Goal: Task Accomplishment & Management: Use online tool/utility

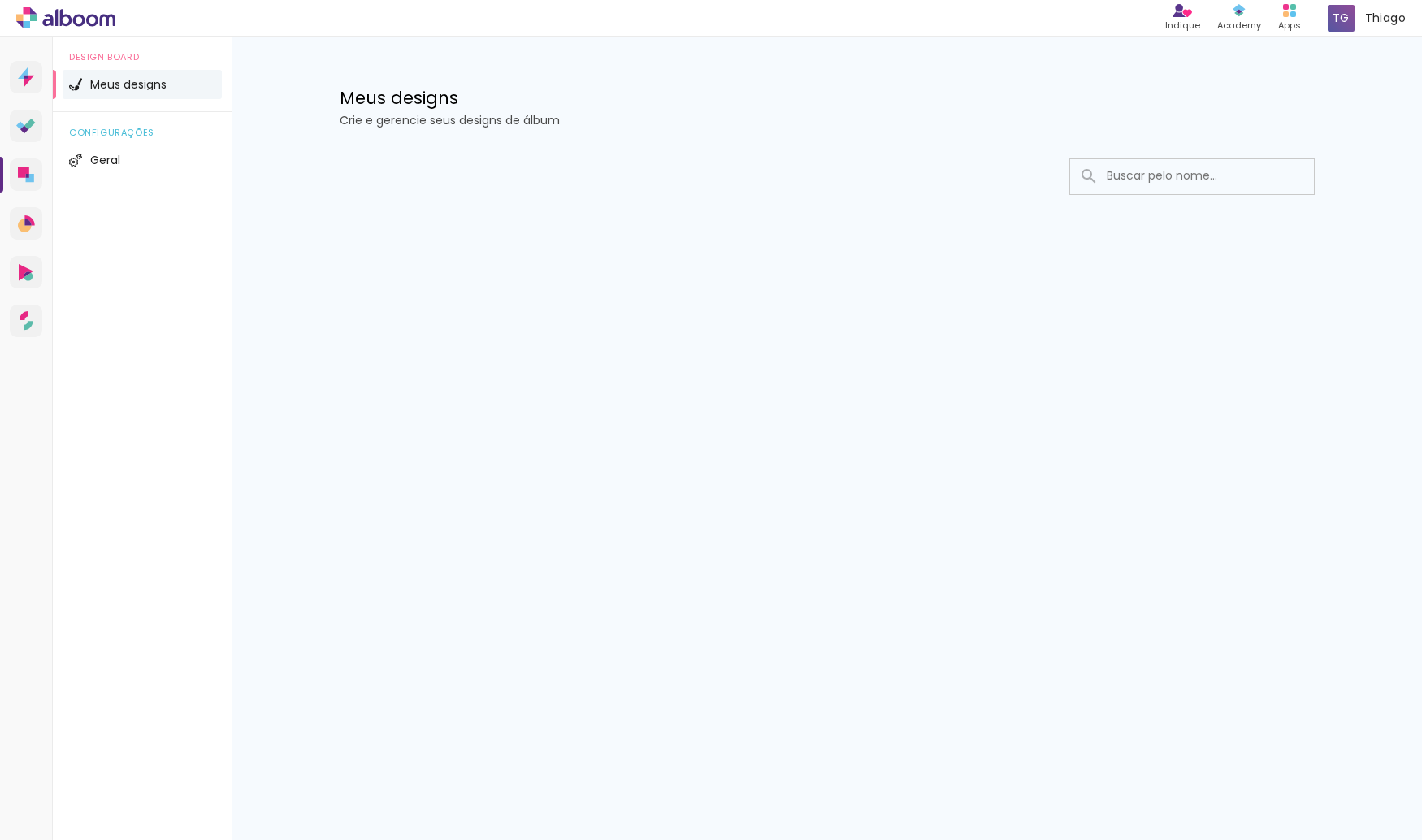
click at [470, 201] on div at bounding box center [827, 226] width 1057 height 167
click at [1185, 172] on input at bounding box center [1214, 175] width 232 height 33
click at [458, 229] on div at bounding box center [827, 226] width 1057 height 167
click at [127, 116] on div "configurações Geral" at bounding box center [142, 149] width 178 height 75
click at [121, 98] on li "Meus designs" at bounding box center [142, 84] width 159 height 29
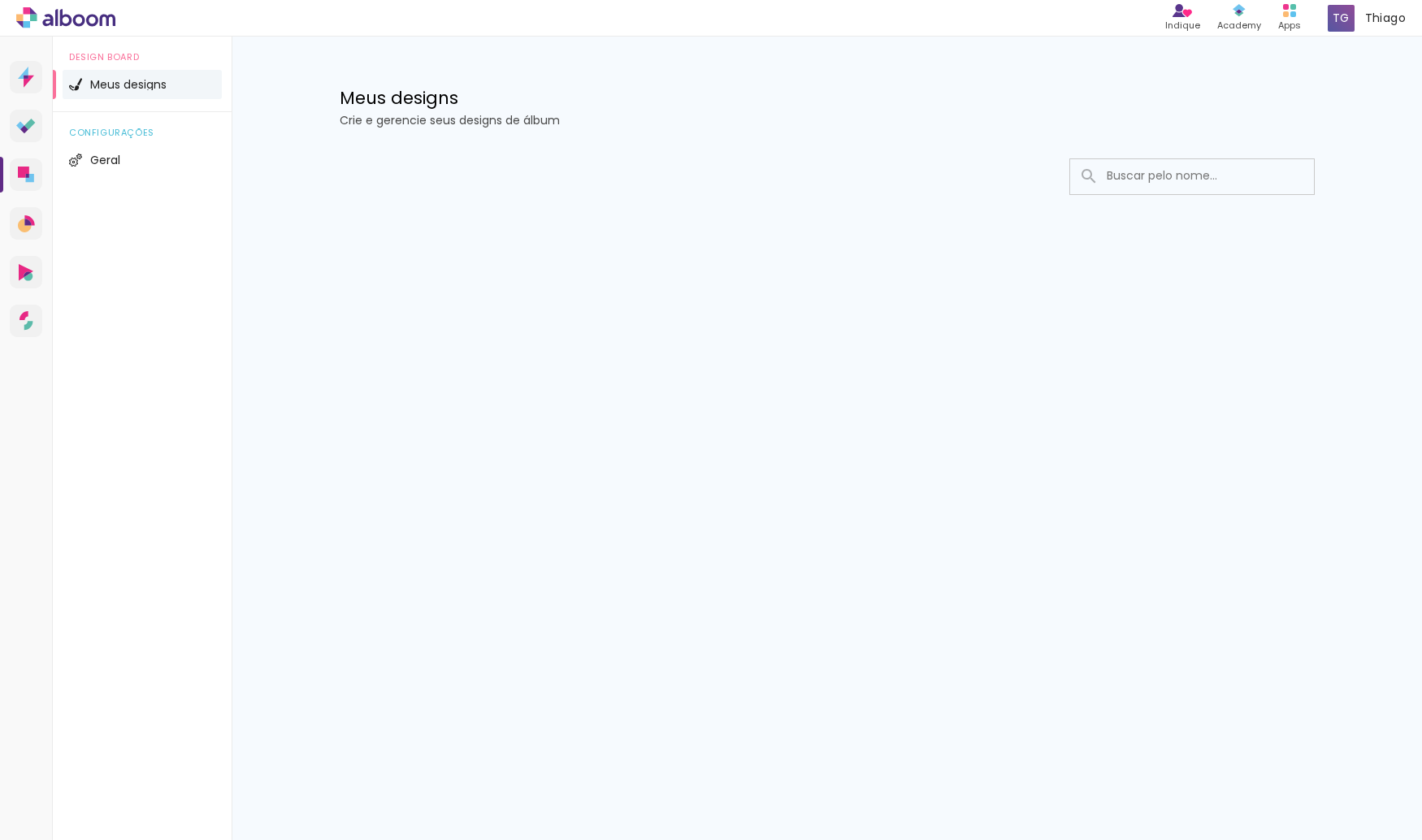
click at [429, 145] on div at bounding box center [827, 226] width 1057 height 167
click at [96, 155] on span "Geral" at bounding box center [105, 160] width 30 height 12
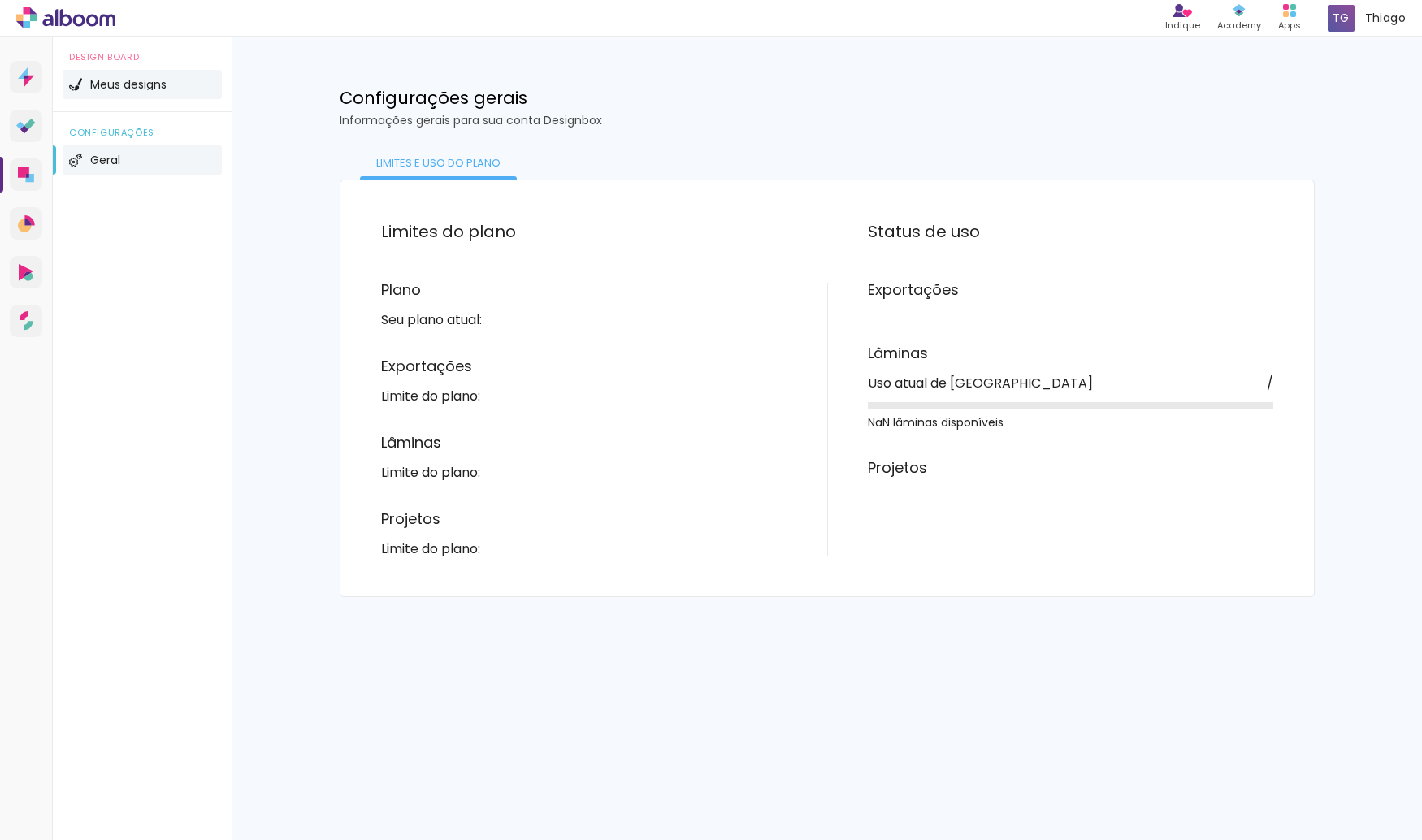
click at [142, 82] on span "Meus designs" at bounding box center [128, 84] width 77 height 12
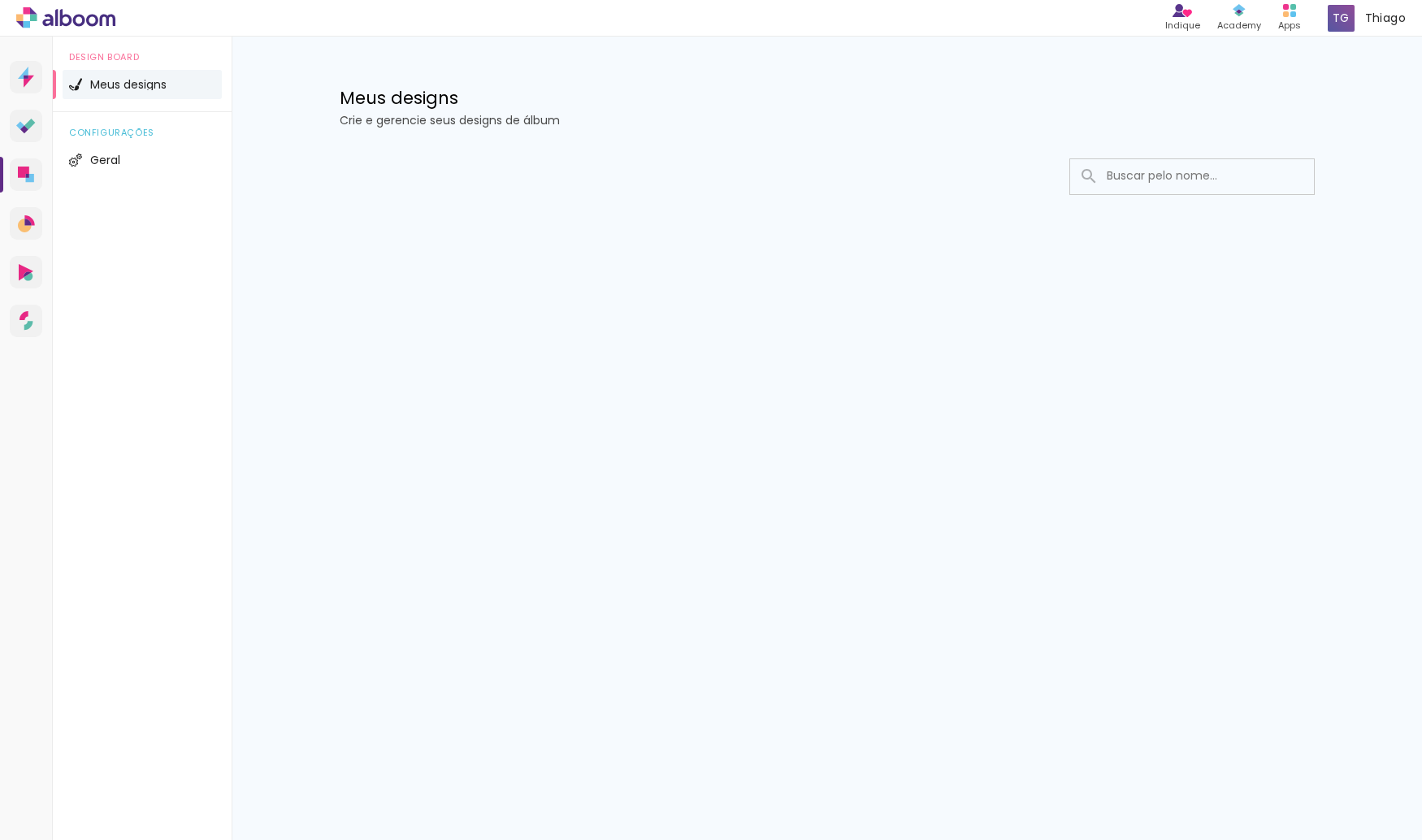
click at [588, 228] on div at bounding box center [827, 226] width 1057 height 167
drag, startPoint x: 633, startPoint y: 221, endPoint x: 476, endPoint y: 263, distance: 162.5
click at [469, 290] on div at bounding box center [827, 226] width 1057 height 167
click at [455, 123] on p "Crie e gerencie seus designs de álbum" at bounding box center [827, 120] width 975 height 12
drag, startPoint x: 455, startPoint y: 123, endPoint x: 1173, endPoint y: 158, distance: 718.9
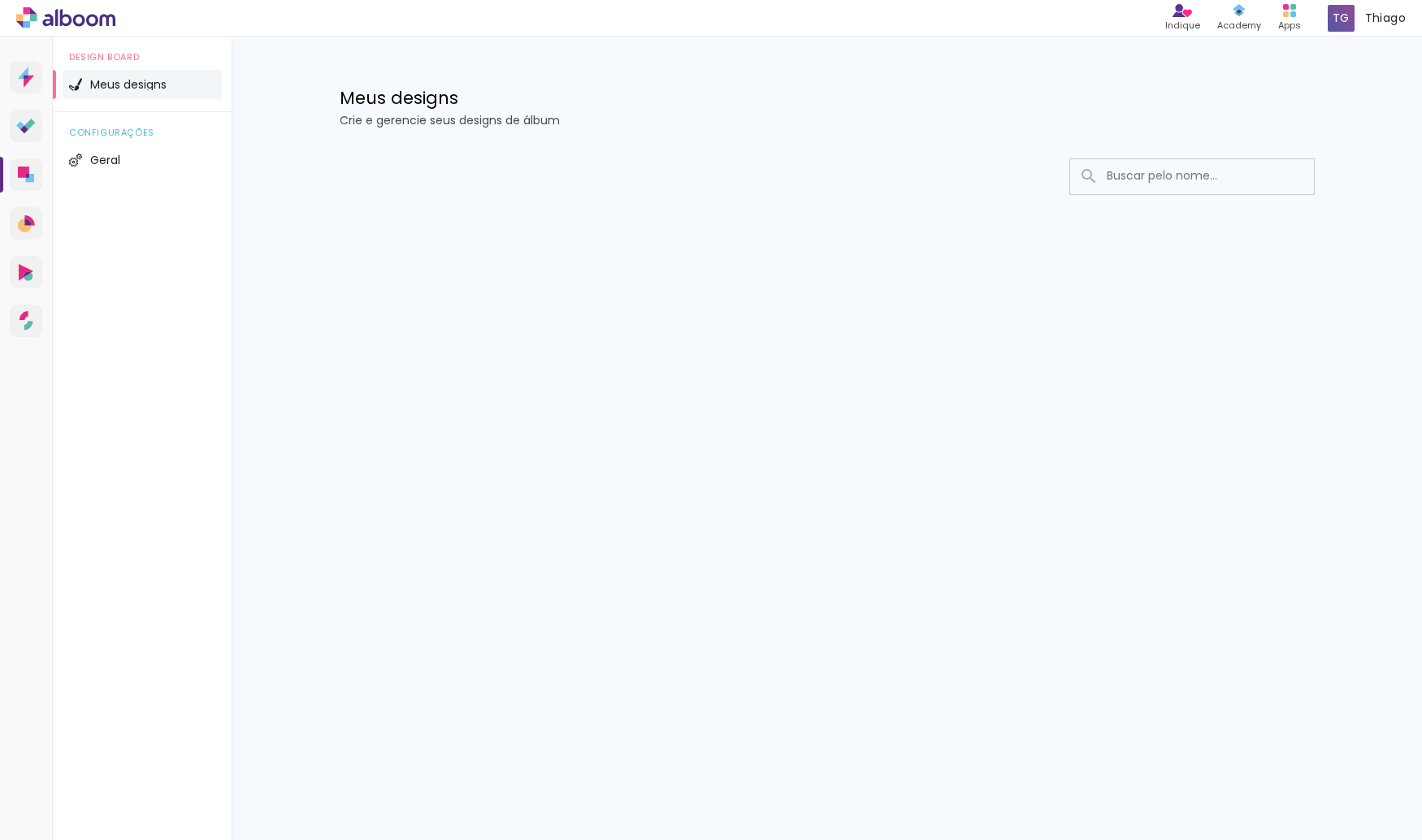
click at [1173, 158] on paper-input at bounding box center [1191, 176] width 245 height 37
click at [405, 277] on div at bounding box center [827, 226] width 1057 height 167
click at [27, 188] on link "Designbox Diagramação de álbuns" at bounding box center [26, 174] width 33 height 33
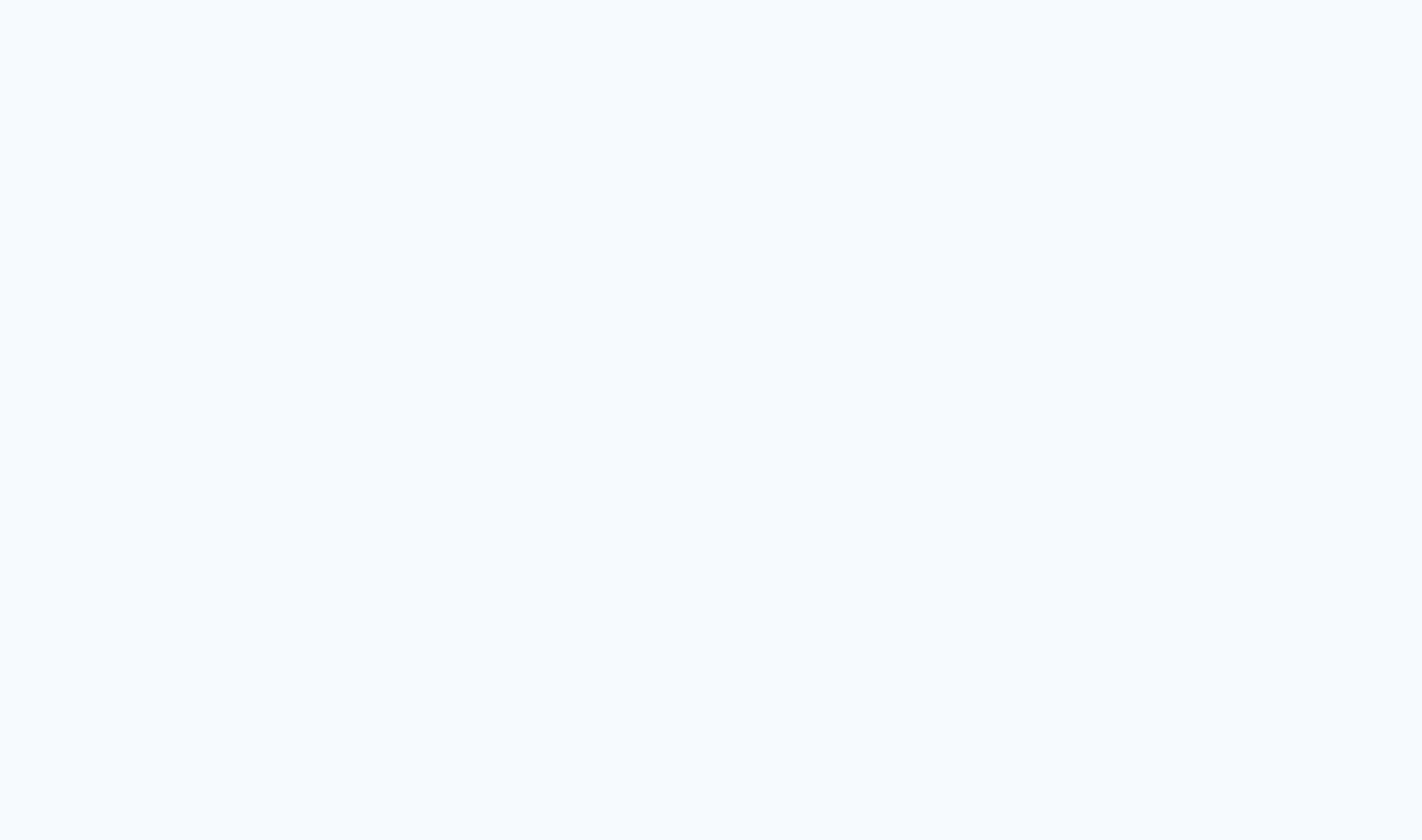
click at [221, 241] on quentale-app at bounding box center [711, 420] width 1422 height 840
drag, startPoint x: 345, startPoint y: 144, endPoint x: 306, endPoint y: 98, distance: 60.3
click at [345, 144] on quentale-app at bounding box center [711, 420] width 1422 height 840
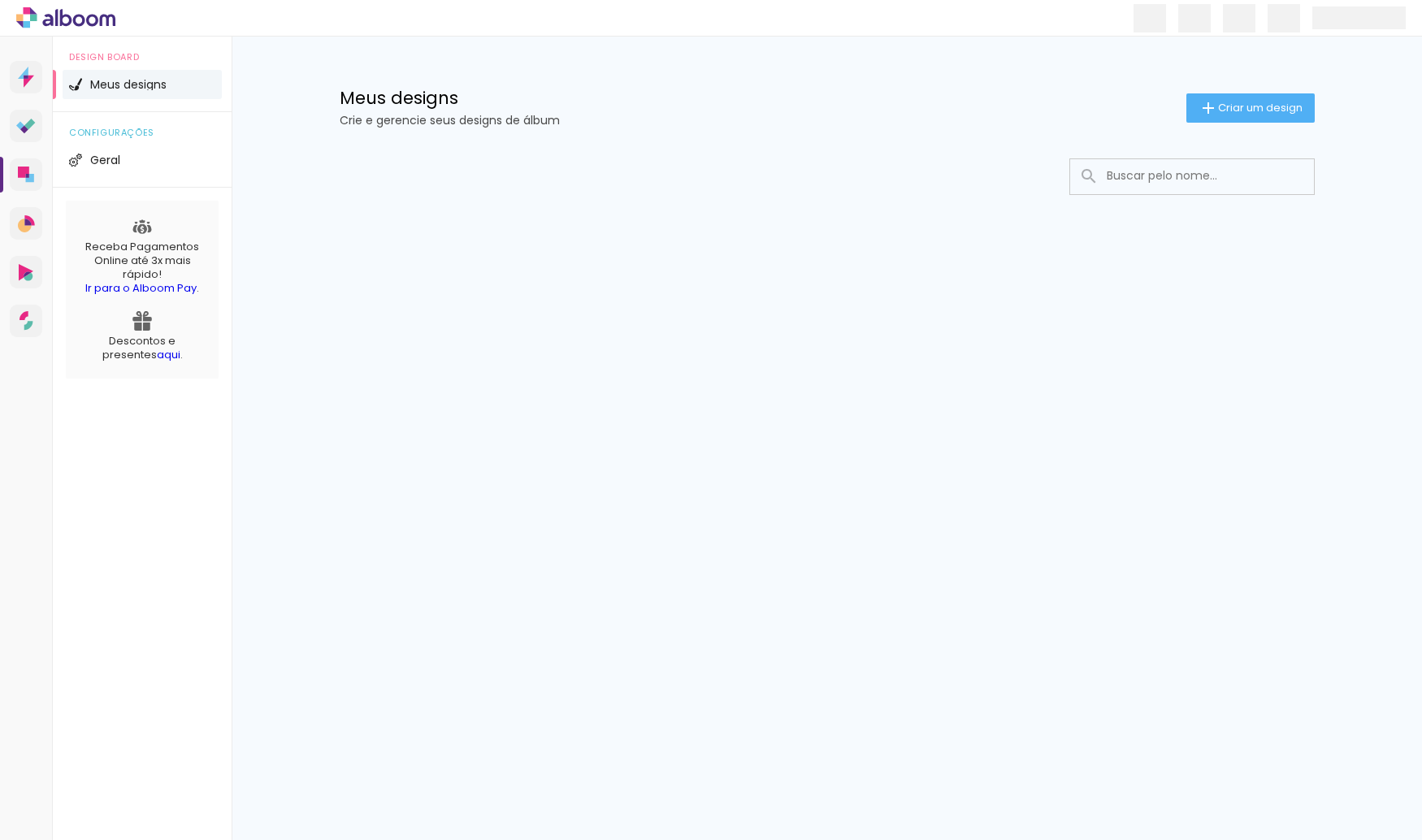
click at [375, 251] on div at bounding box center [827, 226] width 1057 height 167
click at [750, 196] on div at bounding box center [827, 226] width 1057 height 167
click at [1211, 98] on iron-icon at bounding box center [1208, 108] width 19 height 19
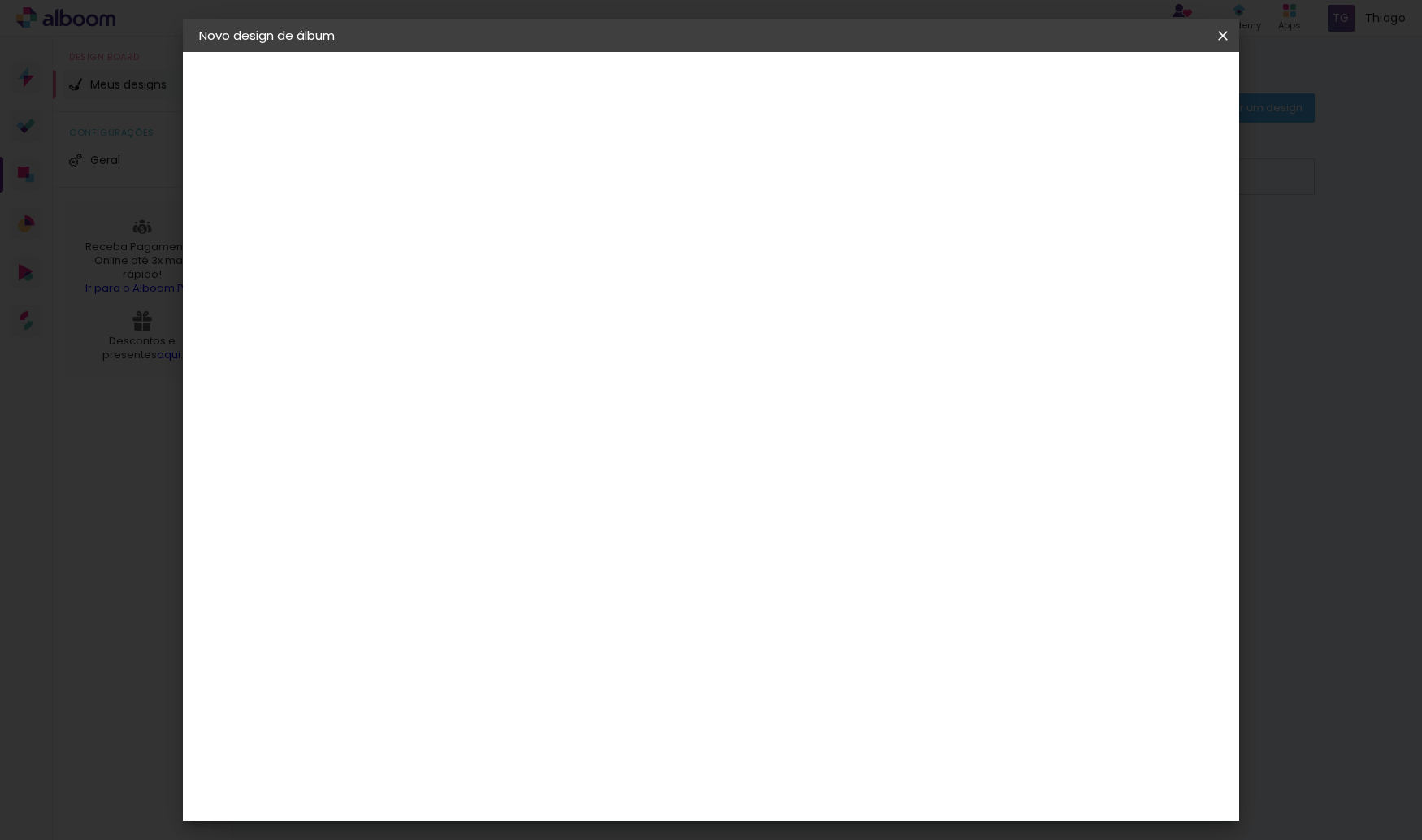
click at [464, 212] on input at bounding box center [464, 218] width 0 height 25
type input "Cida 80 Anos"
type paper-input "Cida 80 Anos"
click at [0, 0] on div "Informações Dê um título ao seu álbum. Avançar" at bounding box center [0, 0] width 0 height 0
click at [0, 0] on iron-pages "Fornecedor Escolhendo fornecedor..." at bounding box center [0, 0] width 0 height 0
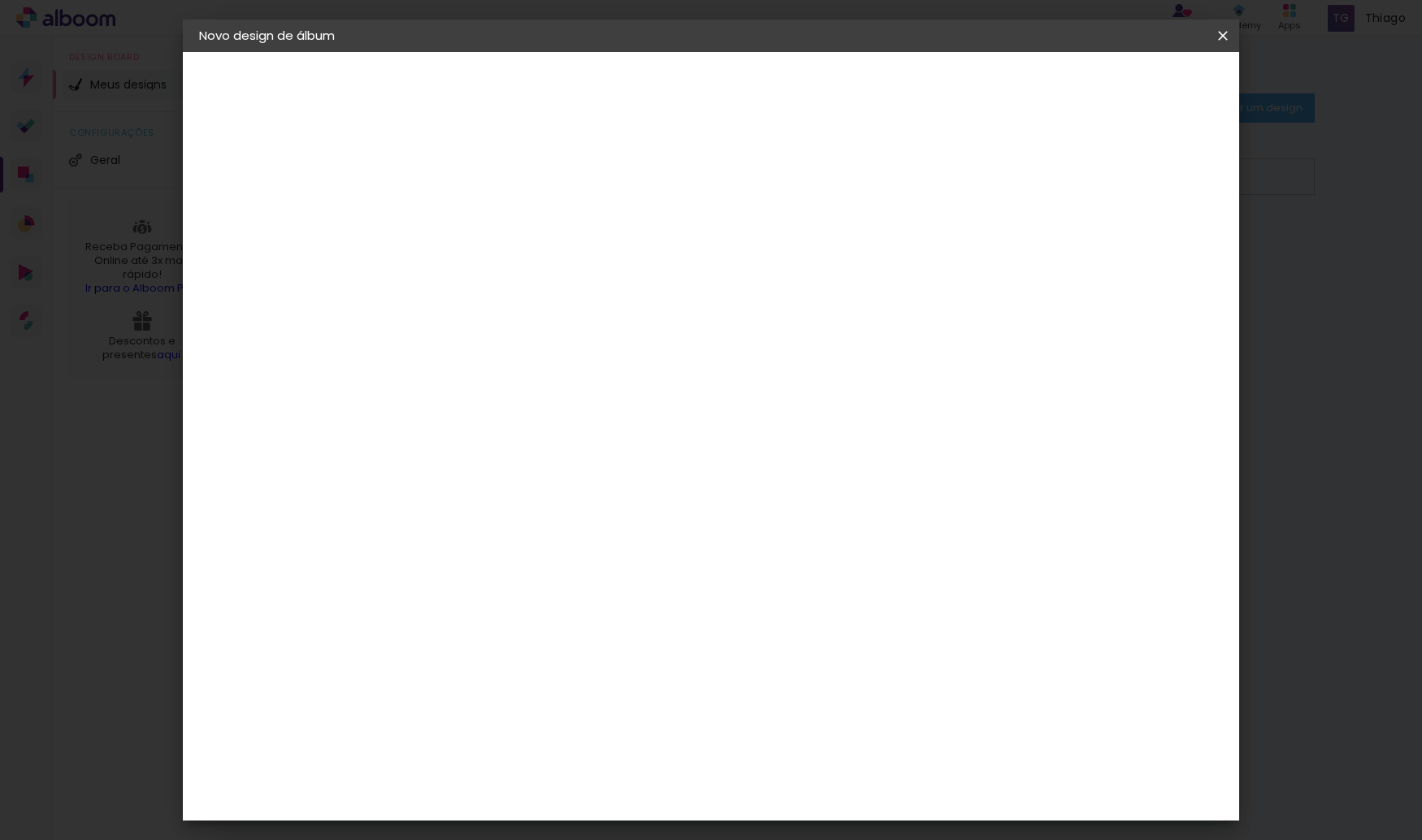
click at [0, 0] on div "Informações Dê um título ao seu álbum. Avançar" at bounding box center [0, 0] width 0 height 0
click at [631, 95] on paper-button "Avançar" at bounding box center [591, 86] width 79 height 27
click at [588, 298] on input at bounding box center [505, 308] width 164 height 20
type input "l"
click at [770, 256] on paper-item "Tamanho Livre" at bounding box center [691, 246] width 156 height 36
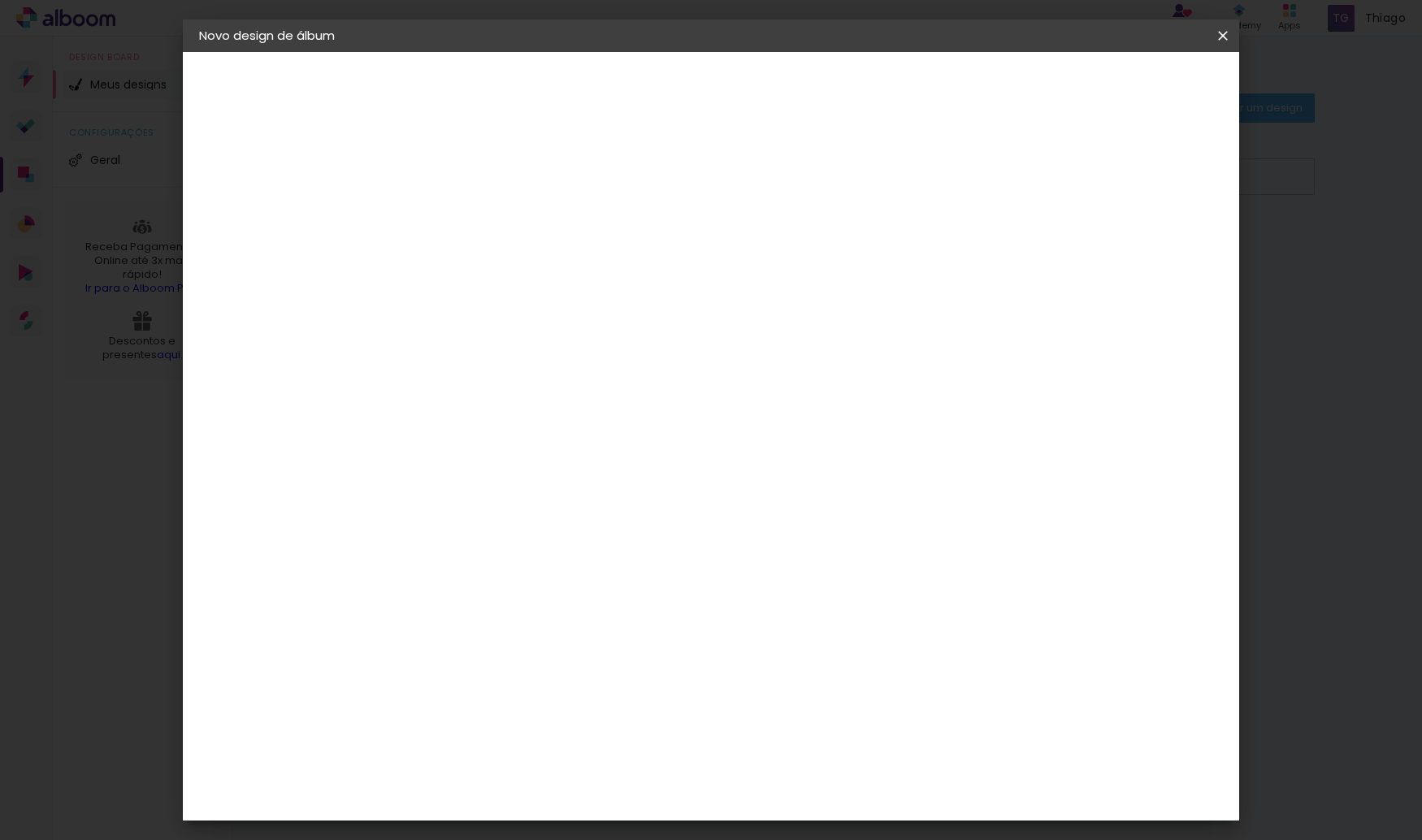
click at [0, 0] on slot "Tamanho Livre" at bounding box center [0, 0] width 0 height 0
click at [594, 202] on h3 "Encadernadora" at bounding box center [506, 199] width 175 height 17
click at [594, 375] on paper-item "3ZERO5" at bounding box center [506, 366] width 175 height 36
click at [575, 264] on input "[GEOGRAPHIC_DATA]" at bounding box center [499, 259] width 151 height 20
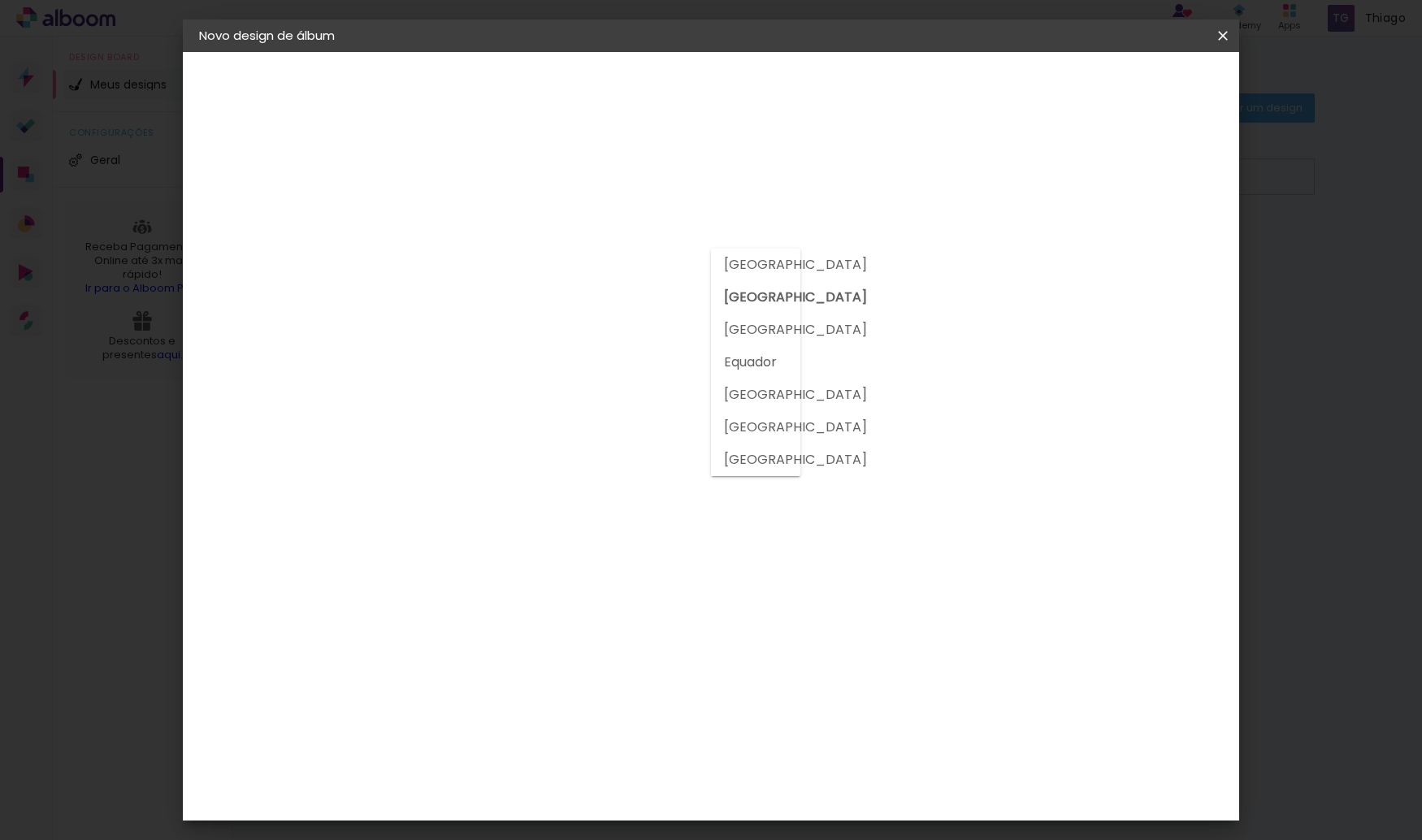
click at [588, 298] on input at bounding box center [505, 308] width 164 height 20
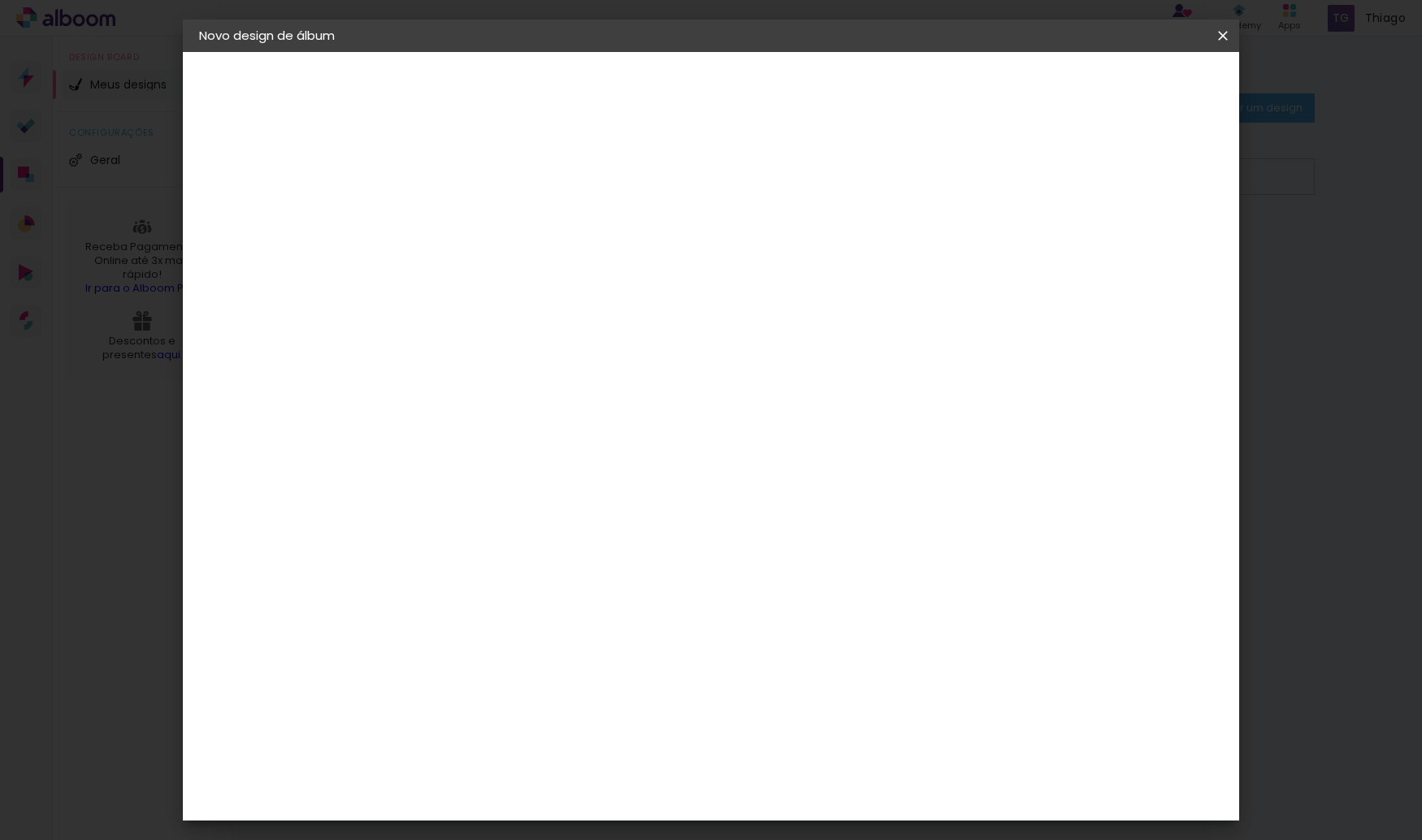
click at [580, 310] on input at bounding box center [505, 308] width 164 height 20
click at [503, 368] on div "3ZERO5" at bounding box center [478, 366] width 48 height 13
click at [588, 306] on input at bounding box center [505, 308] width 164 height 20
click at [564, 437] on paper-item "Ágata" at bounding box center [506, 426] width 175 height 36
click at [493, 420] on div "Ágata" at bounding box center [473, 426] width 39 height 13
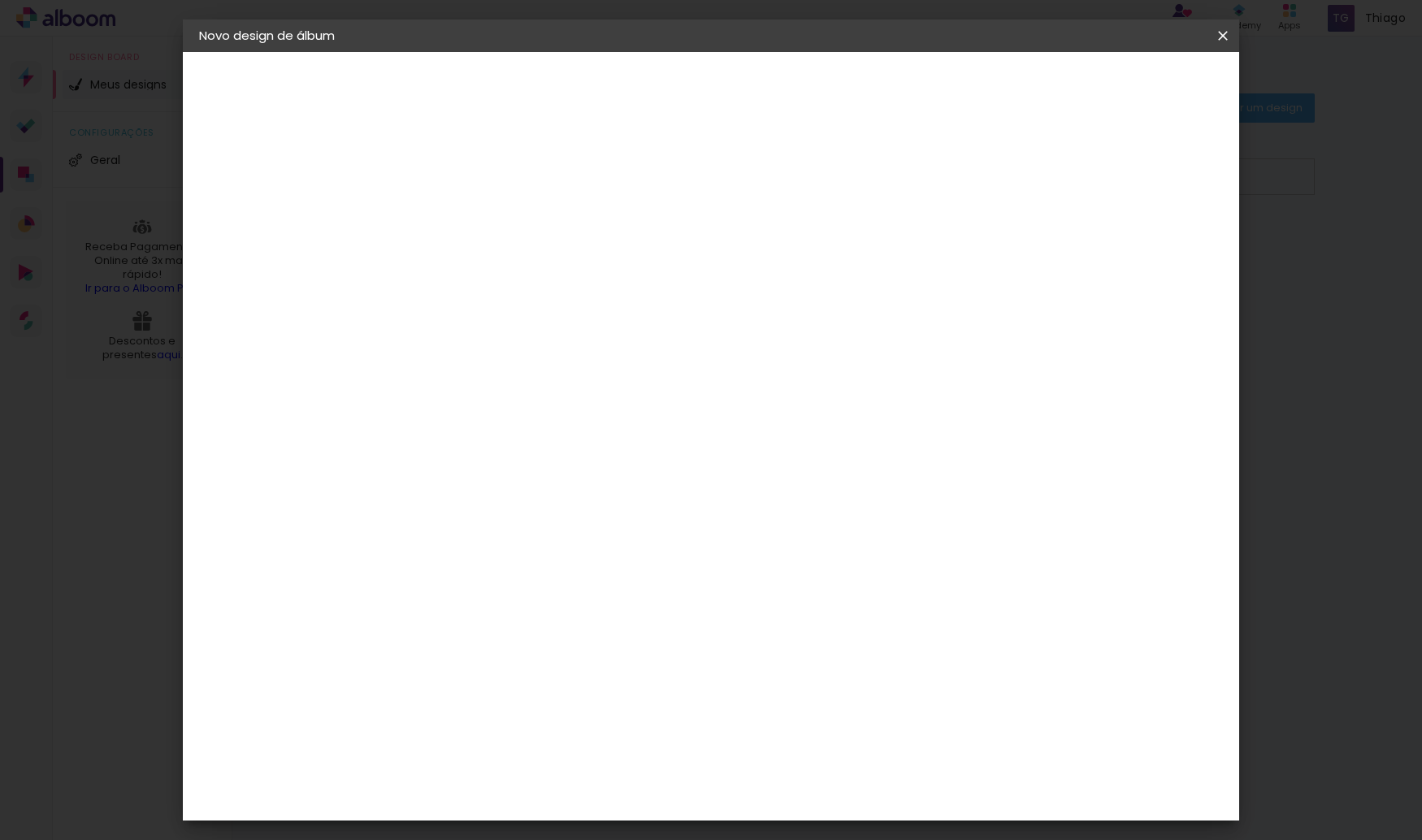
click at [588, 303] on input at bounding box center [505, 308] width 164 height 20
click at [520, 433] on paper-item "Ágata" at bounding box center [506, 426] width 175 height 36
drag, startPoint x: 585, startPoint y: 391, endPoint x: 608, endPoint y: 386, distance: 23.5
click at [585, 390] on div "A" at bounding box center [506, 399] width 175 height 21
click at [283, 200] on iron-pages "Fornecedor Escolhendo fornecedor..." at bounding box center [288, 201] width 178 height 33
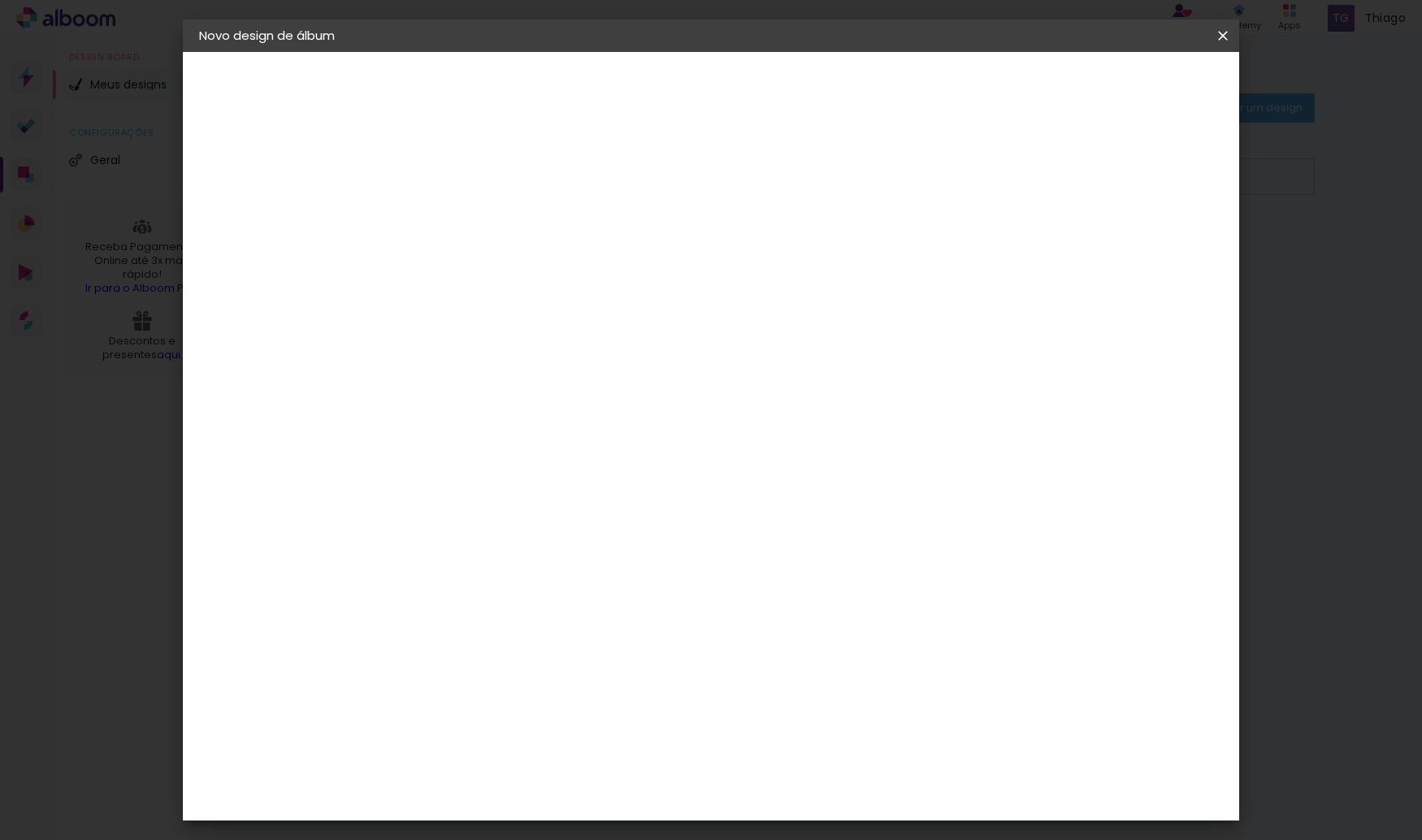
click at [254, 229] on iron-pages "Modelo Escolhendo modelo... Tamanho livre" at bounding box center [288, 237] width 178 height 33
click at [769, 81] on div "Voltar Avançar" at bounding box center [687, 86] width 162 height 27
click at [770, 249] on paper-item "Tamanho Livre" at bounding box center [691, 246] width 156 height 36
click at [0, 0] on slot "Avançar" at bounding box center [0, 0] width 0 height 0
click at [620, 207] on div "30 cm cm cm mm A maioria das encadernadoras sugere 5mm de sangria." at bounding box center [776, 270] width 767 height 130
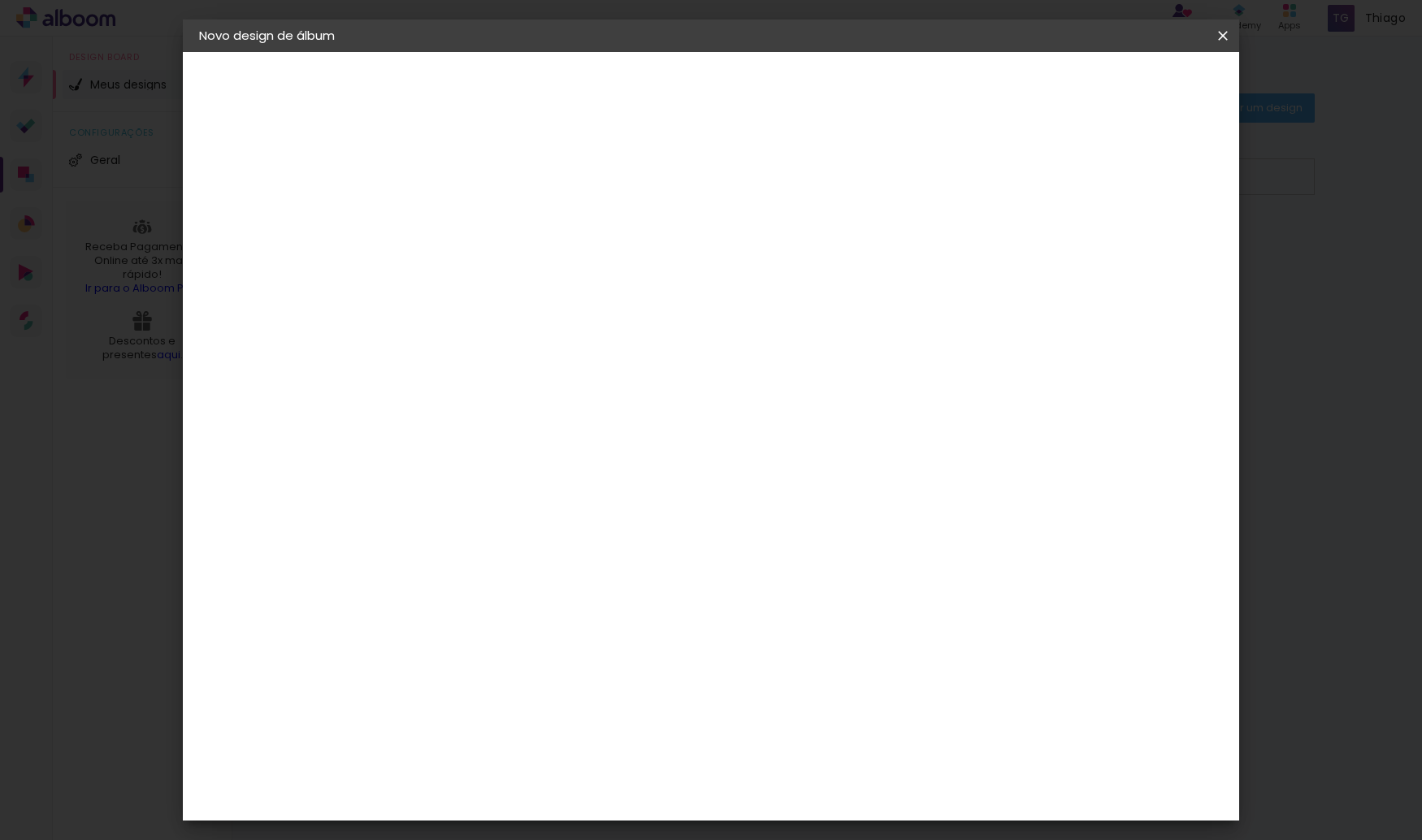
click at [649, 251] on span "30" at bounding box center [642, 254] width 27 height 24
click at [638, 248] on span "30" at bounding box center [642, 254] width 27 height 24
drag, startPoint x: 638, startPoint y: 248, endPoint x: 793, endPoint y: 256, distance: 155.2
click at [793, 256] on div "30 cm" at bounding box center [650, 254] width 319 height 41
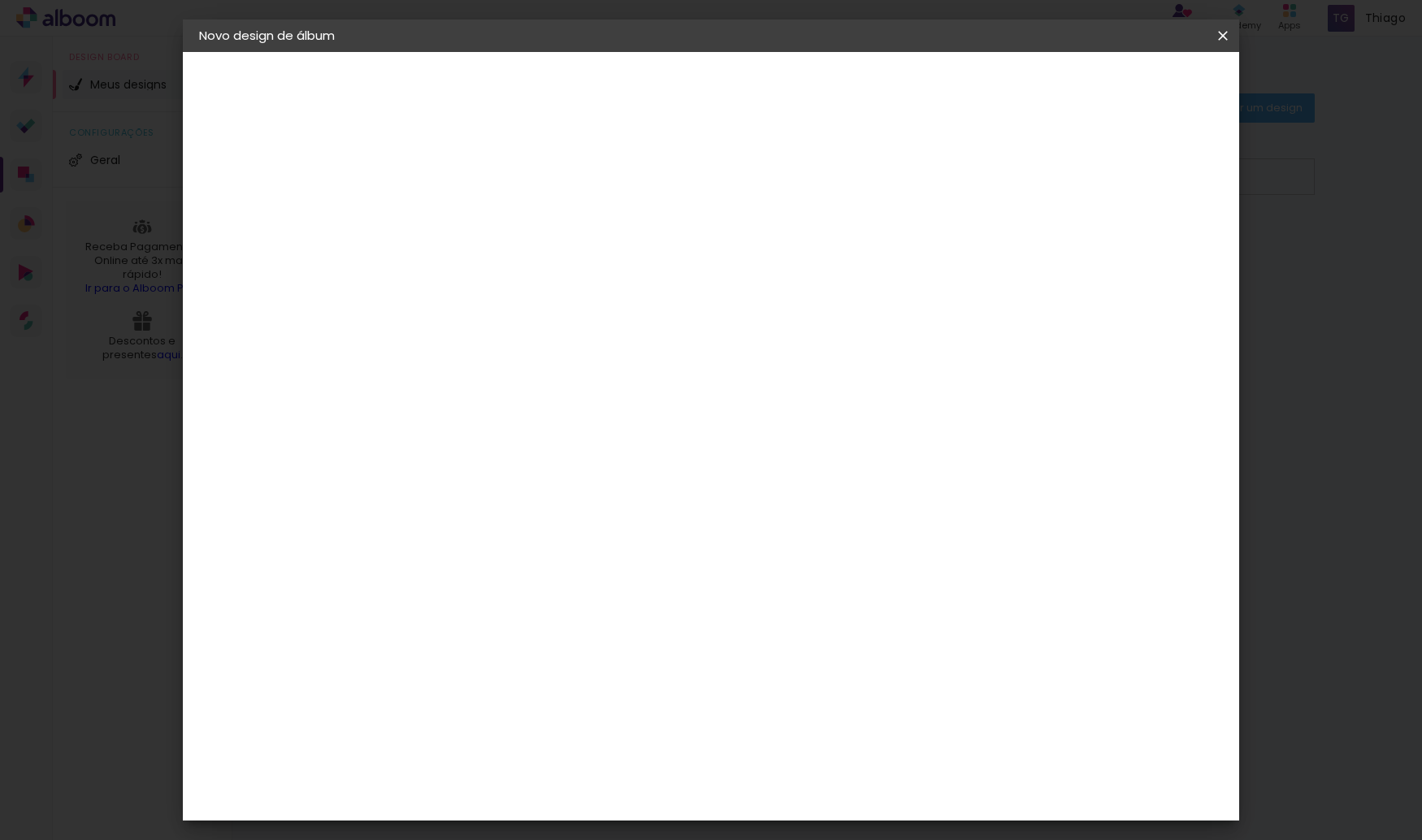
click at [637, 253] on span "30" at bounding box center [642, 254] width 27 height 24
click at [1040, 184] on div at bounding box center [1032, 186] width 15 height 15
type paper-checkbox "on"
click at [1040, 186] on div at bounding box center [1032, 186] width 15 height 15
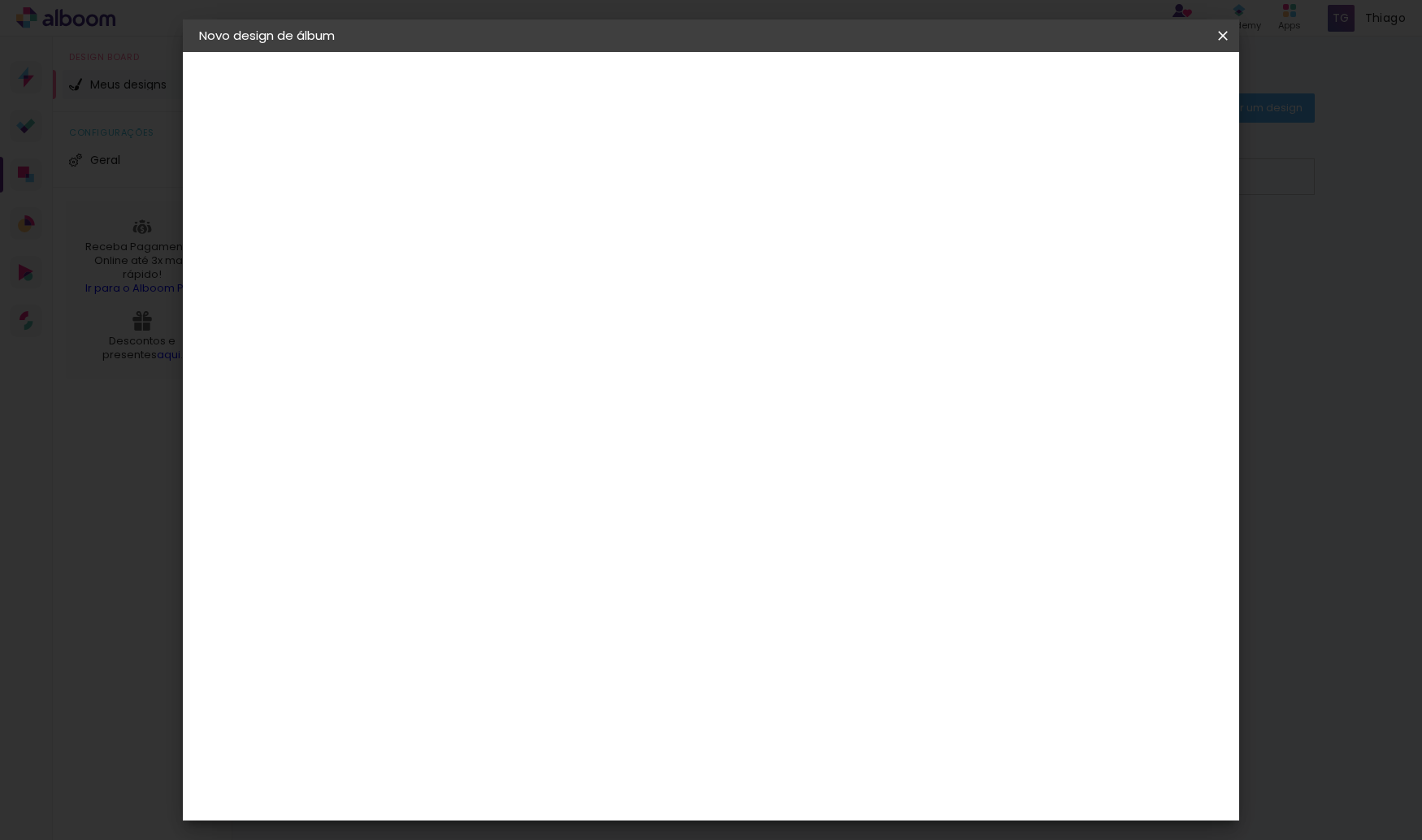
click at [792, 205] on div "30 cm cm cm mm A maioria das encadernadoras sugere 5mm de sangria." at bounding box center [776, 270] width 767 height 130
click at [441, 178] on input "2" at bounding box center [454, 186] width 56 height 20
click at [745, 178] on div "mm Mostrar sangria" at bounding box center [776, 129] width 767 height 153
click at [648, 244] on span "30" at bounding box center [642, 254] width 27 height 24
click at [794, 674] on input "60" at bounding box center [801, 676] width 43 height 24
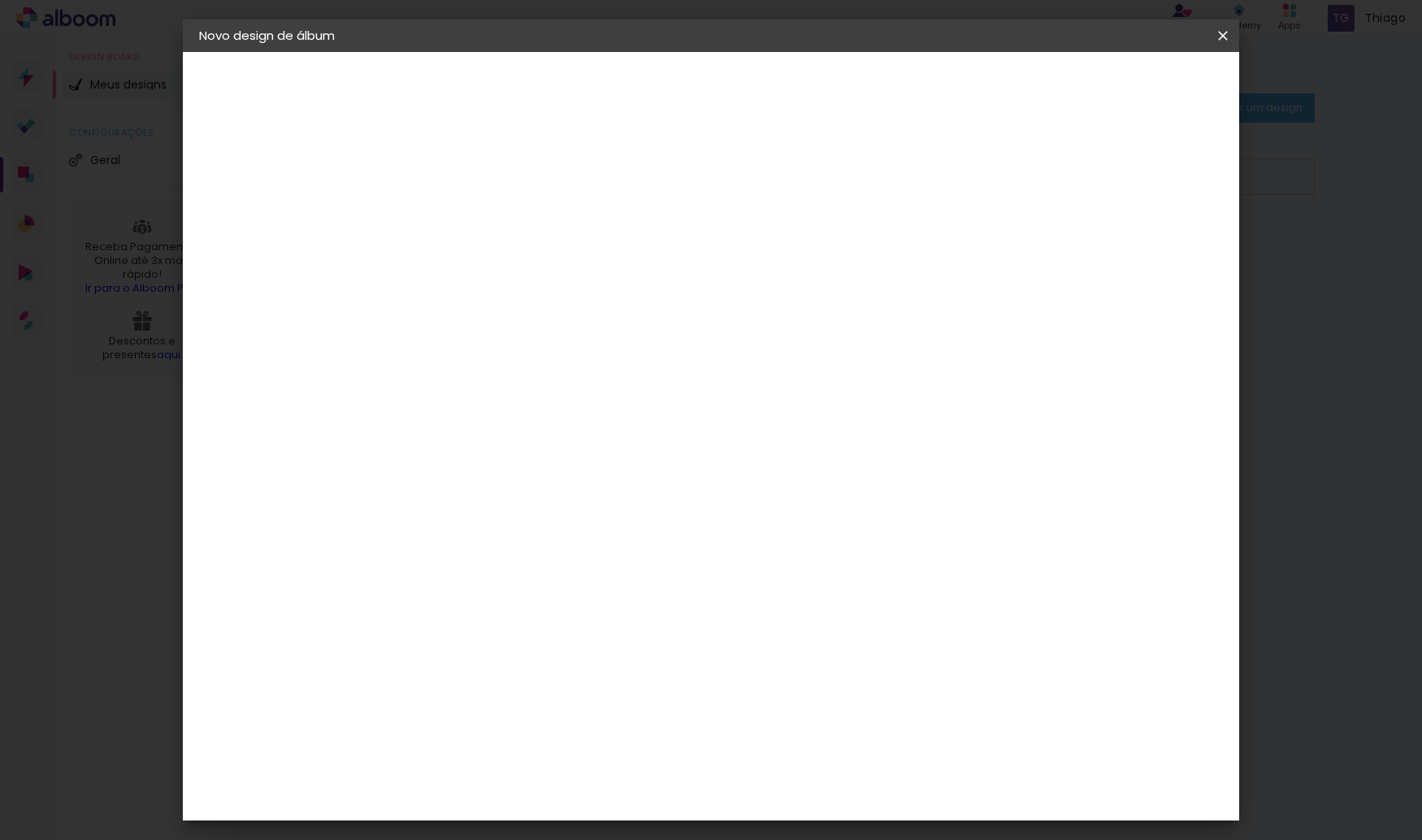
click at [550, 698] on div "cm" at bounding box center [809, 677] width 637 height 57
click at [971, 202] on div "mm Mostrar sangria" at bounding box center [776, 129] width 767 height 153
click at [1121, 90] on span "Iniciar design" at bounding box center [1083, 86] width 74 height 12
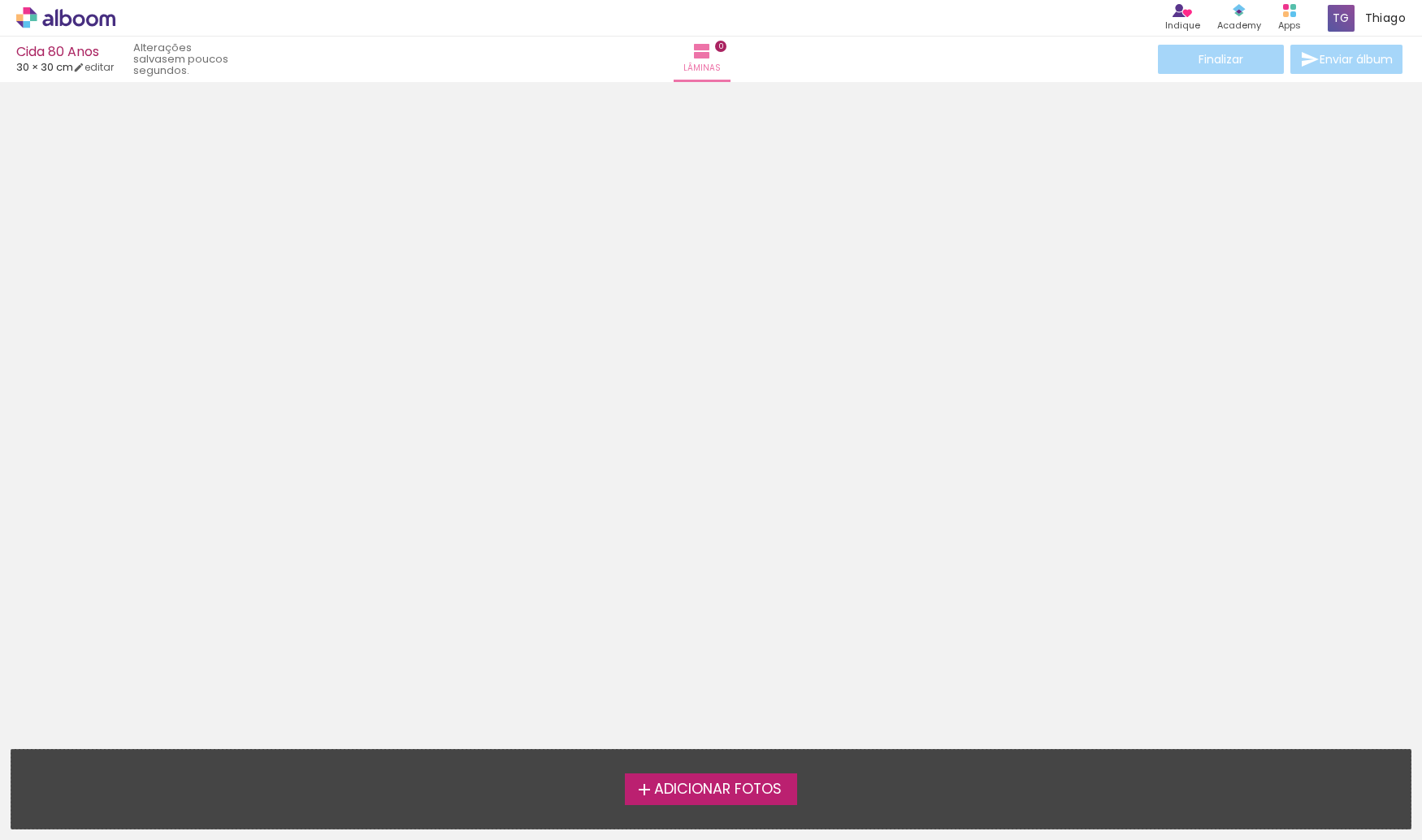
click at [684, 782] on span "Adicionar Fotos" at bounding box center [718, 789] width 128 height 15
click at [0, 0] on input "file" at bounding box center [0, 0] width 0 height 0
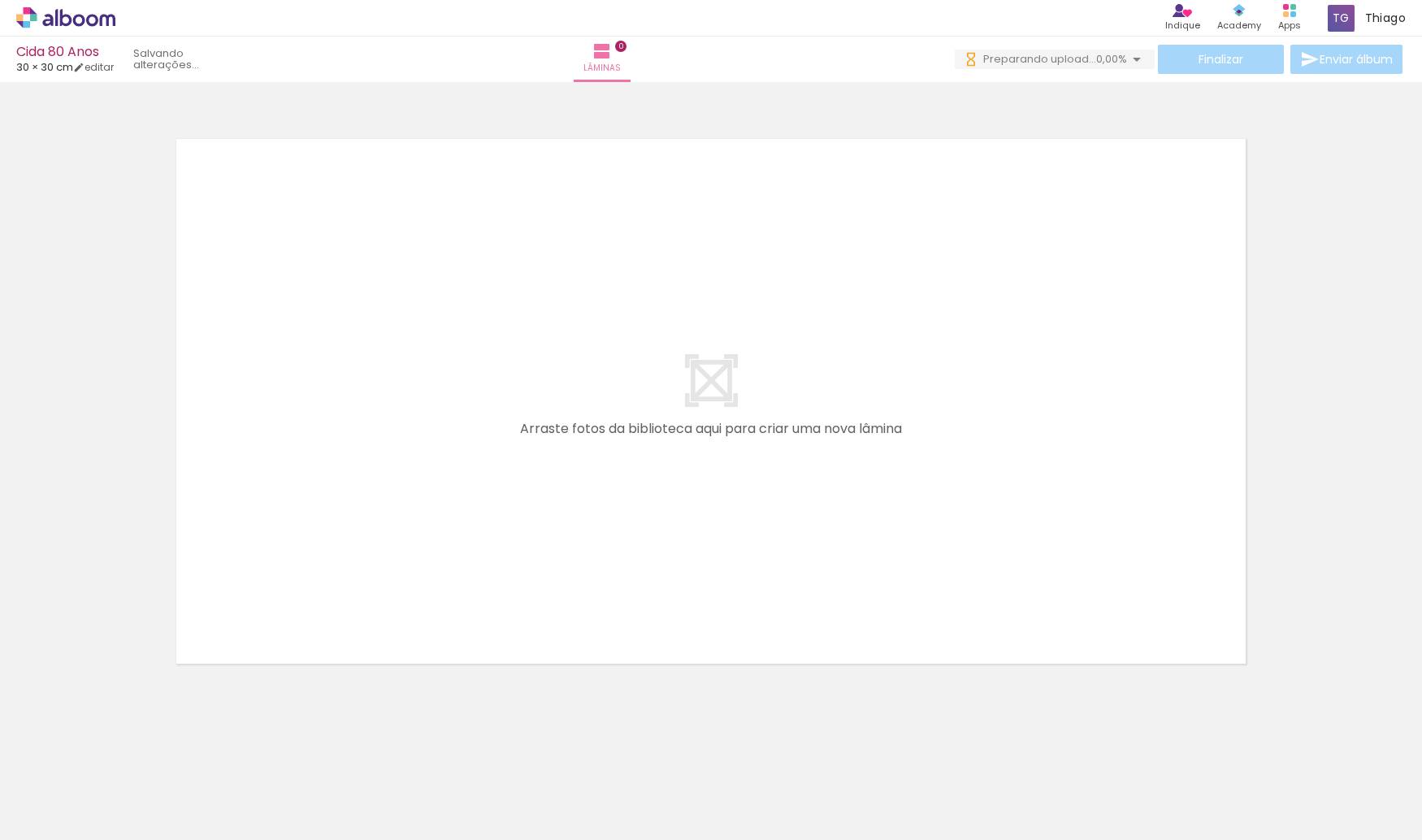
click at [1141, 294] on quentale-layouter at bounding box center [711, 401] width 1089 height 544
click at [39, 820] on span "Adicionar Fotos" at bounding box center [57, 818] width 48 height 17
click at [0, 0] on input "file" at bounding box center [0, 0] width 0 height 0
click at [77, 793] on input "Todas as fotos" at bounding box center [46, 791] width 62 height 14
click at [77, 793] on div at bounding box center [52, 787] width 83 height 27
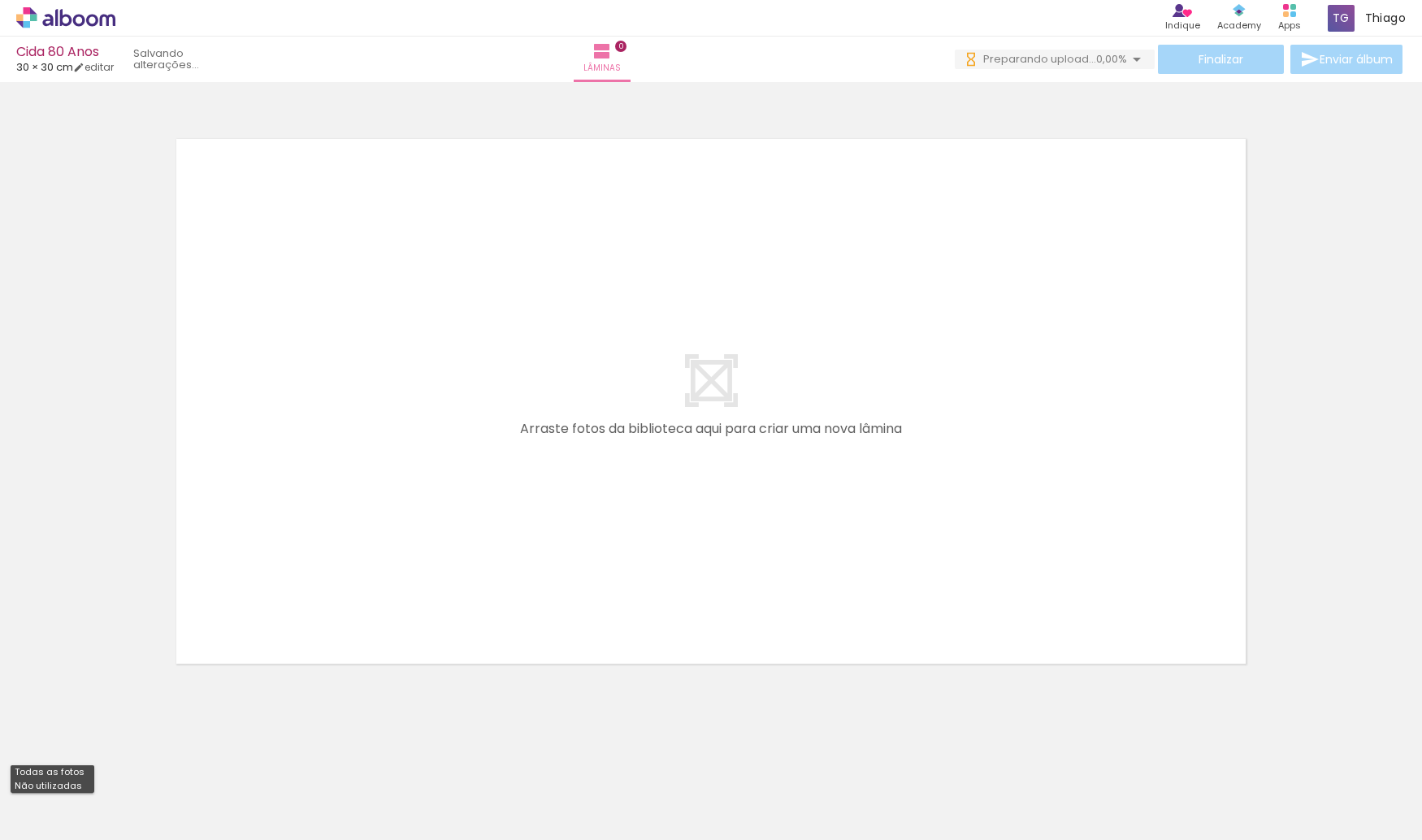
click at [219, 660] on quentale-layouter at bounding box center [711, 401] width 1089 height 544
click at [673, 295] on quentale-layouter at bounding box center [711, 401] width 1089 height 544
click at [1079, 55] on span "Preparando upload..." at bounding box center [1039, 59] width 112 height 16
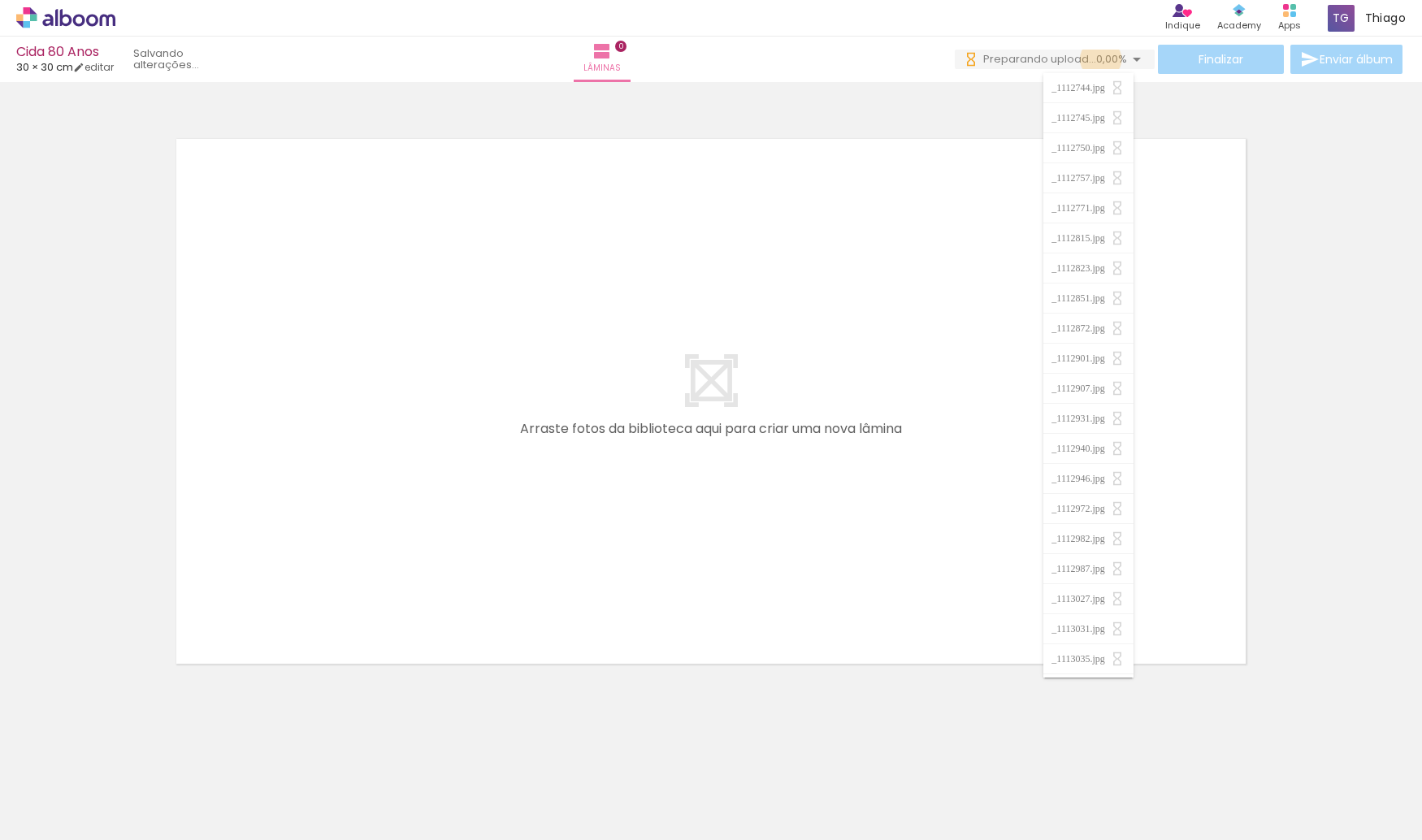
click at [1096, 59] on span "0,00%" at bounding box center [1112, 59] width 31 height 16
click at [725, 280] on quentale-layouter at bounding box center [711, 401] width 1089 height 544
click at [341, 516] on quentale-layouter at bounding box center [711, 401] width 1089 height 544
click at [600, 422] on quentale-layouter at bounding box center [711, 401] width 1089 height 544
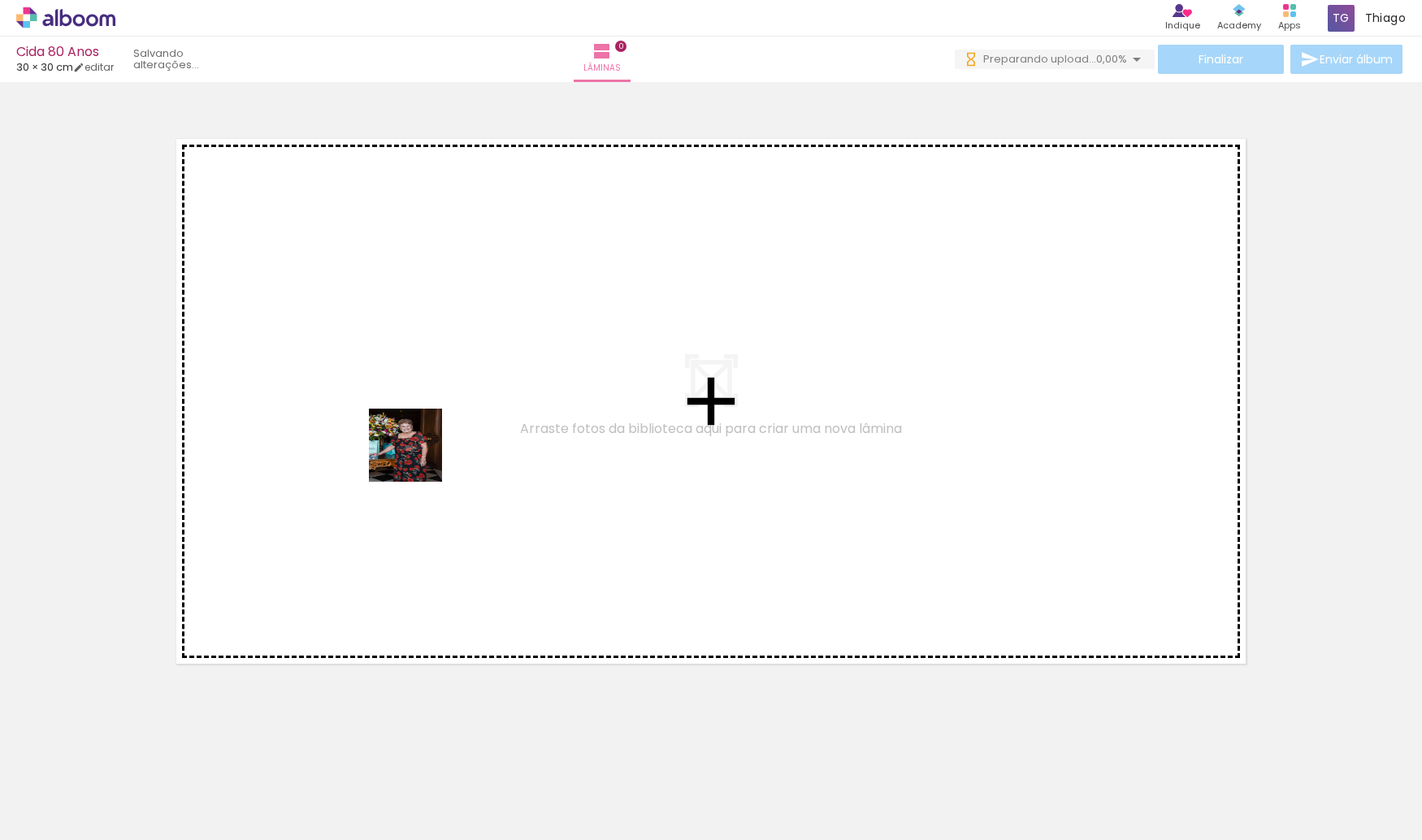
drag, startPoint x: 298, startPoint y: 576, endPoint x: 443, endPoint y: 429, distance: 206.5
click at [443, 429] on quentale-workspace at bounding box center [711, 420] width 1422 height 840
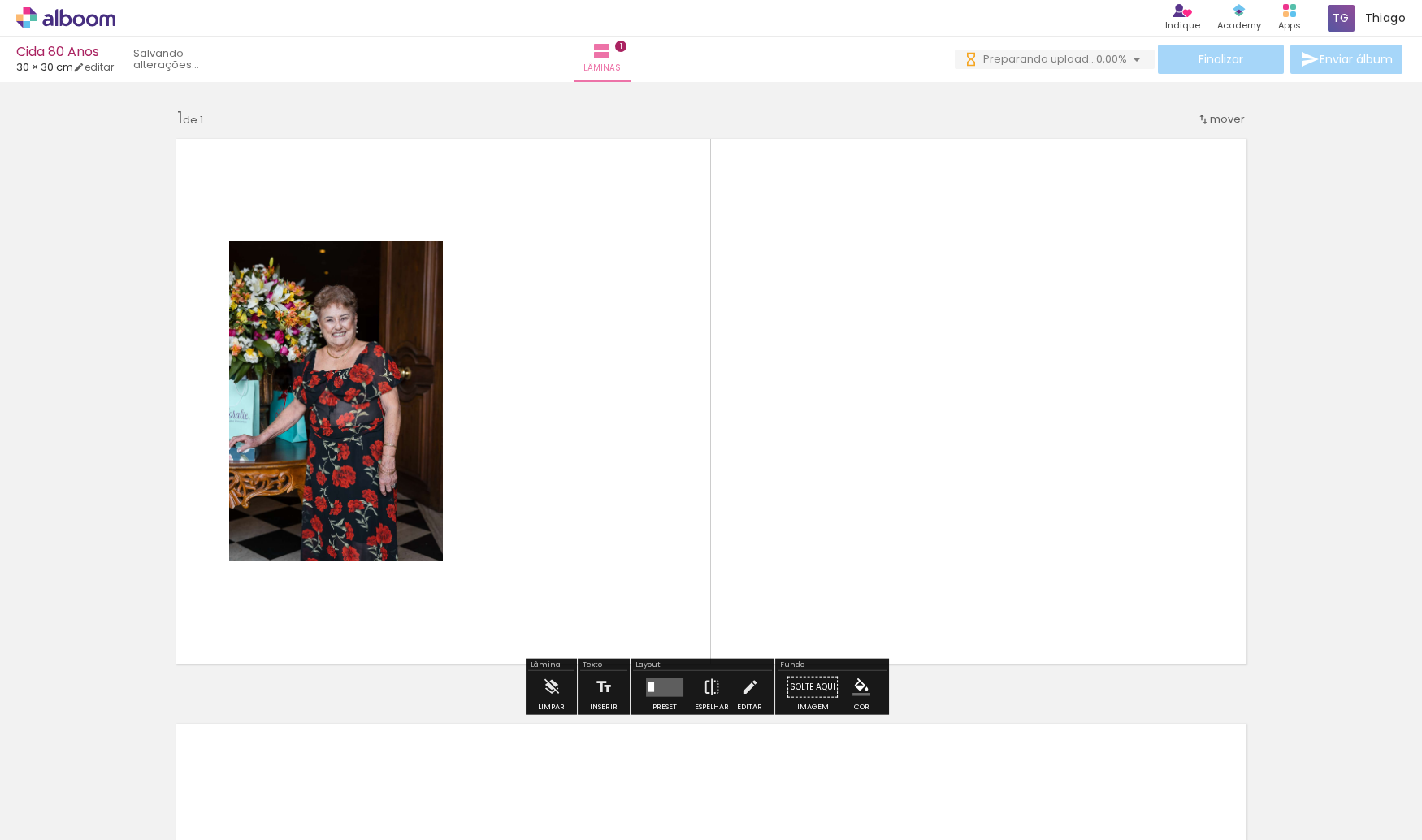
click at [616, 413] on quentale-layouter at bounding box center [711, 401] width 1089 height 544
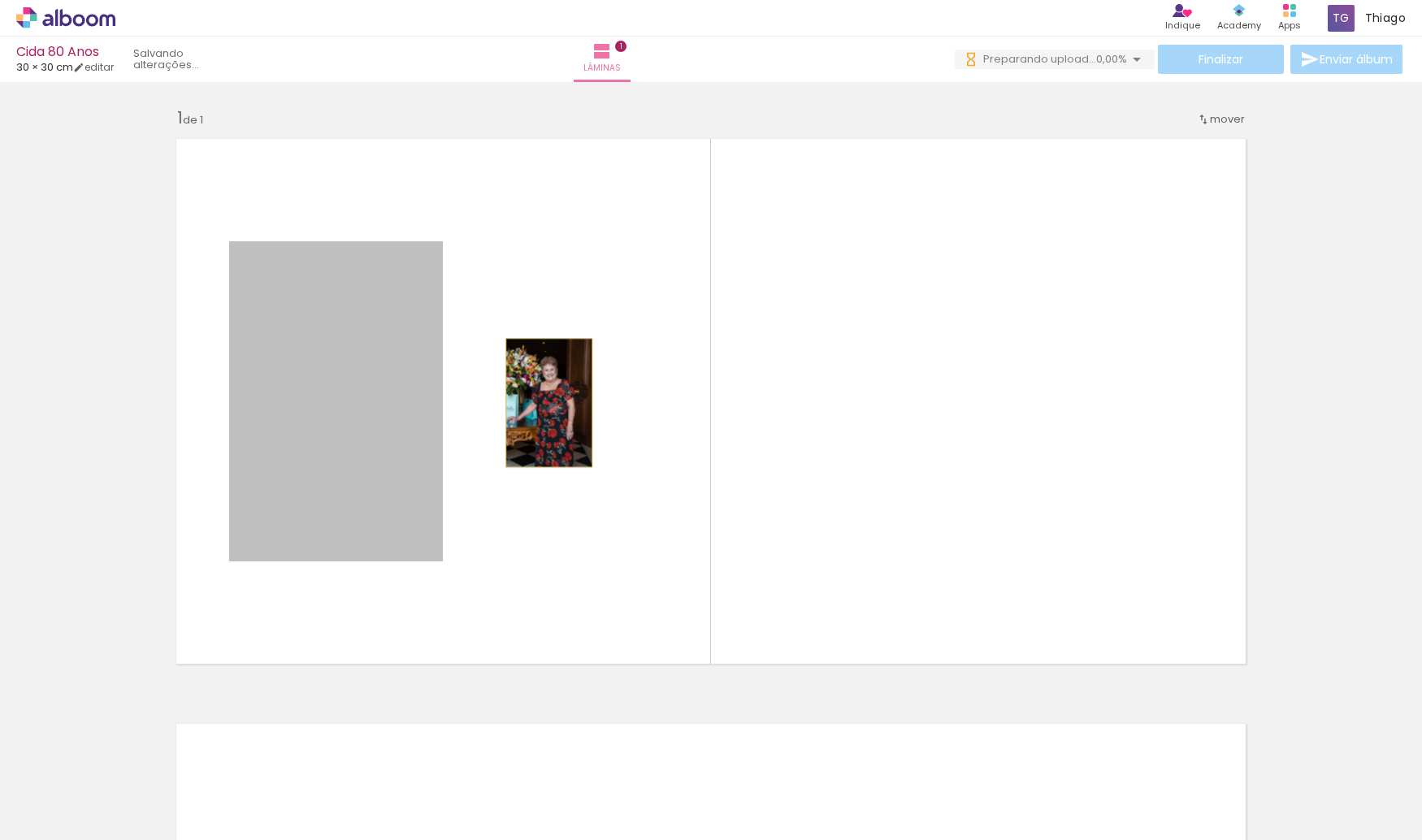
drag, startPoint x: 379, startPoint y: 404, endPoint x: 543, endPoint y: 403, distance: 164.0
click at [543, 403] on quentale-layouter at bounding box center [711, 401] width 1089 height 544
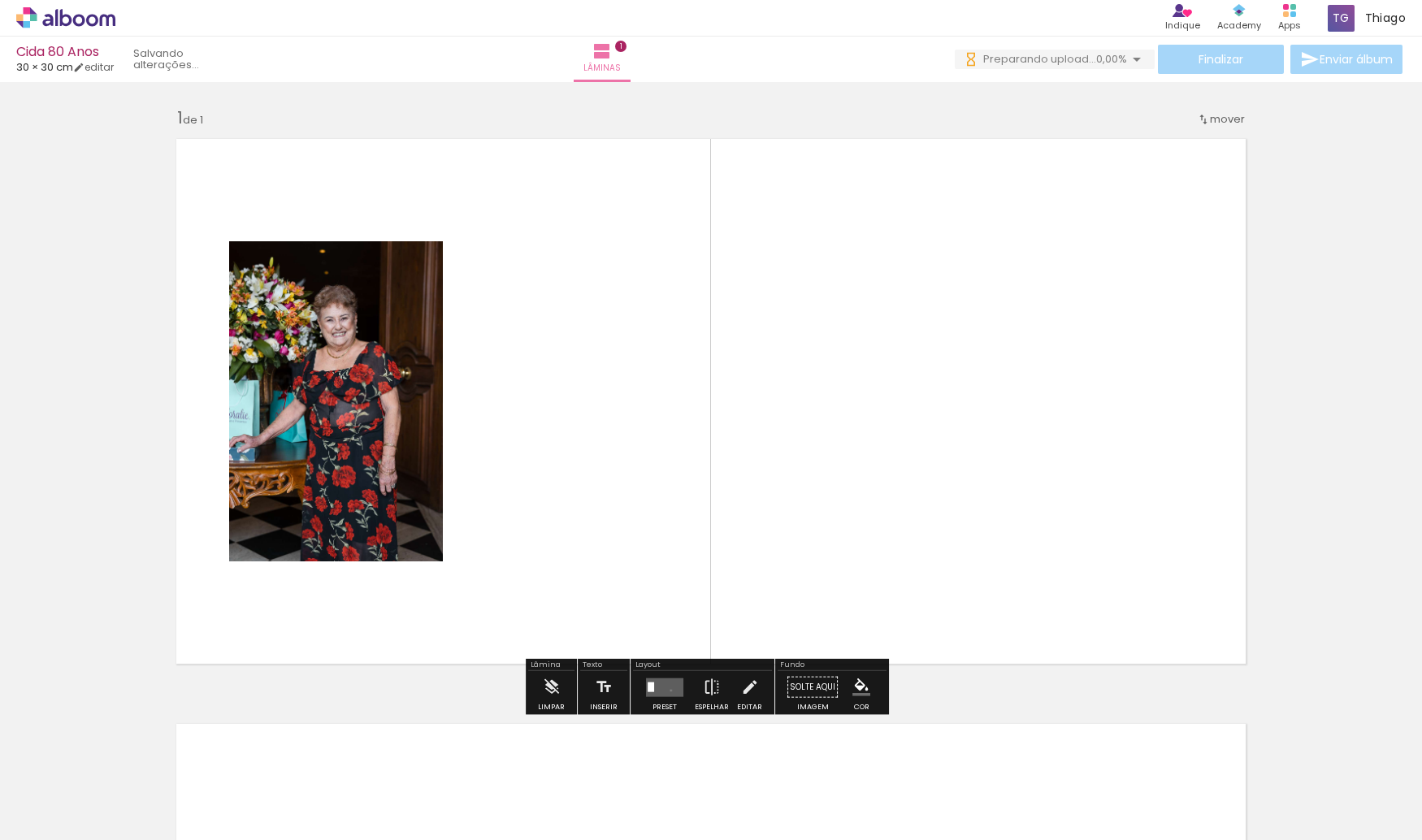
click at [667, 690] on quentale-layouter at bounding box center [664, 686] width 38 height 18
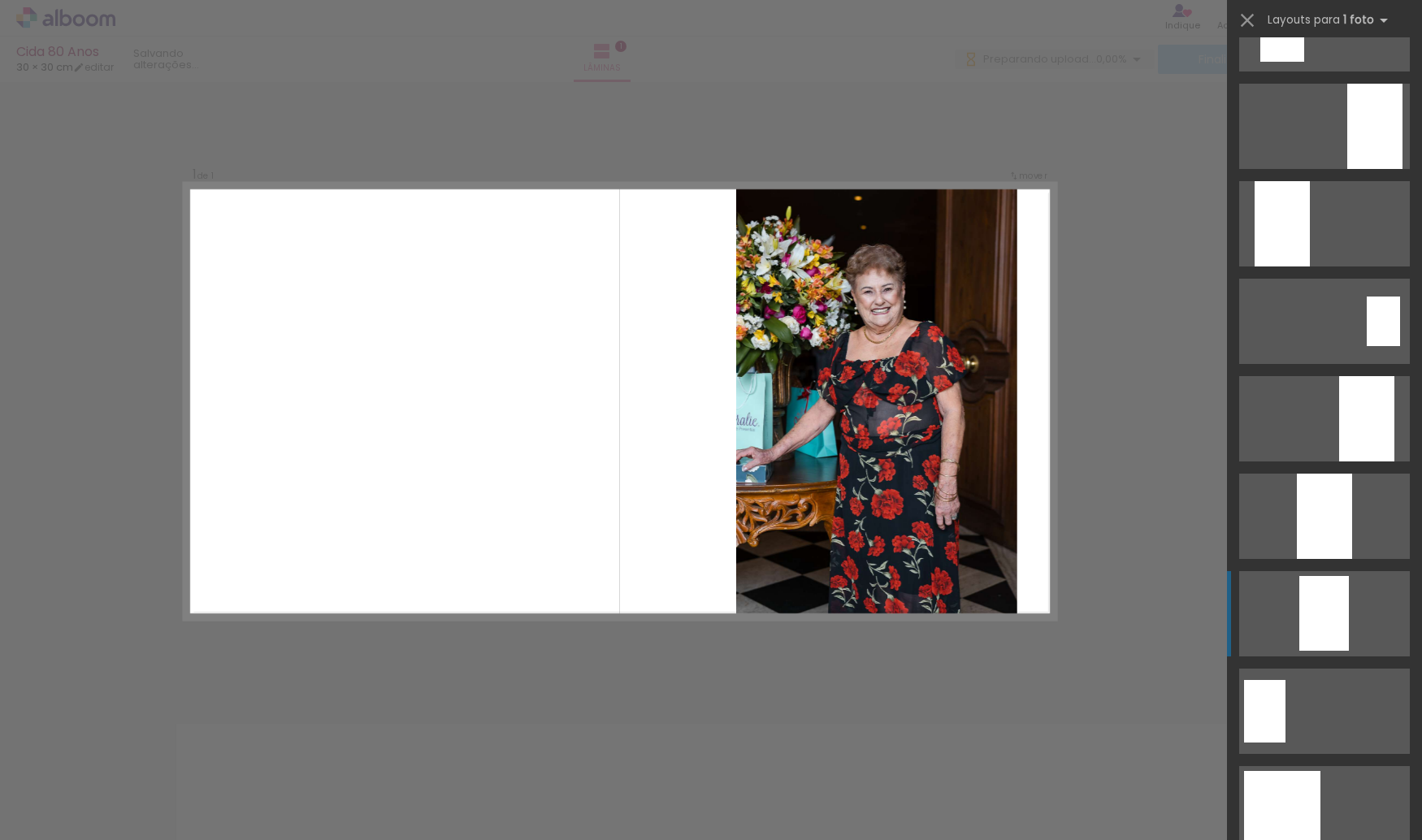
scroll to position [487, 0]
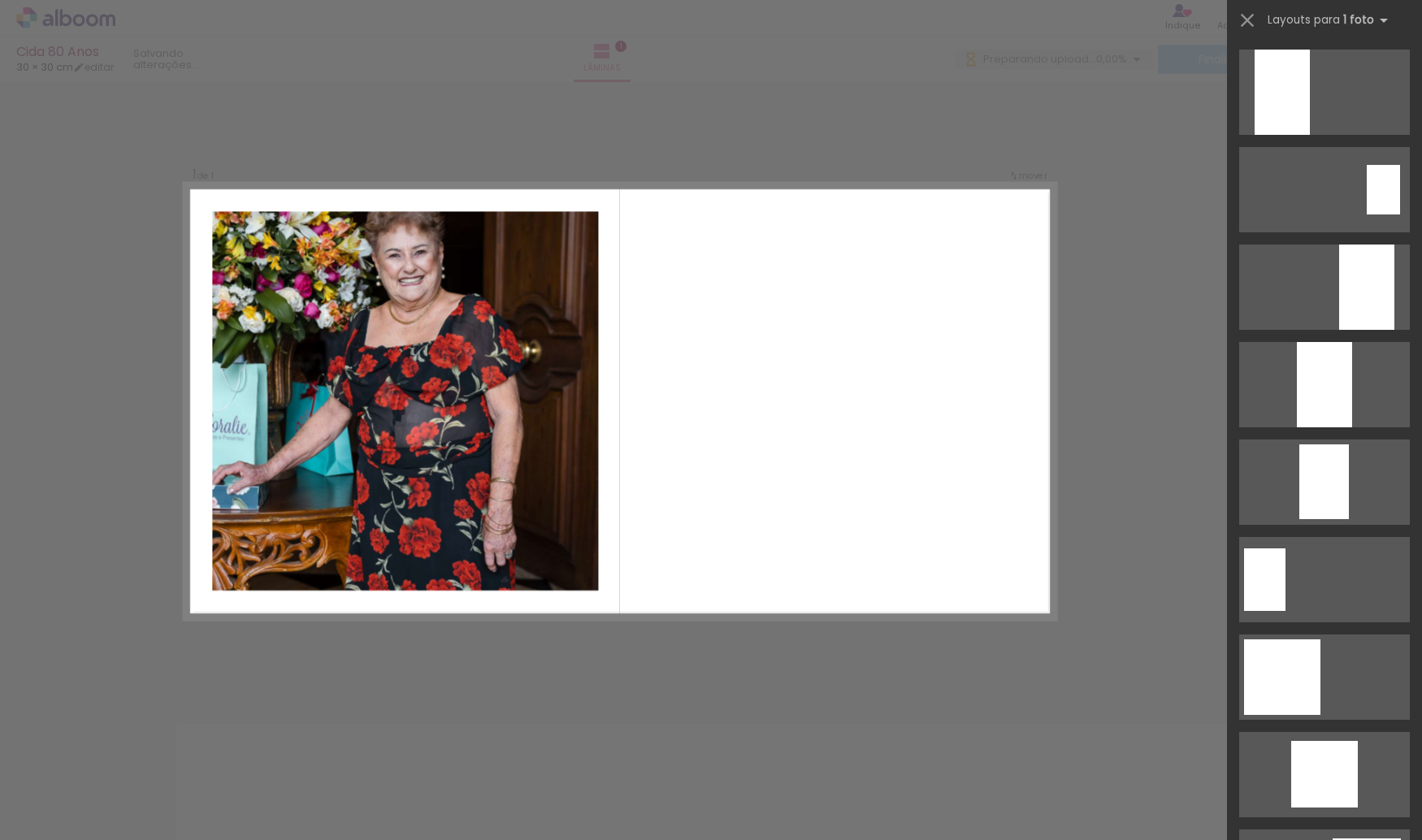
click at [1037, 451] on quentale-layouter at bounding box center [619, 400] width 870 height 435
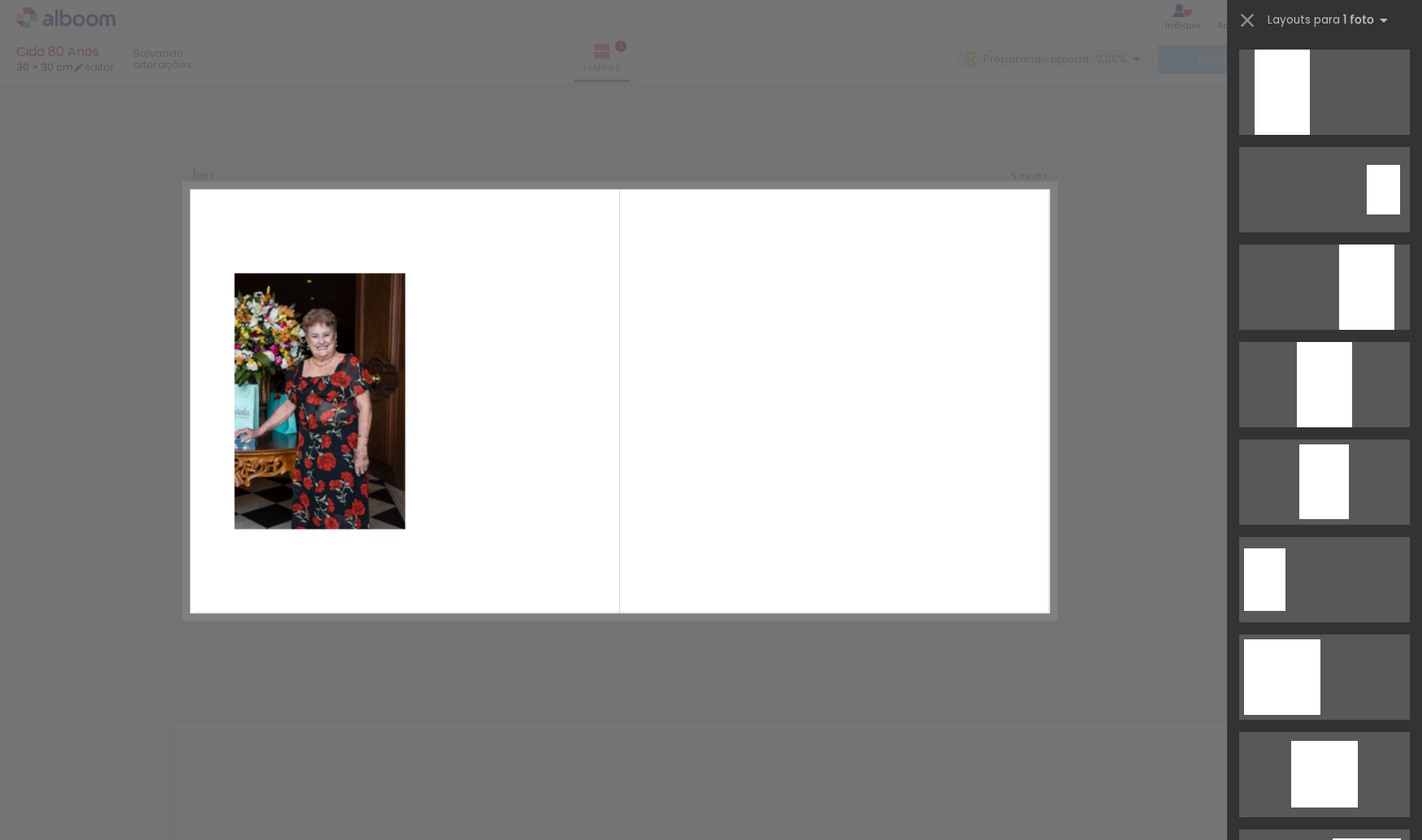
scroll to position [0, 0]
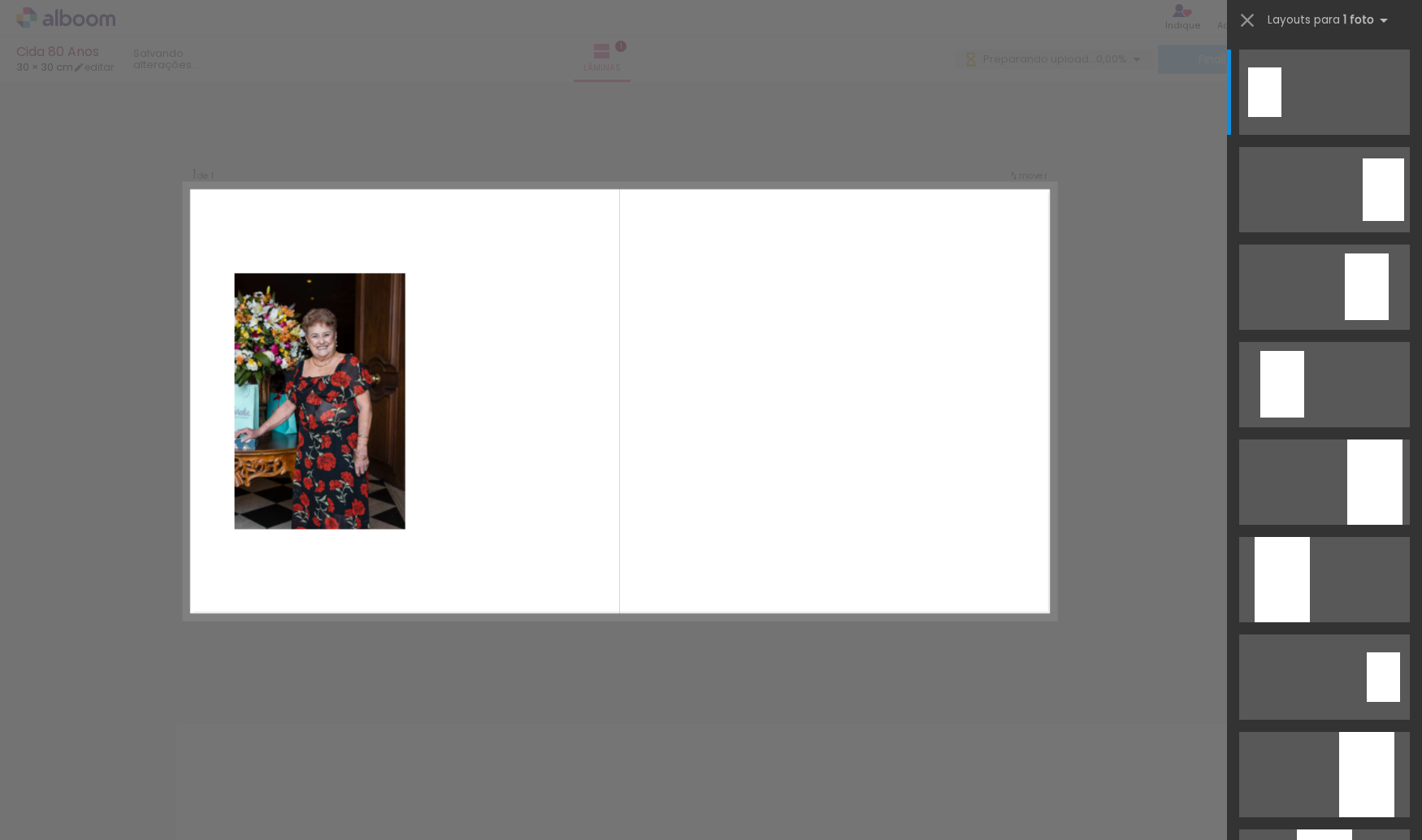
click at [860, 400] on quentale-layouter at bounding box center [619, 400] width 870 height 435
click at [1247, 22] on iron-icon at bounding box center [1247, 19] width 22 height 22
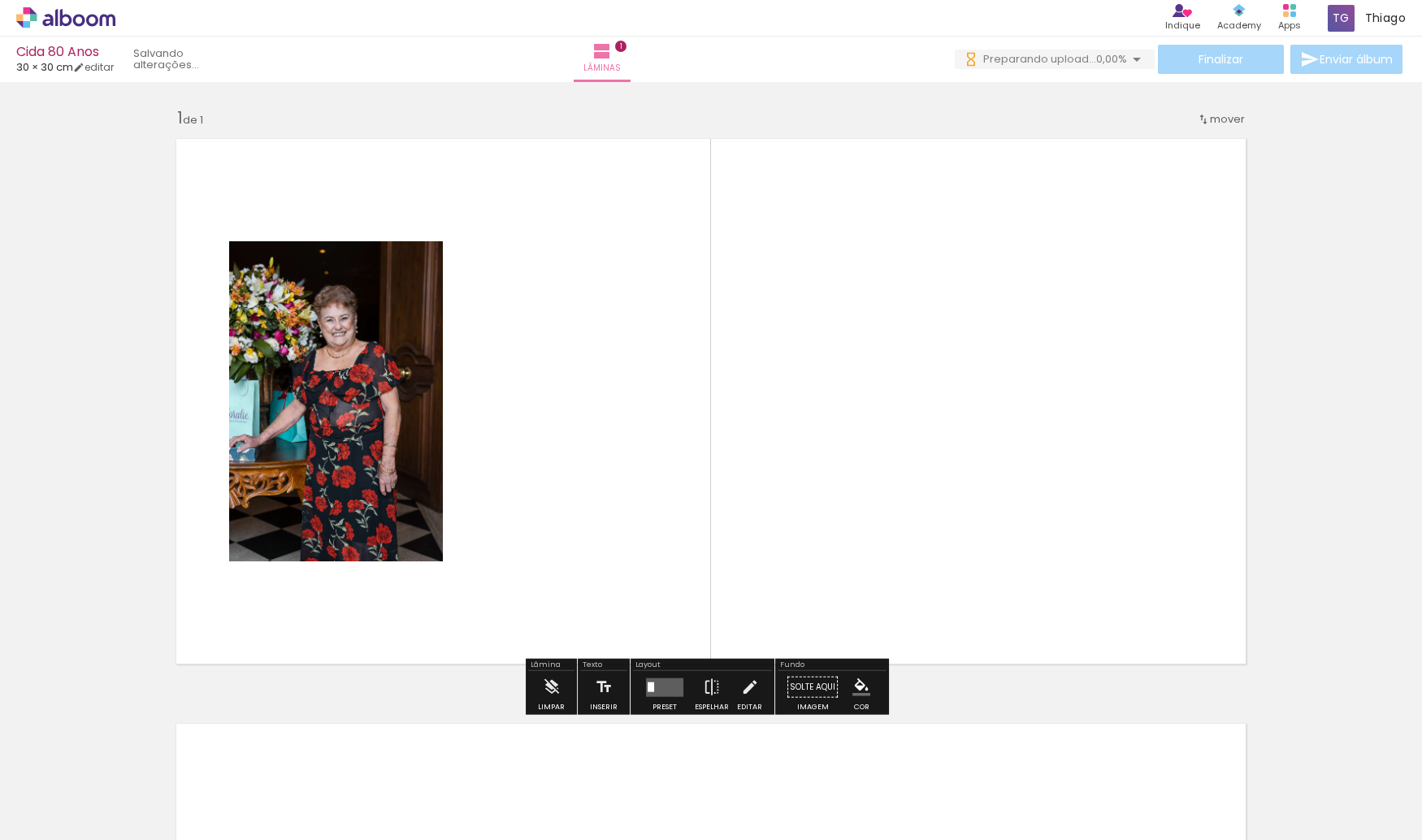
click at [750, 369] on quentale-layouter at bounding box center [711, 401] width 1089 height 544
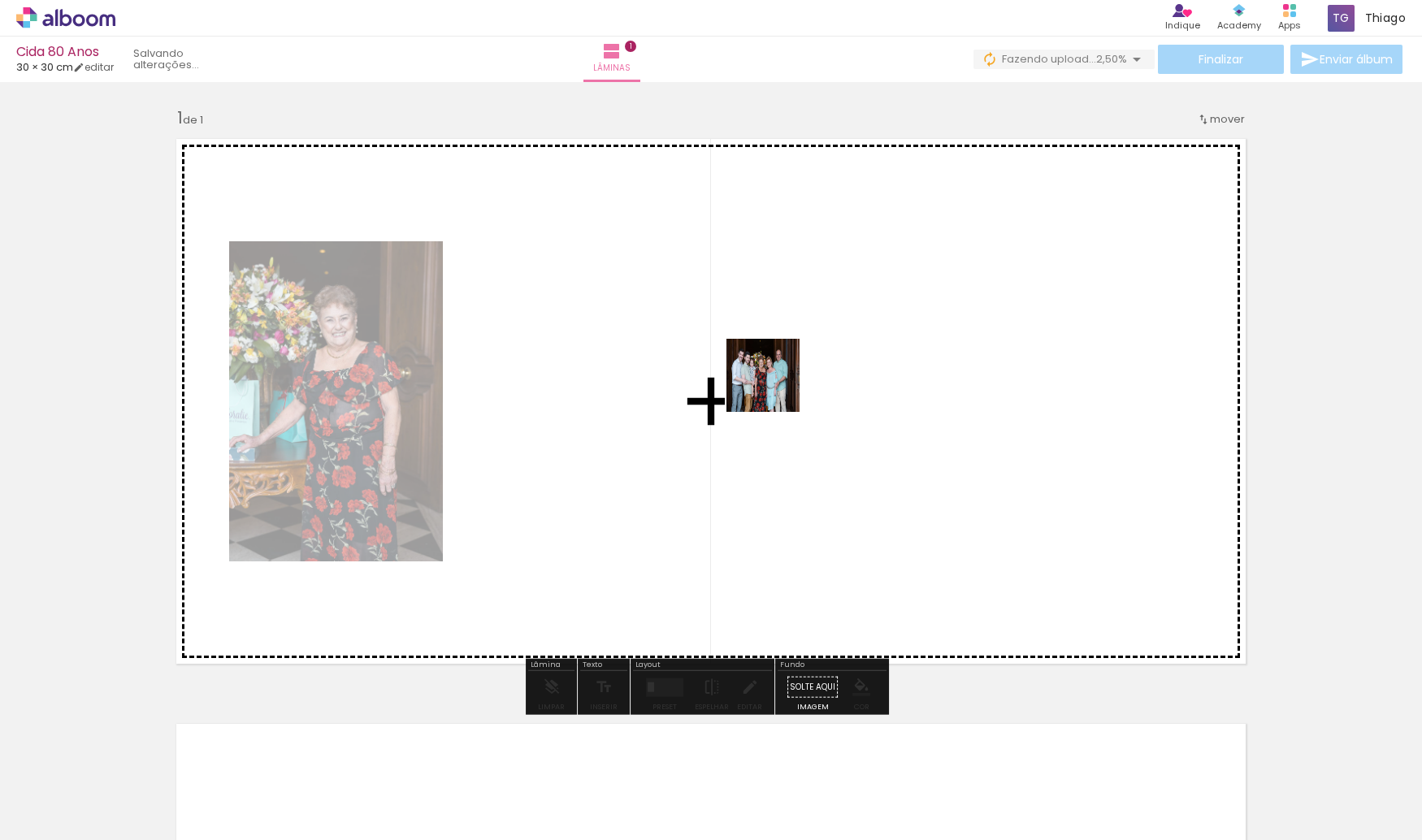
drag, startPoint x: 256, startPoint y: 805, endPoint x: 795, endPoint y: 348, distance: 706.7
click at [795, 348] on quentale-workspace at bounding box center [711, 420] width 1422 height 840
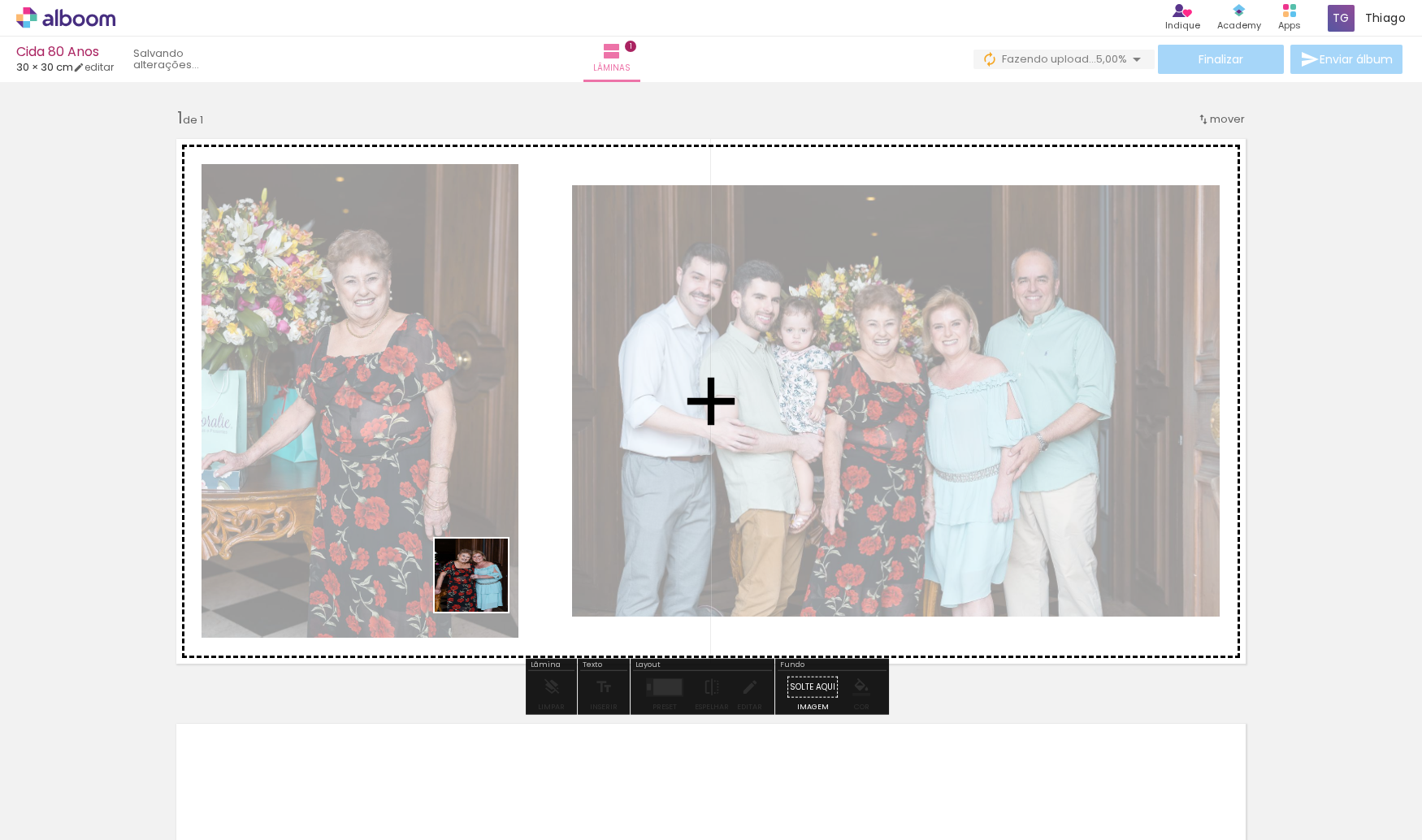
drag, startPoint x: 349, startPoint y: 792, endPoint x: 635, endPoint y: 374, distance: 506.5
click at [635, 374] on quentale-workspace at bounding box center [711, 420] width 1422 height 840
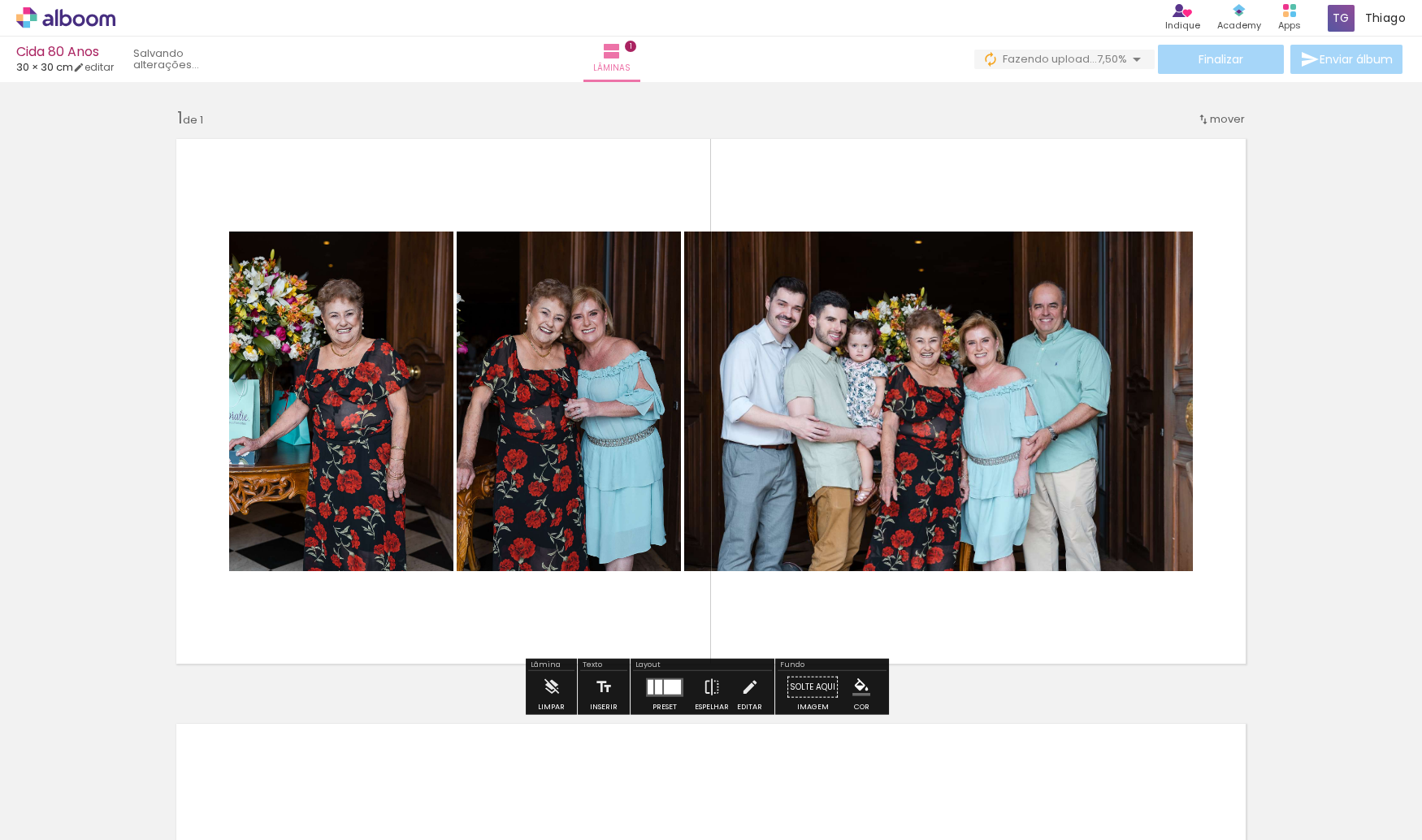
click at [788, 162] on quentale-layouter at bounding box center [711, 401] width 1089 height 544
click at [458, 188] on quentale-layouter at bounding box center [711, 401] width 1089 height 544
click at [547, 184] on quentale-layouter at bounding box center [711, 401] width 1089 height 544
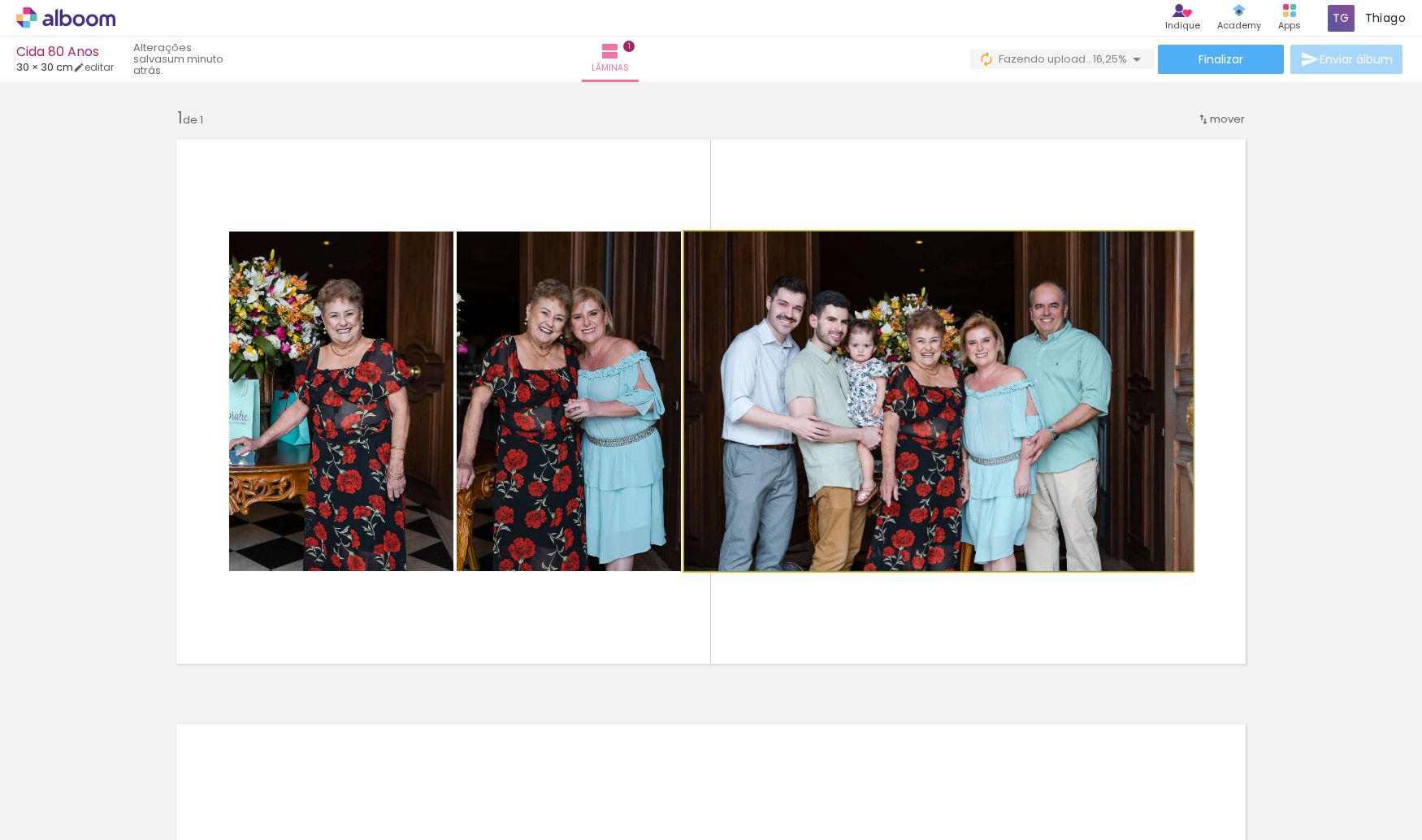
drag, startPoint x: 910, startPoint y: 389, endPoint x: 981, endPoint y: 389, distance: 71.0
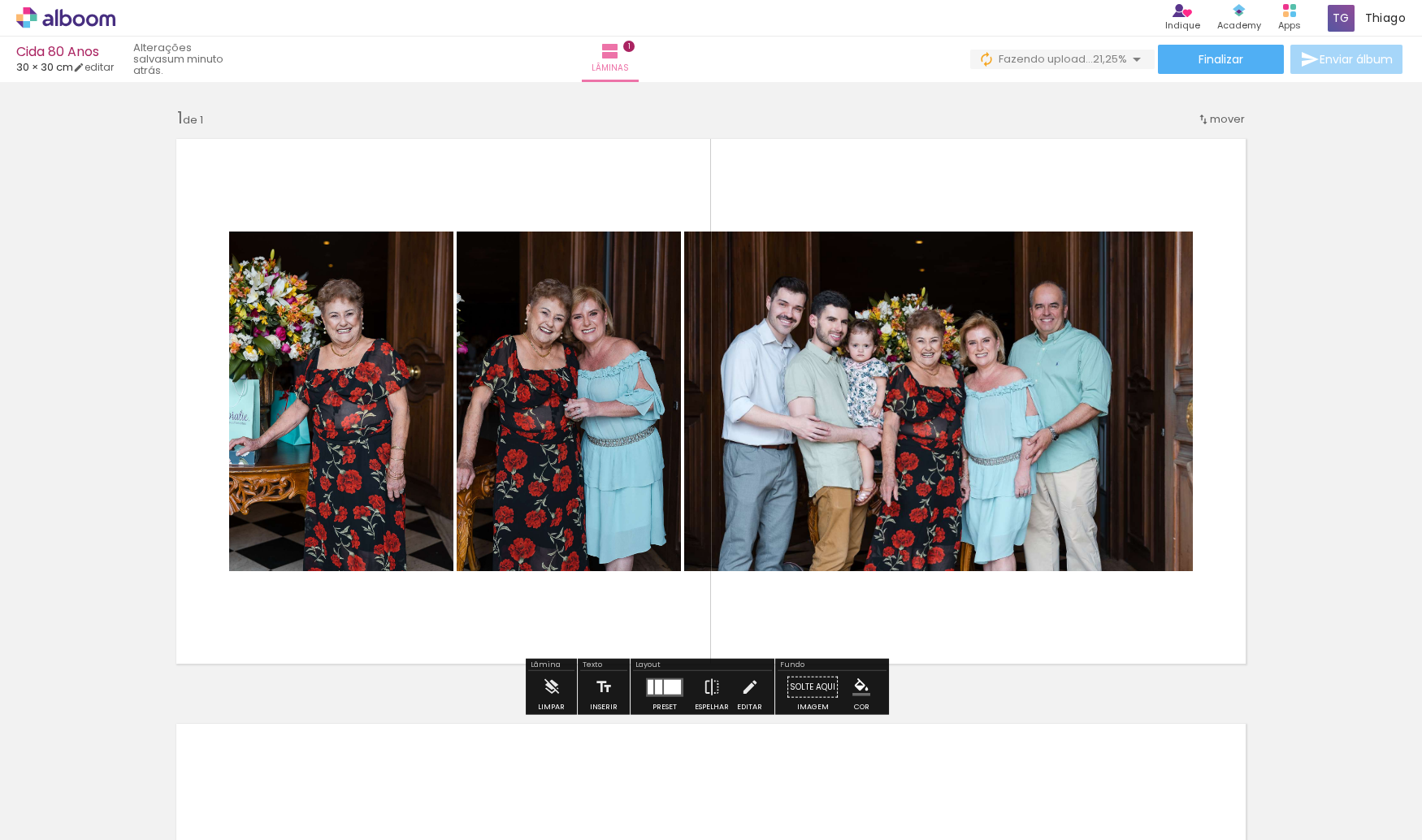
click at [655, 688] on div at bounding box center [659, 686] width 8 height 15
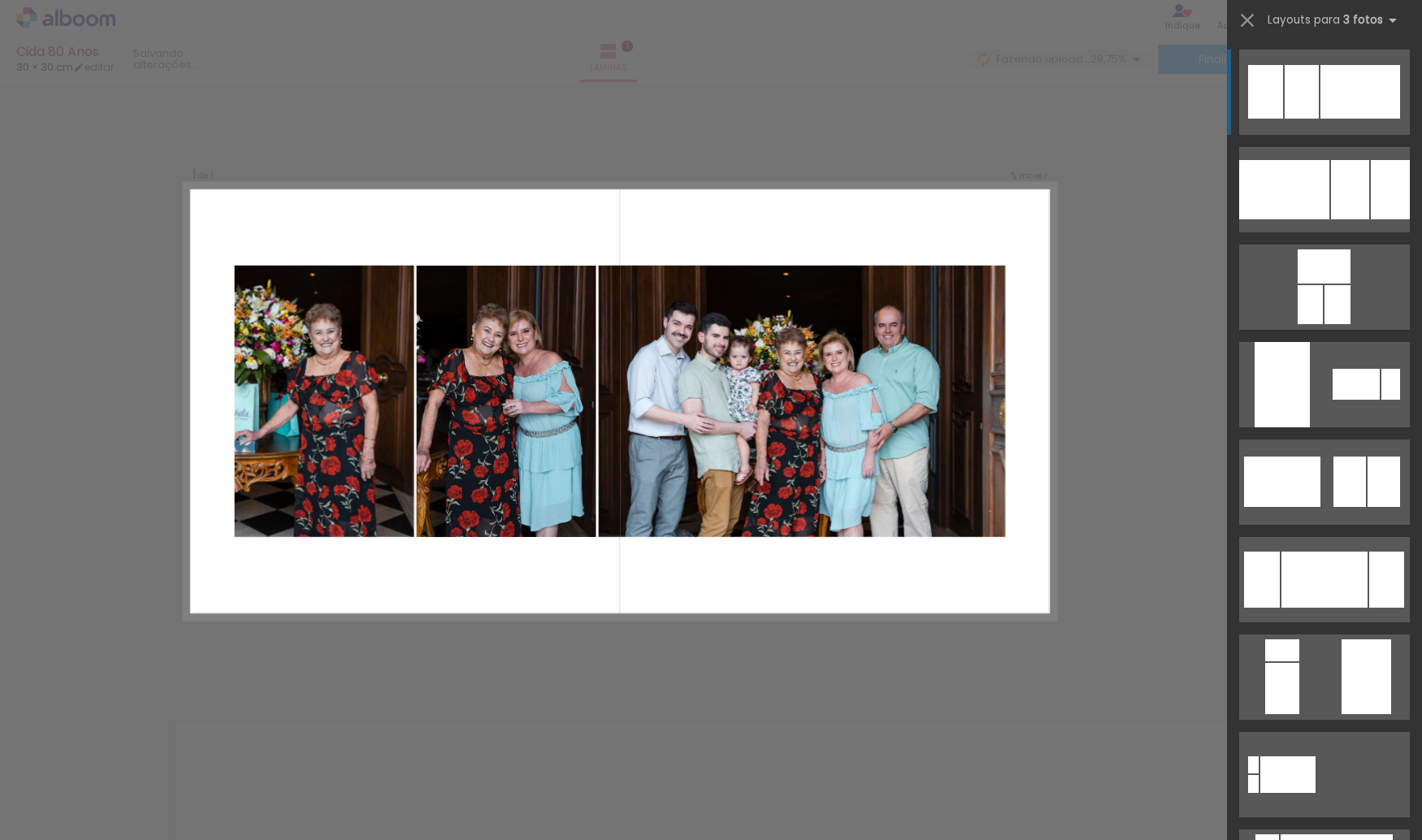
click at [1347, 100] on div at bounding box center [1360, 91] width 79 height 53
click at [656, 324] on quentale-photo at bounding box center [803, 401] width 407 height 271
click at [700, 224] on quentale-layouter at bounding box center [619, 400] width 870 height 435
click at [655, 338] on quentale-photo at bounding box center [803, 401] width 407 height 271
click at [1243, 17] on iron-icon at bounding box center [1247, 19] width 22 height 22
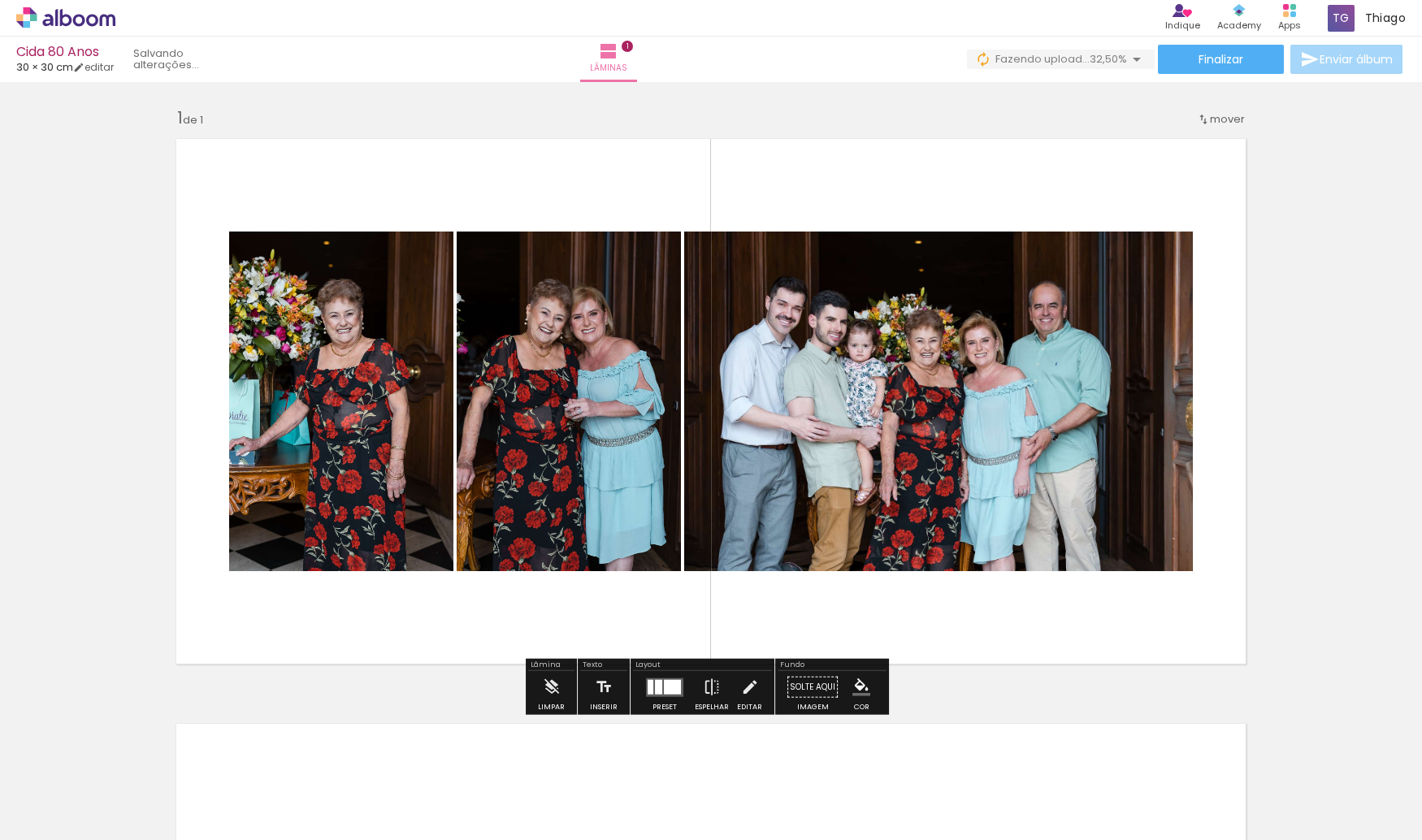
drag, startPoint x: 815, startPoint y: 230, endPoint x: 826, endPoint y: 218, distance: 16.3
click at [815, 230] on quentale-layouter at bounding box center [711, 401] width 1089 height 544
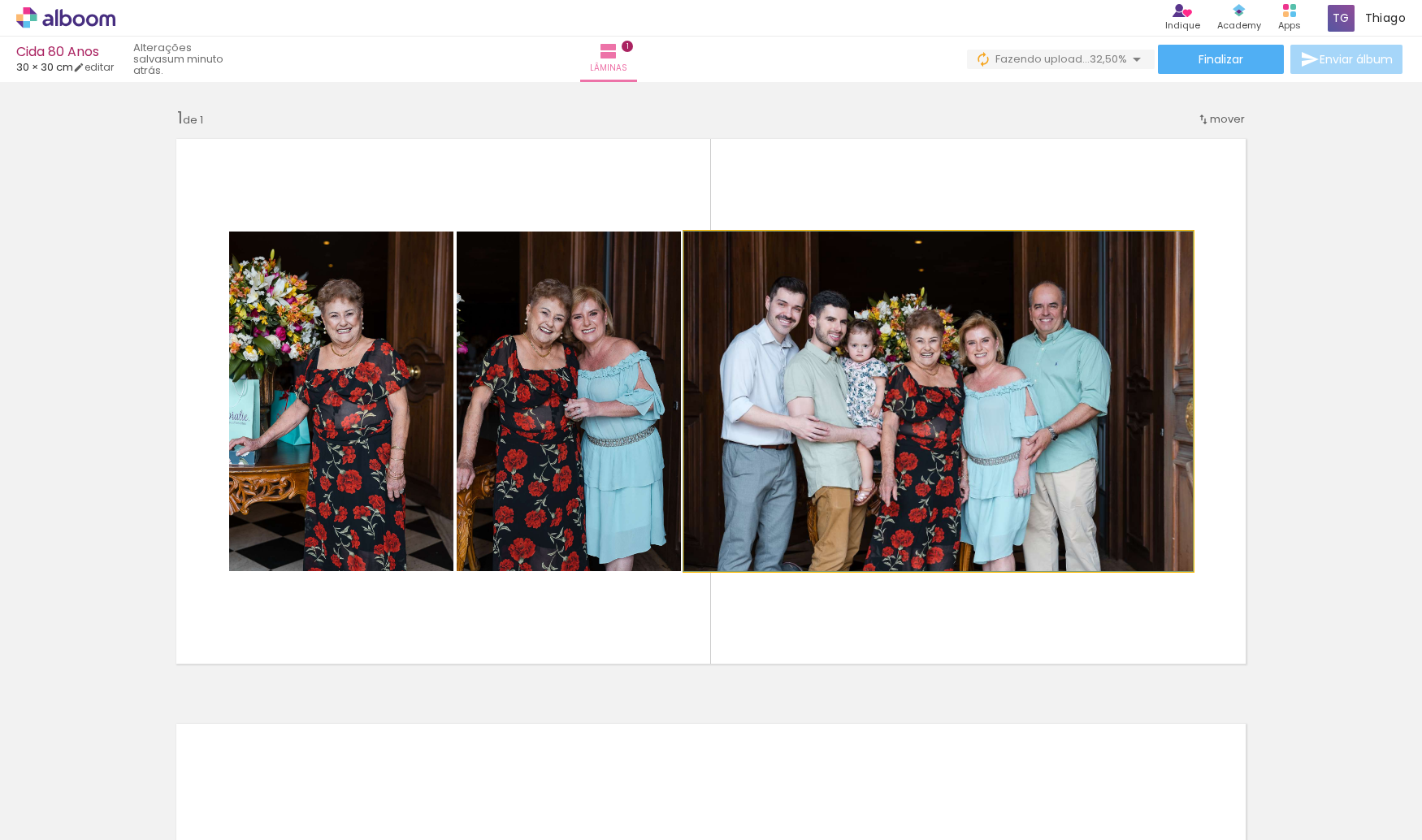
click at [826, 324] on quentale-photo at bounding box center [938, 401] width 509 height 339
drag, startPoint x: 682, startPoint y: 386, endPoint x: 763, endPoint y: 387, distance: 81.0
drag, startPoint x: 768, startPoint y: 358, endPoint x: 947, endPoint y: 356, distance: 179.0
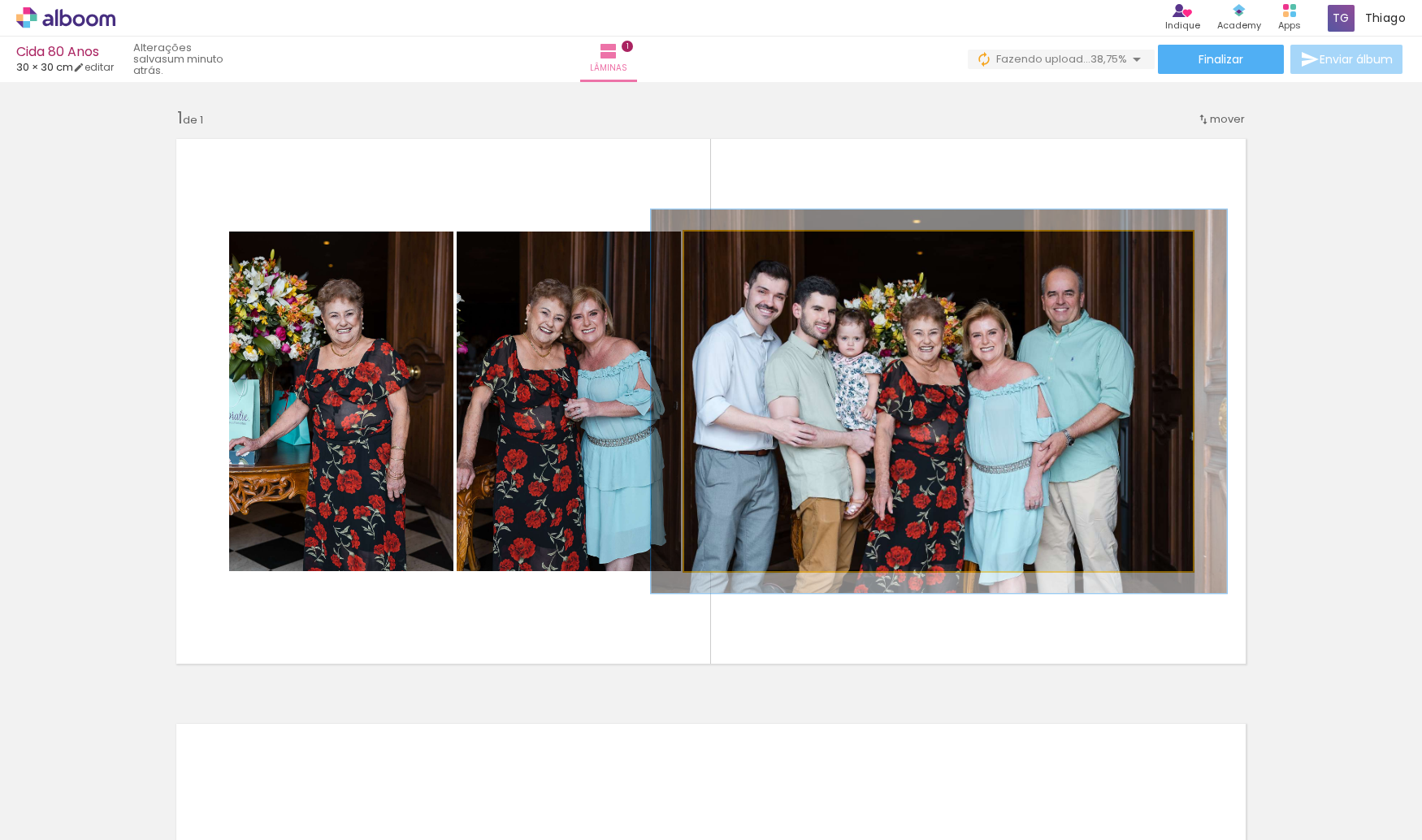
drag, startPoint x: 718, startPoint y: 248, endPoint x: 726, endPoint y: 251, distance: 8.5
click at [726, 251] on div at bounding box center [729, 248] width 15 height 15
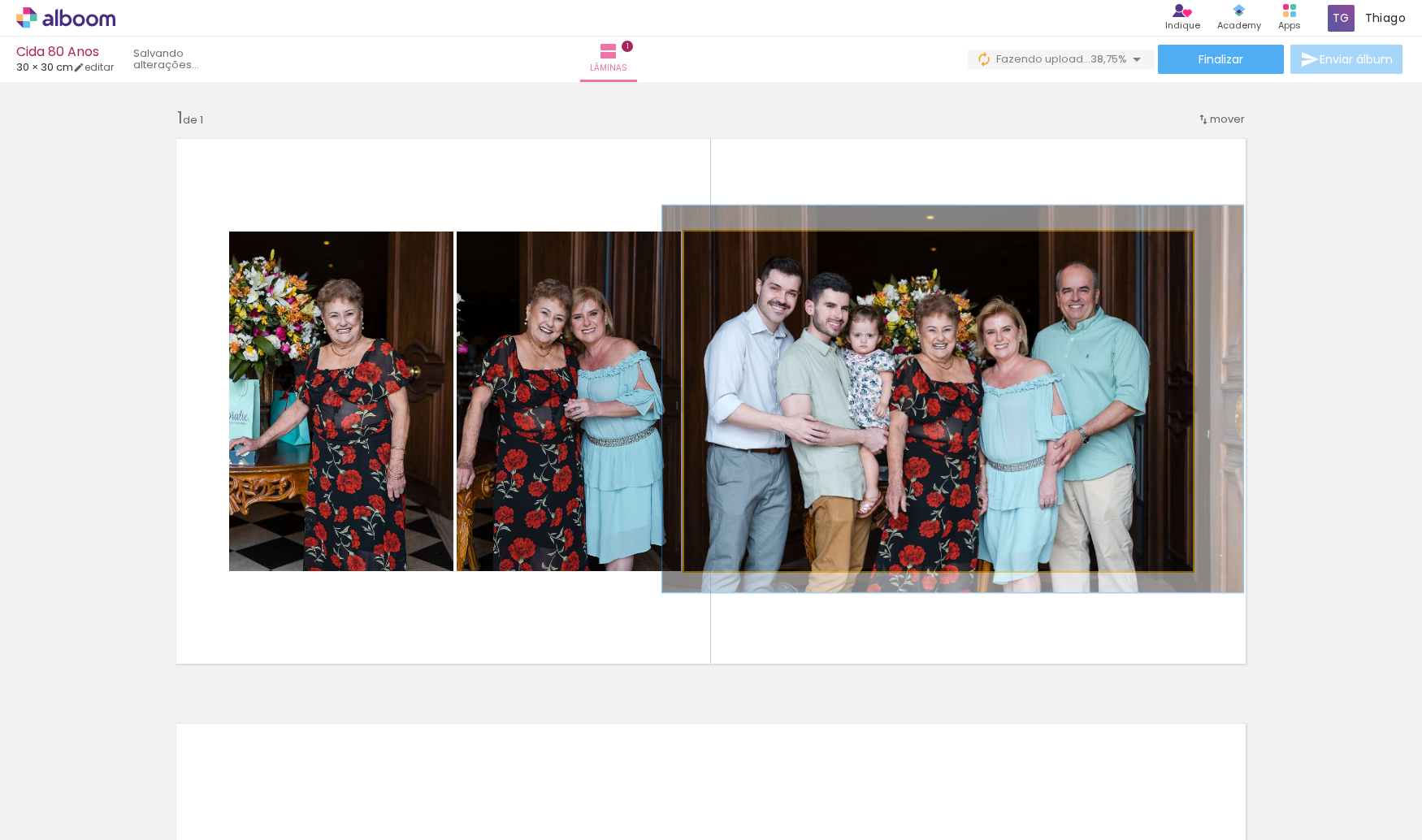
drag, startPoint x: 954, startPoint y: 373, endPoint x: 963, endPoint y: 374, distance: 9.1
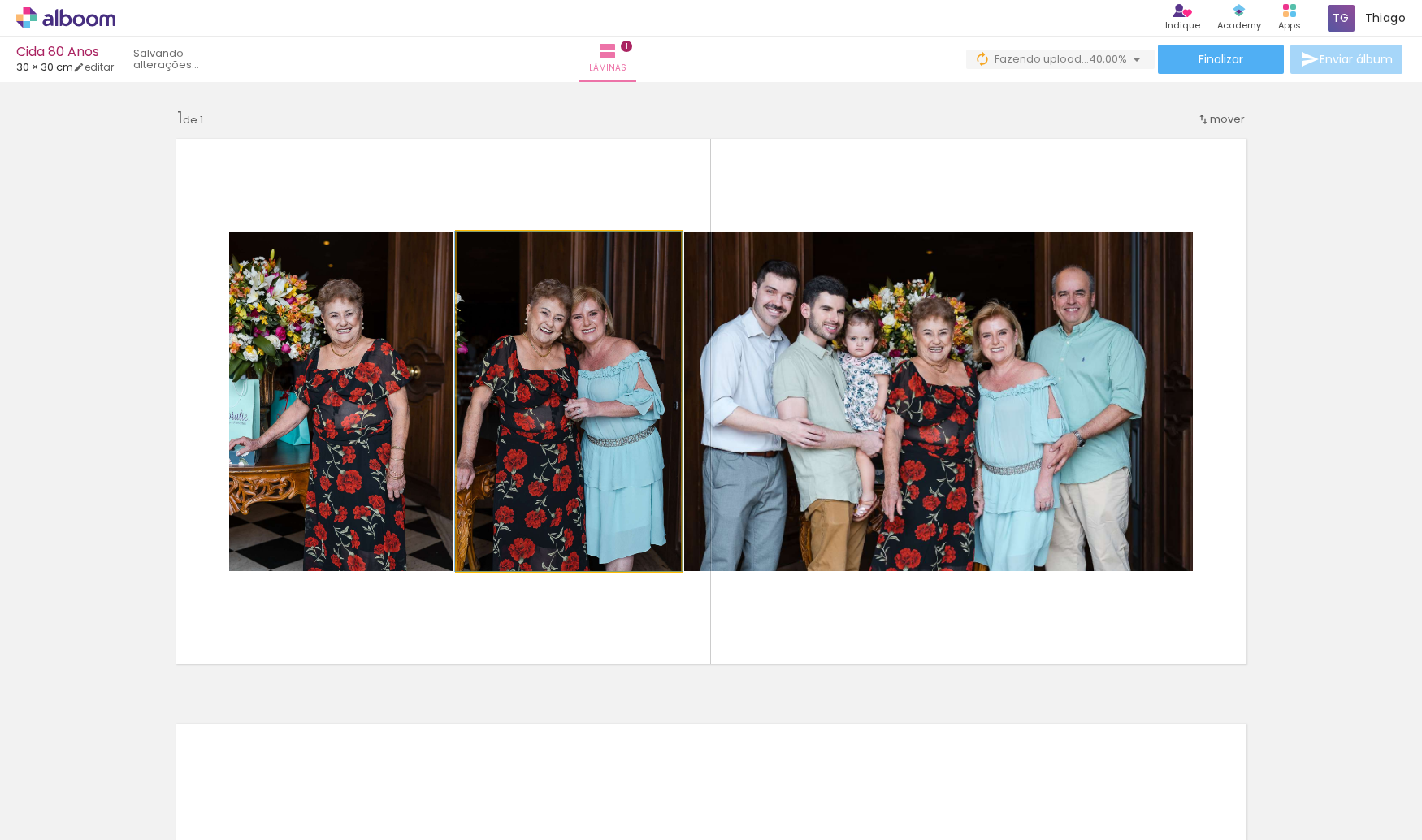
click at [538, 338] on quentale-photo at bounding box center [568, 401] width 224 height 339
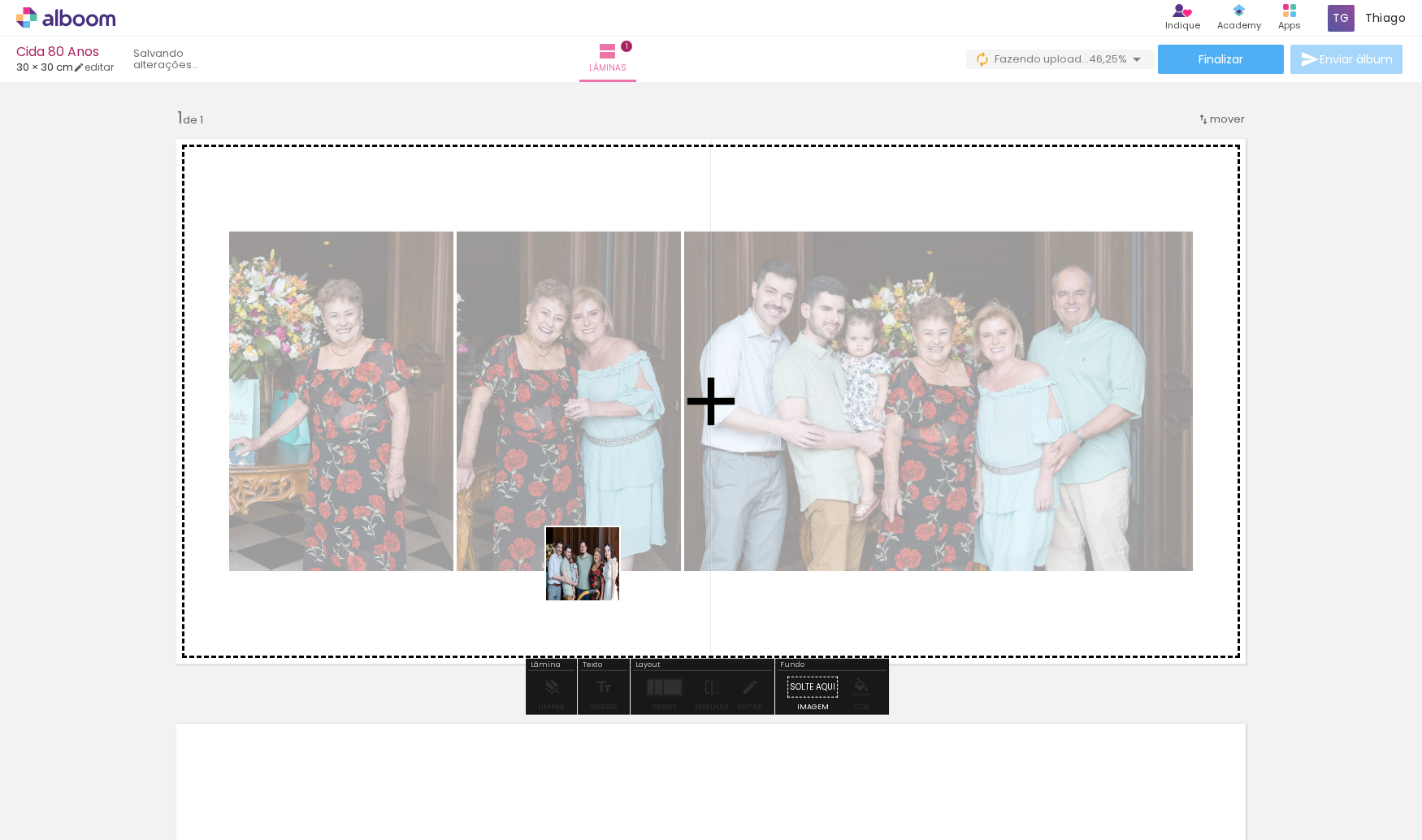
drag, startPoint x: 457, startPoint y: 780, endPoint x: 598, endPoint y: 574, distance: 249.6
click at [598, 574] on quentale-workspace at bounding box center [711, 420] width 1422 height 840
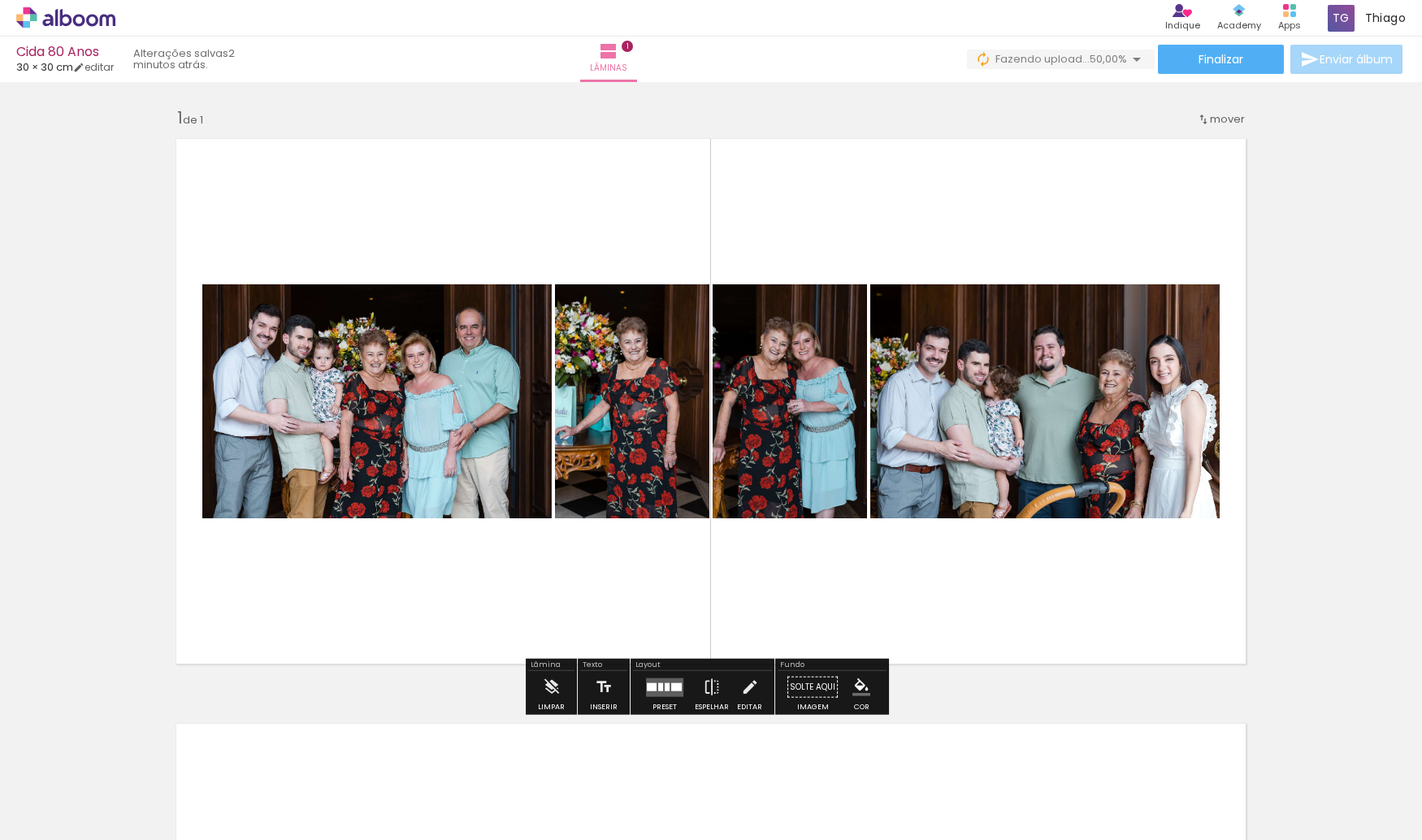
click at [661, 692] on quentale-layouter at bounding box center [664, 686] width 38 height 18
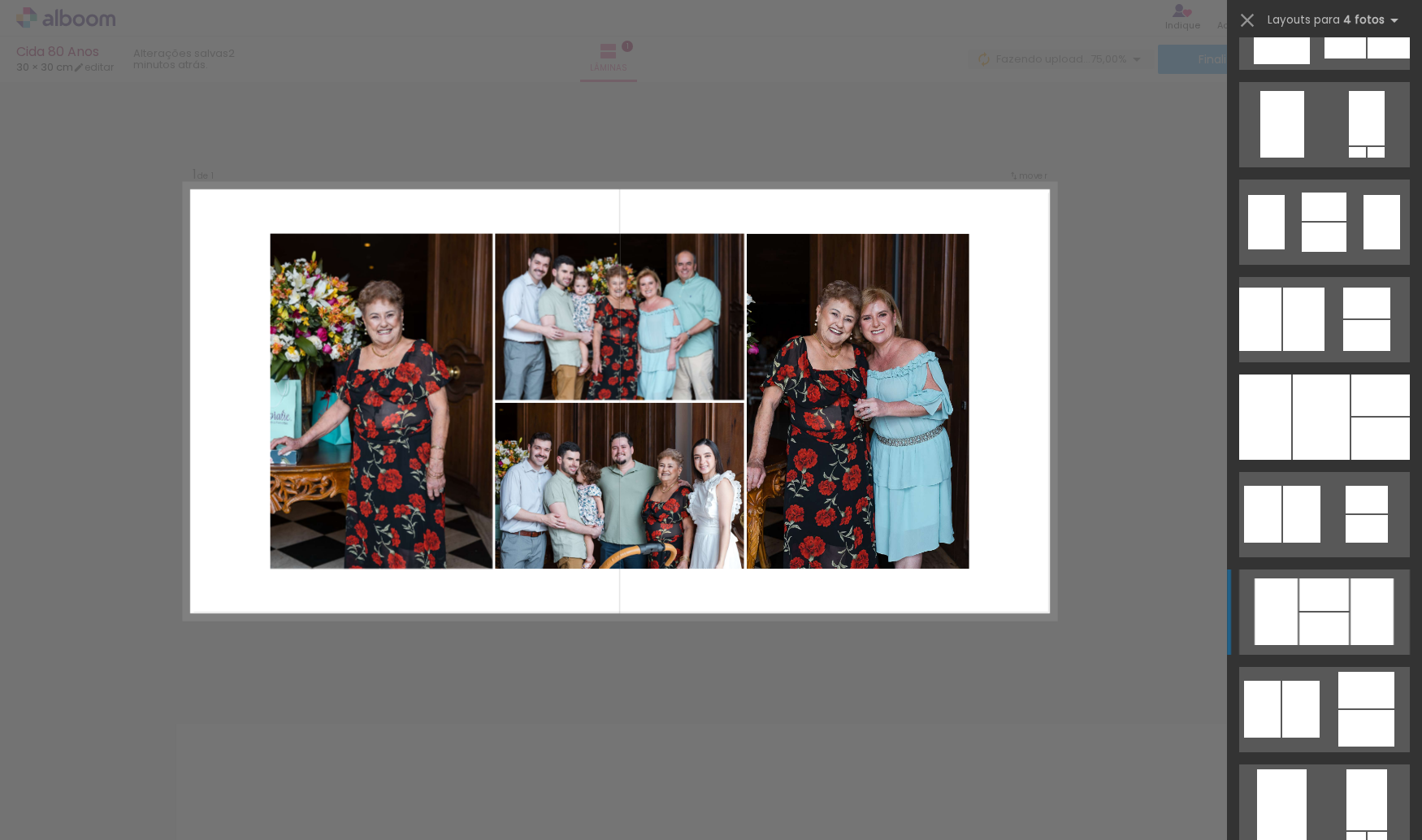
scroll to position [1218, 0]
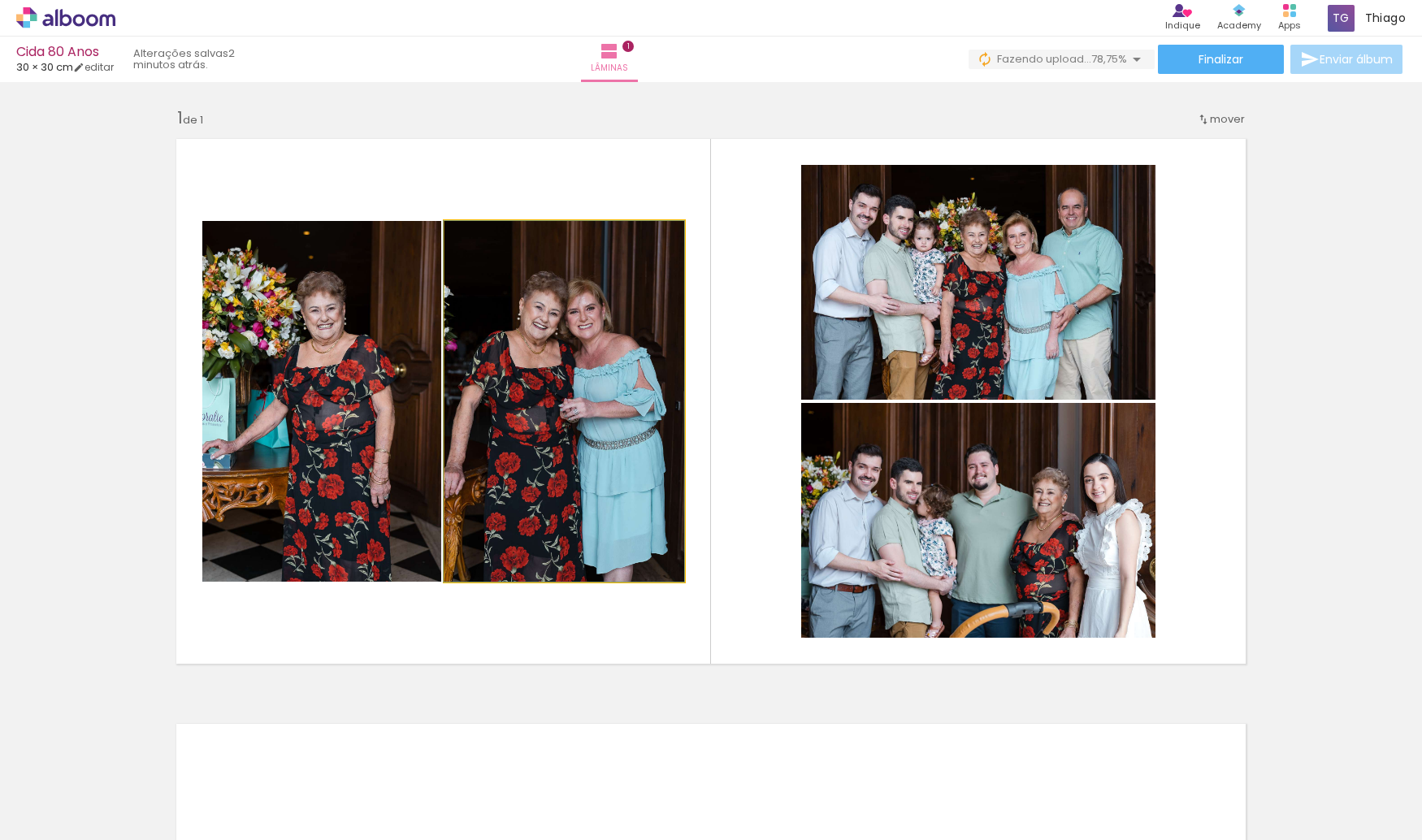
click at [557, 381] on quentale-photo at bounding box center [563, 401] width 239 height 360
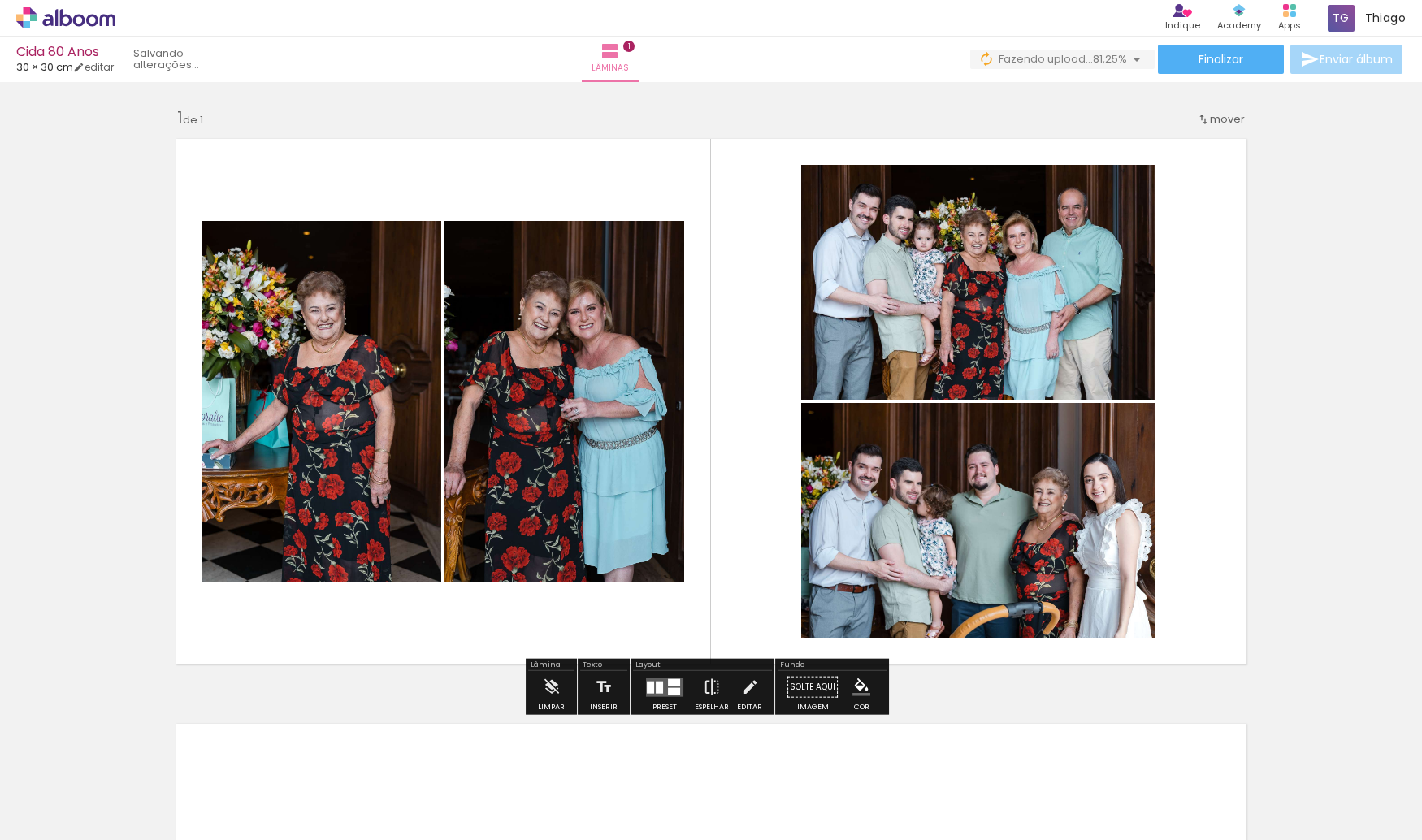
click at [931, 324] on quentale-photo at bounding box center [977, 282] width 354 height 234
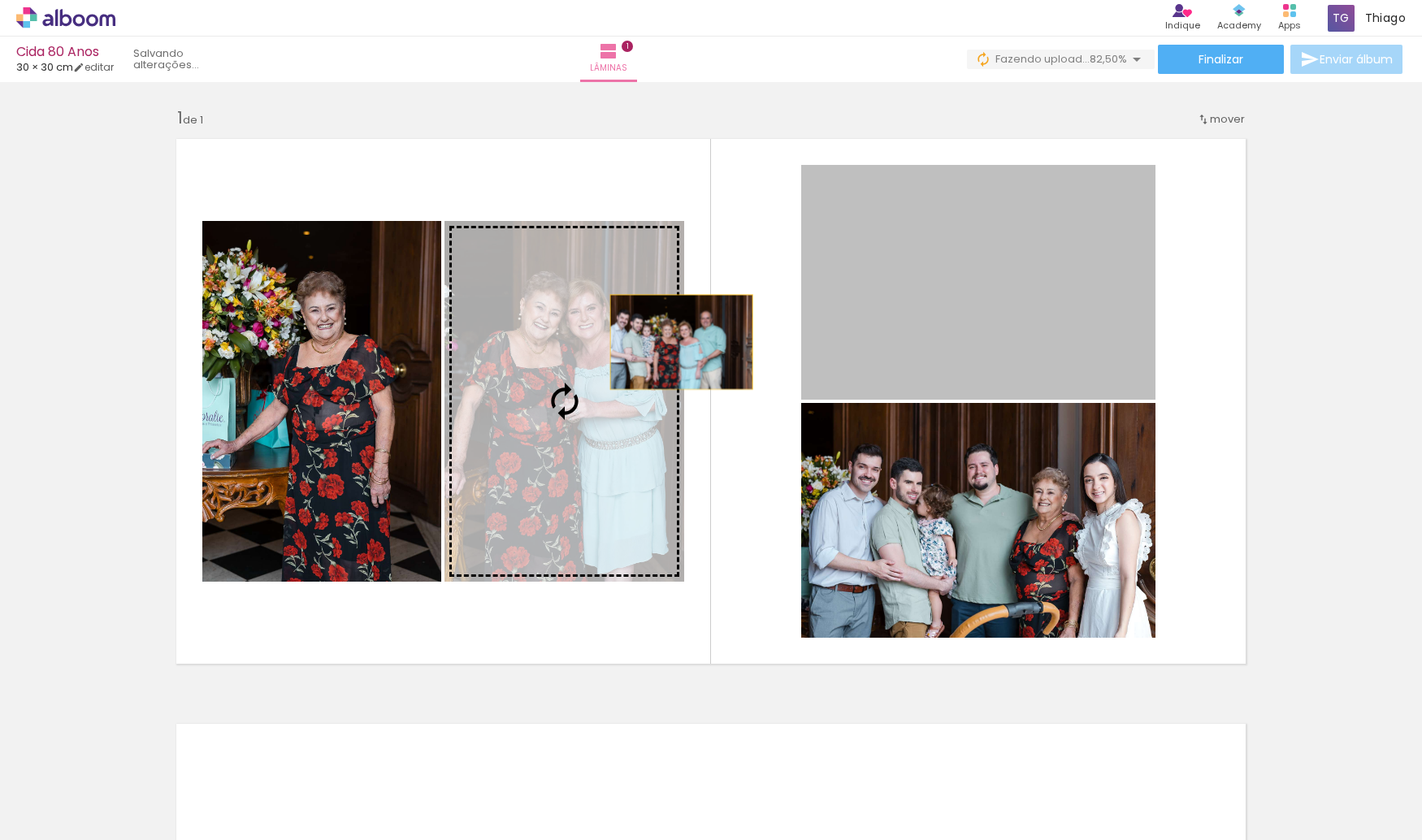
drag, startPoint x: 875, startPoint y: 262, endPoint x: 588, endPoint y: 357, distance: 302.3
click at [0, 0] on slot at bounding box center [0, 0] width 0 height 0
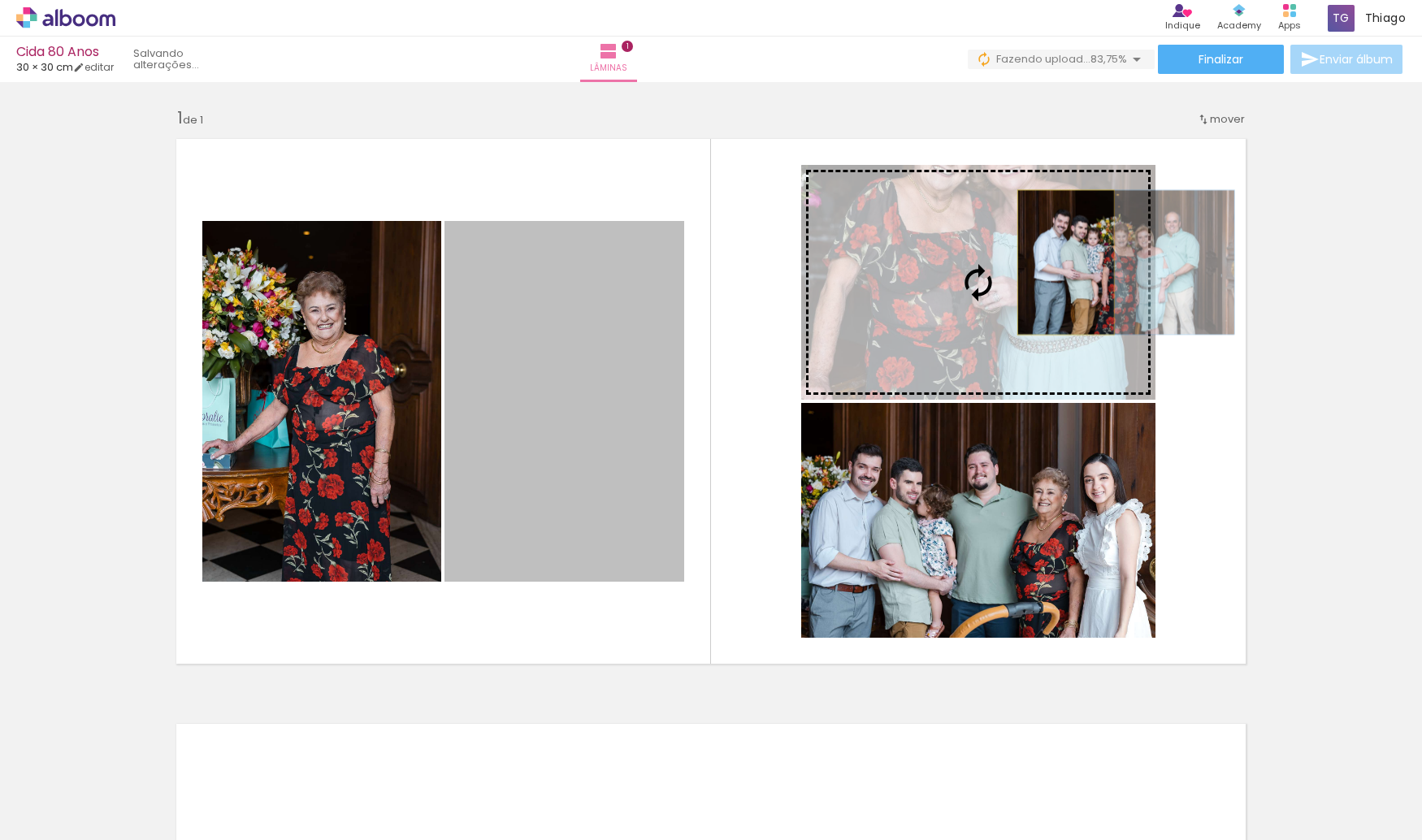
drag, startPoint x: 532, startPoint y: 418, endPoint x: 1059, endPoint y: 263, distance: 549.3
click at [0, 0] on slot at bounding box center [0, 0] width 0 height 0
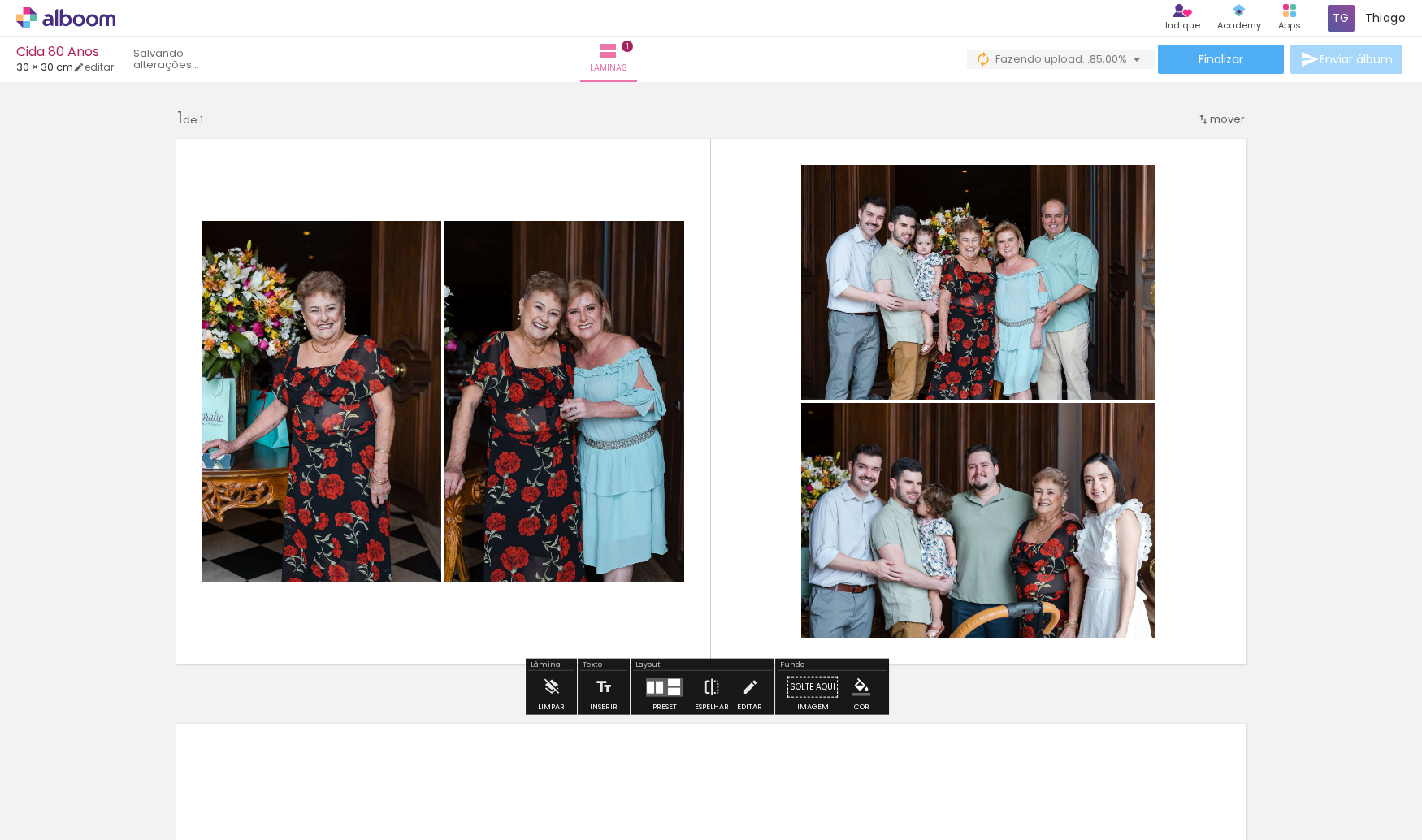
click at [1016, 259] on quentale-photo at bounding box center [977, 282] width 354 height 234
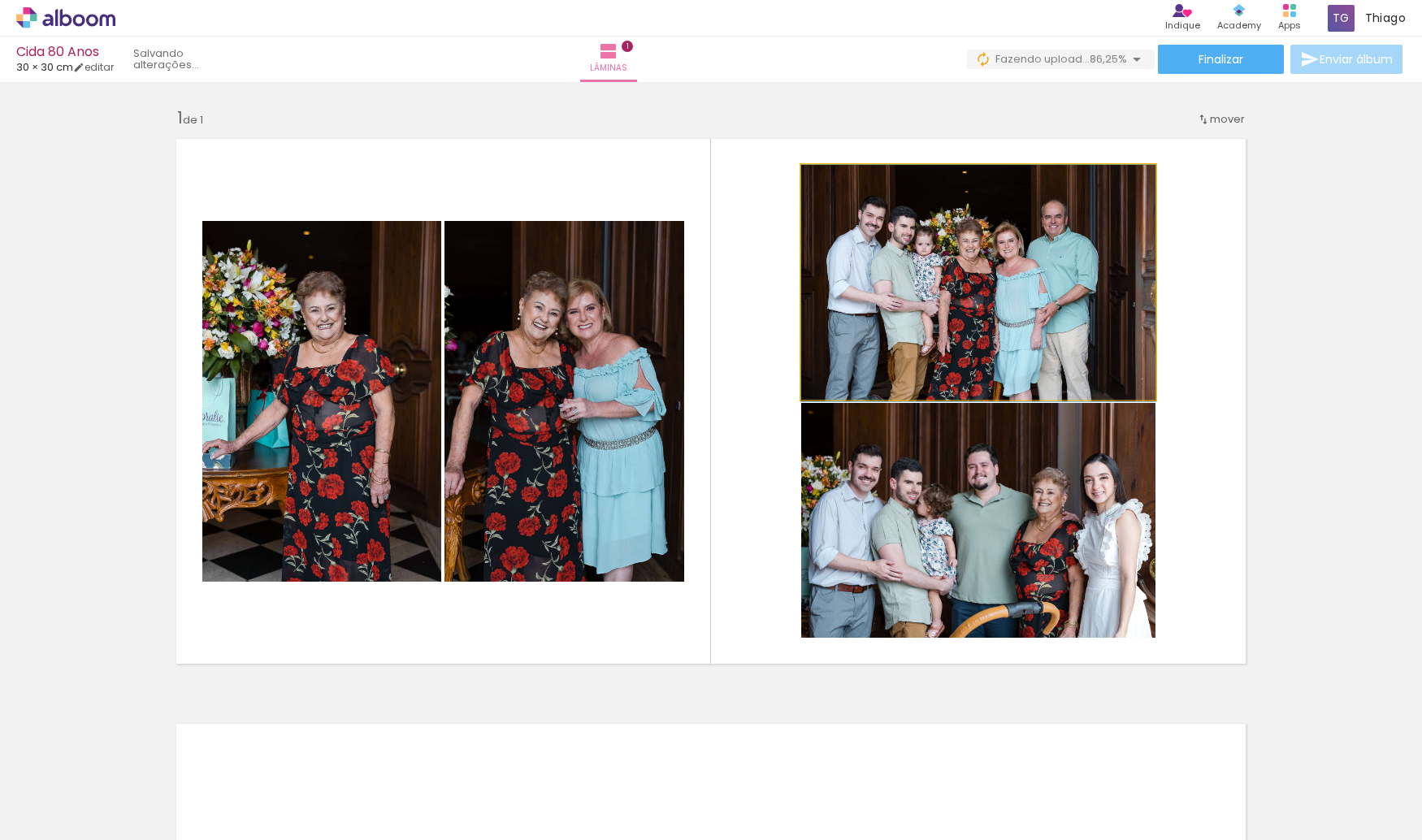
click at [838, 185] on div at bounding box center [838, 181] width 15 height 15
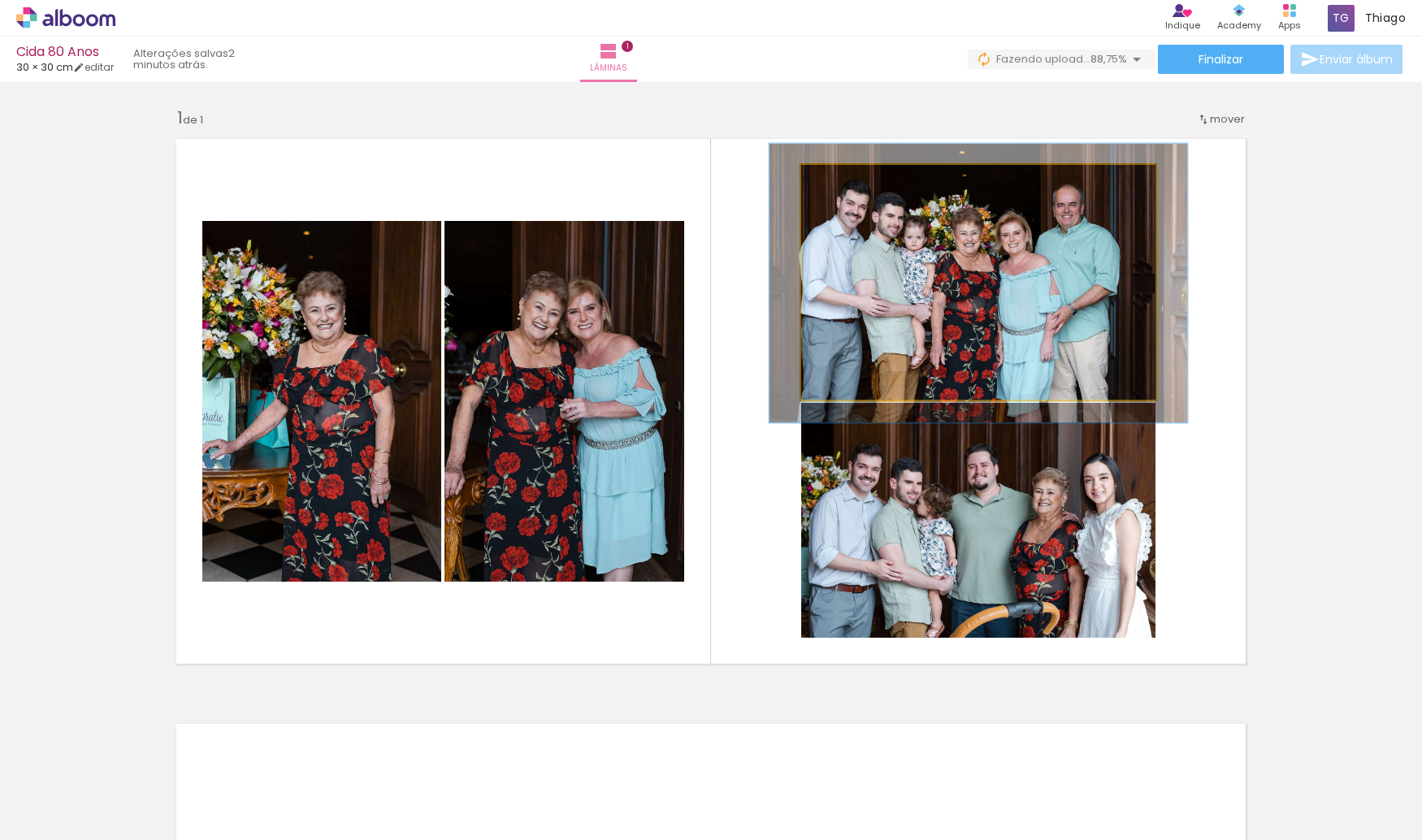
drag, startPoint x: 836, startPoint y: 180, endPoint x: 846, endPoint y: 180, distance: 10.0
type paper-slider "118"
click at [846, 180] on div at bounding box center [849, 181] width 15 height 15
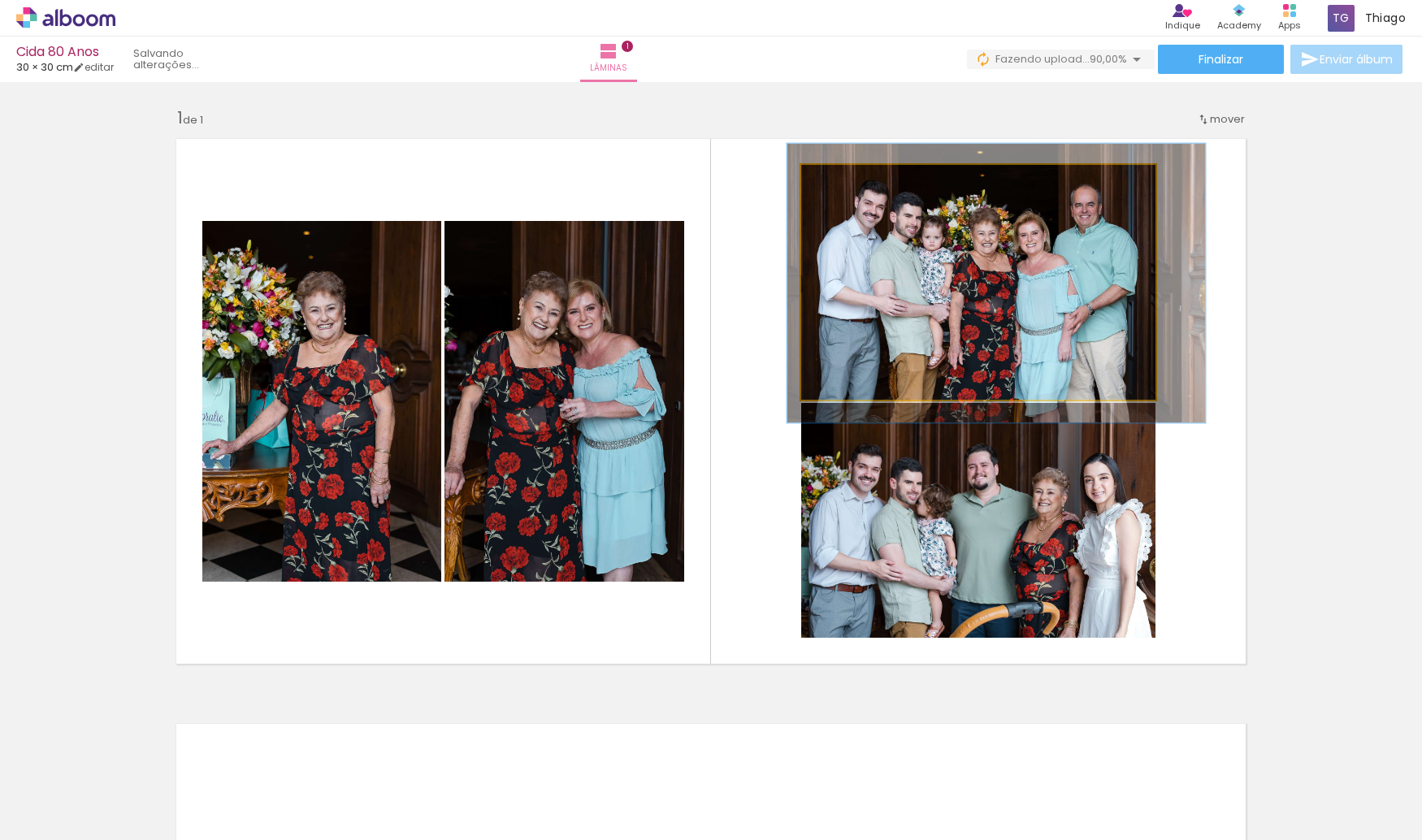
drag, startPoint x: 978, startPoint y: 269, endPoint x: 995, endPoint y: 268, distance: 17.0
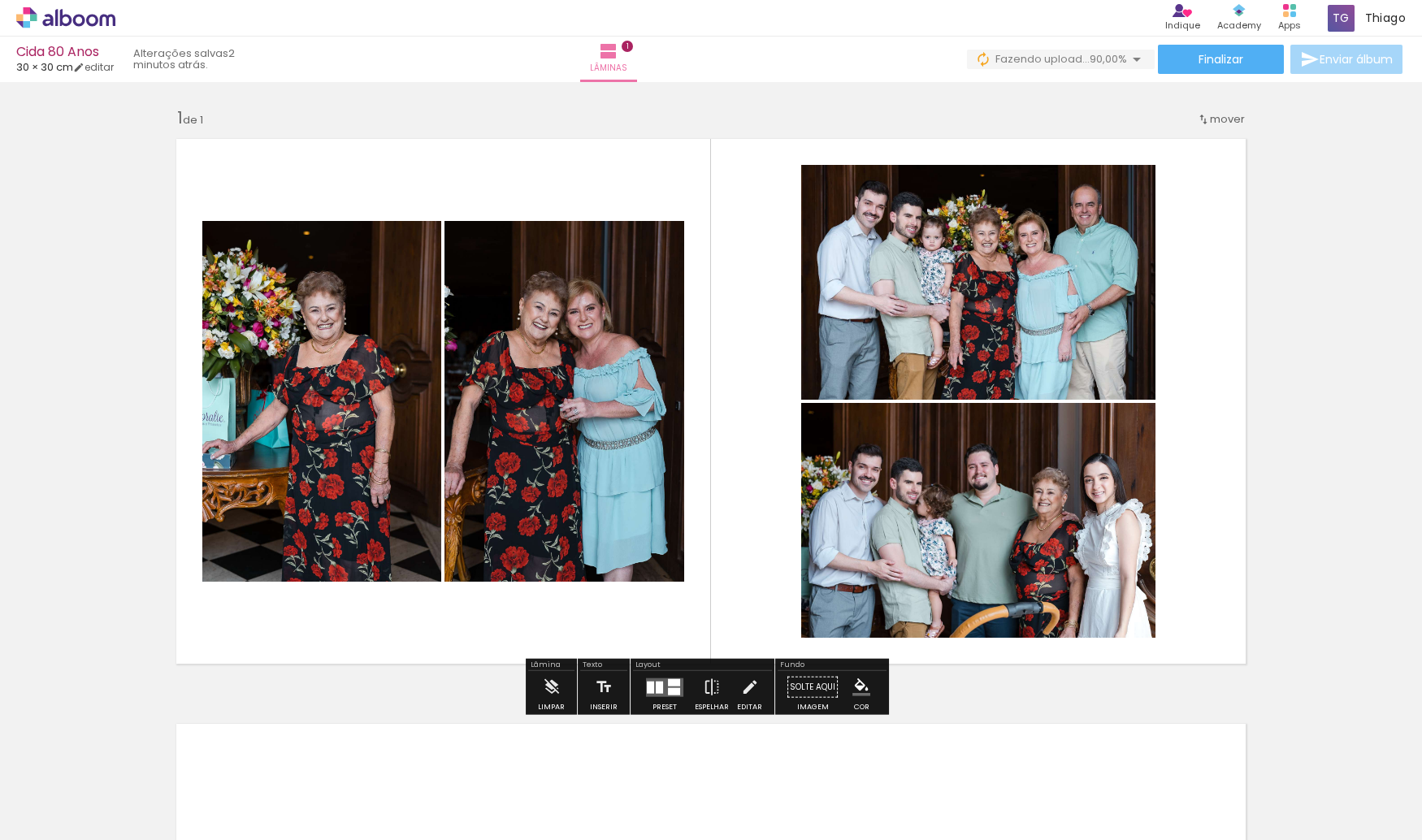
click at [1011, 457] on quentale-photo at bounding box center [977, 520] width 354 height 234
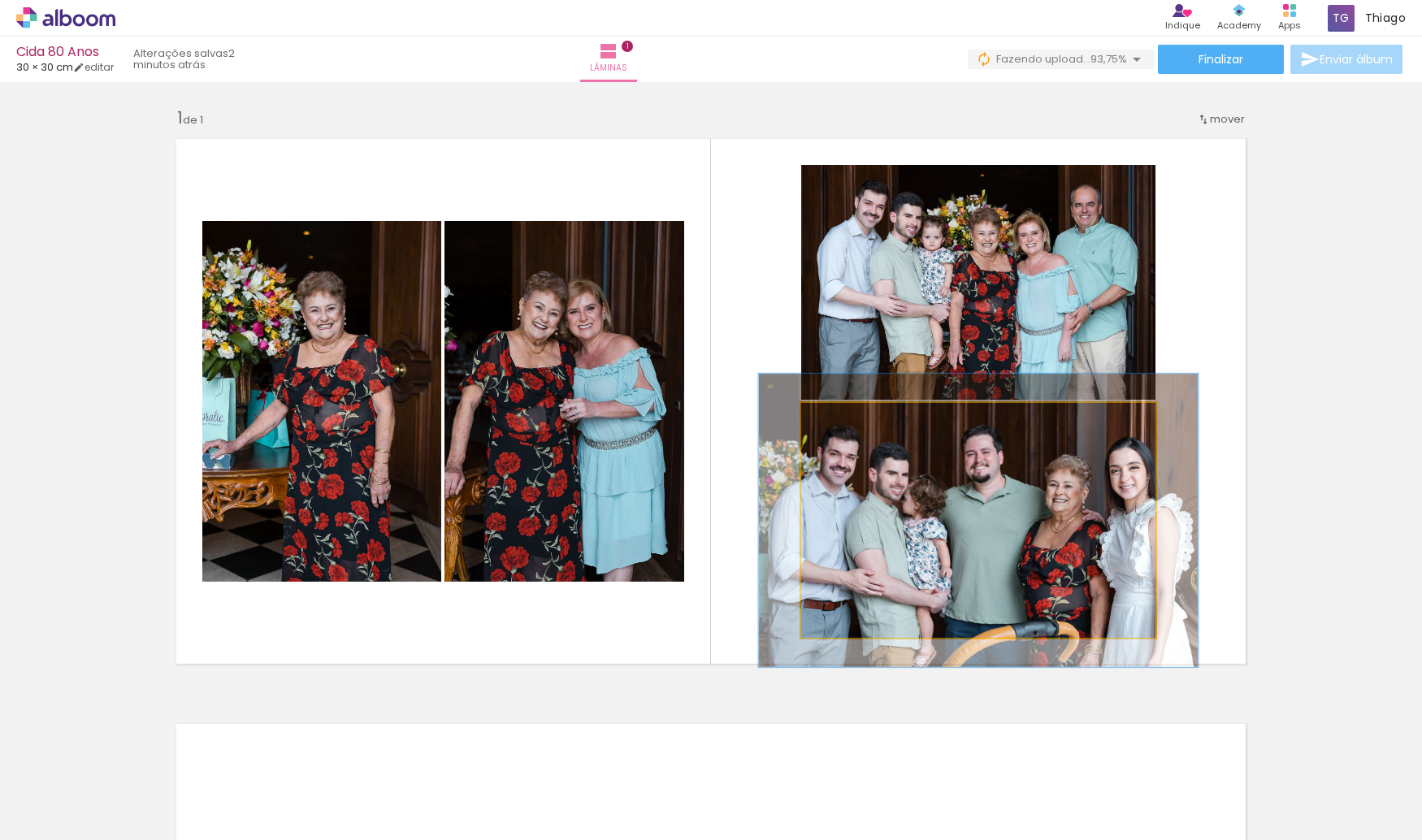
drag, startPoint x: 836, startPoint y: 420, endPoint x: 850, endPoint y: 419, distance: 14.0
click at [850, 419] on div at bounding box center [852, 420] width 15 height 15
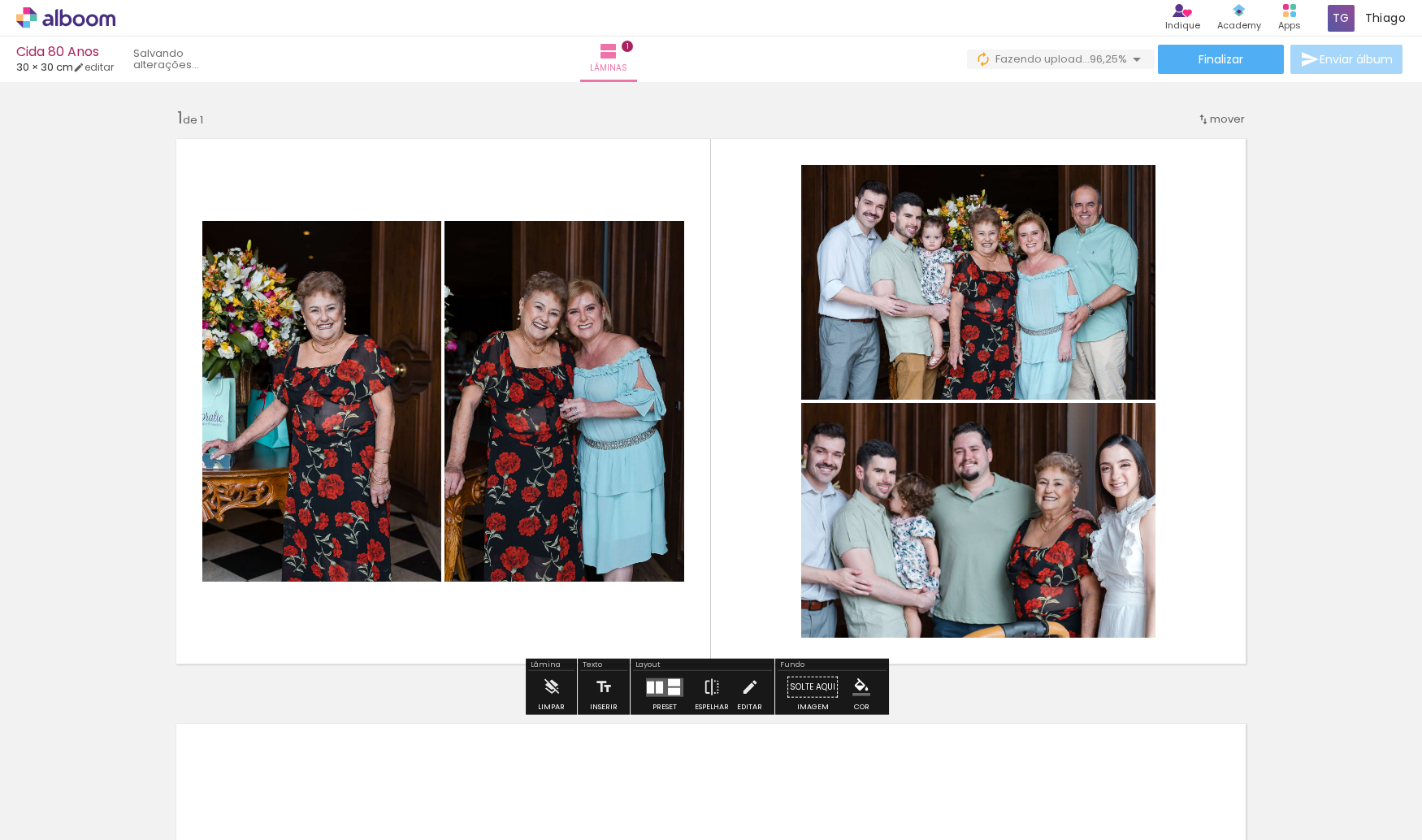
click at [1022, 253] on quentale-photo at bounding box center [977, 282] width 354 height 234
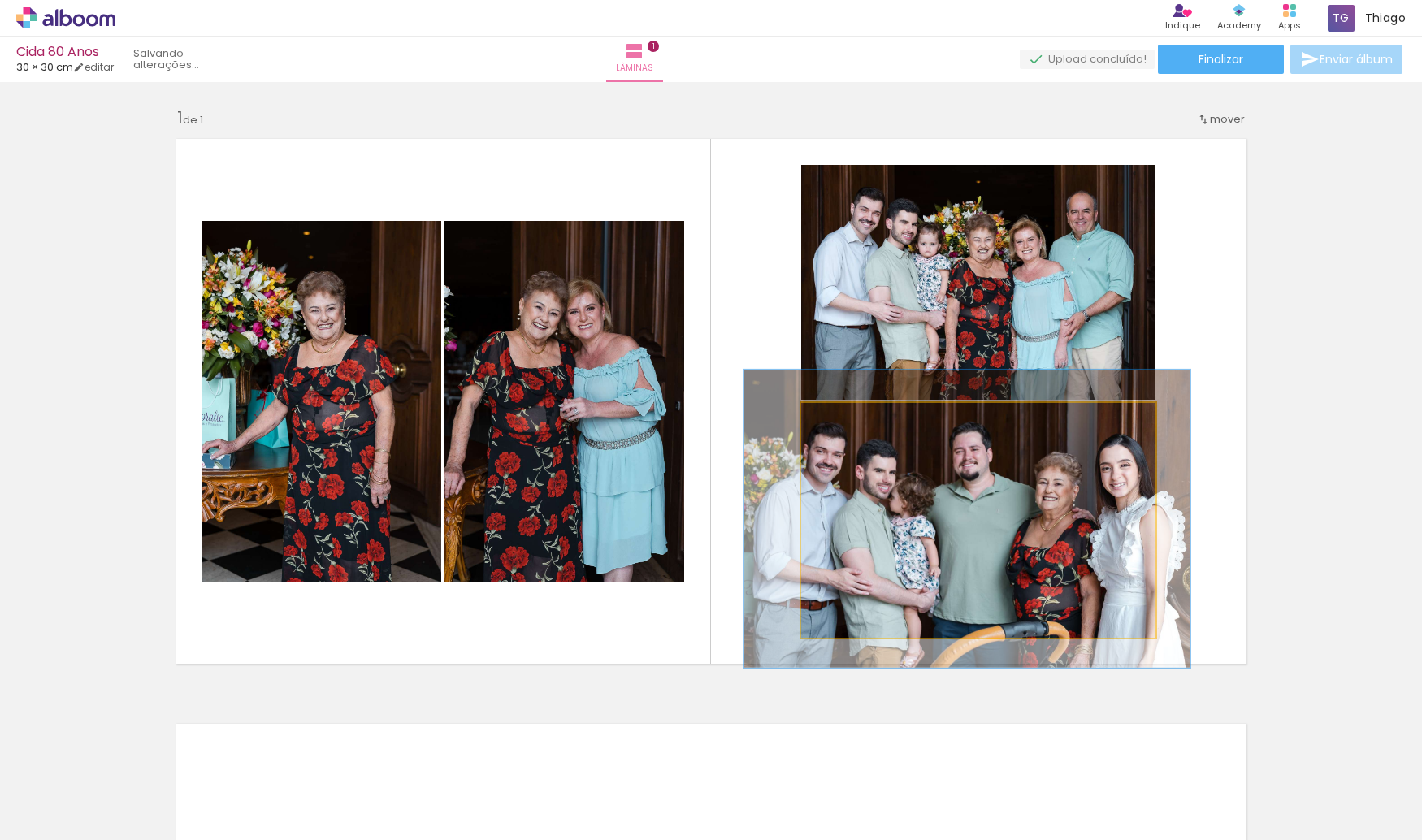
click at [1011, 604] on quentale-photo at bounding box center [977, 520] width 354 height 234
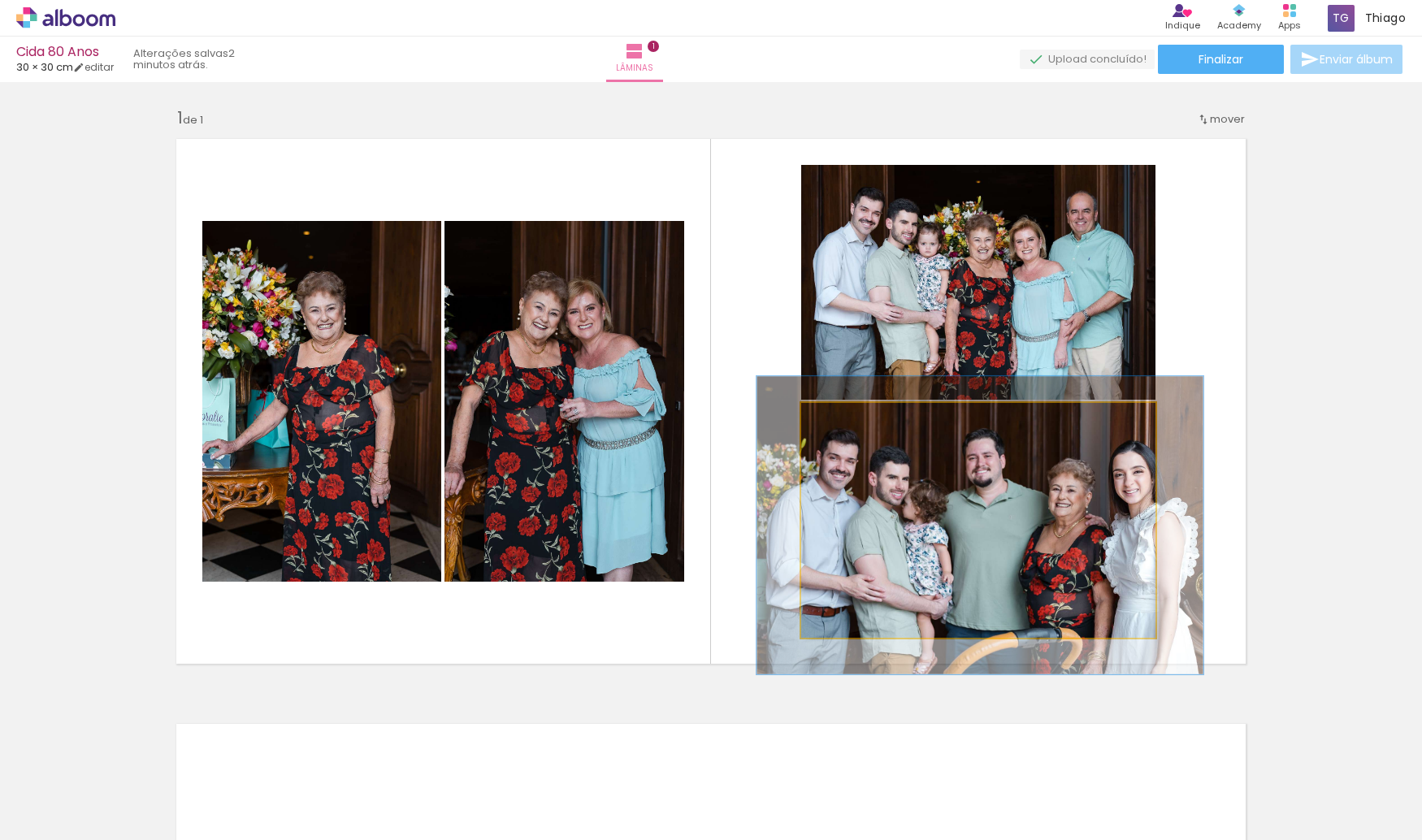
drag, startPoint x: 970, startPoint y: 508, endPoint x: 981, endPoint y: 508, distance: 11.0
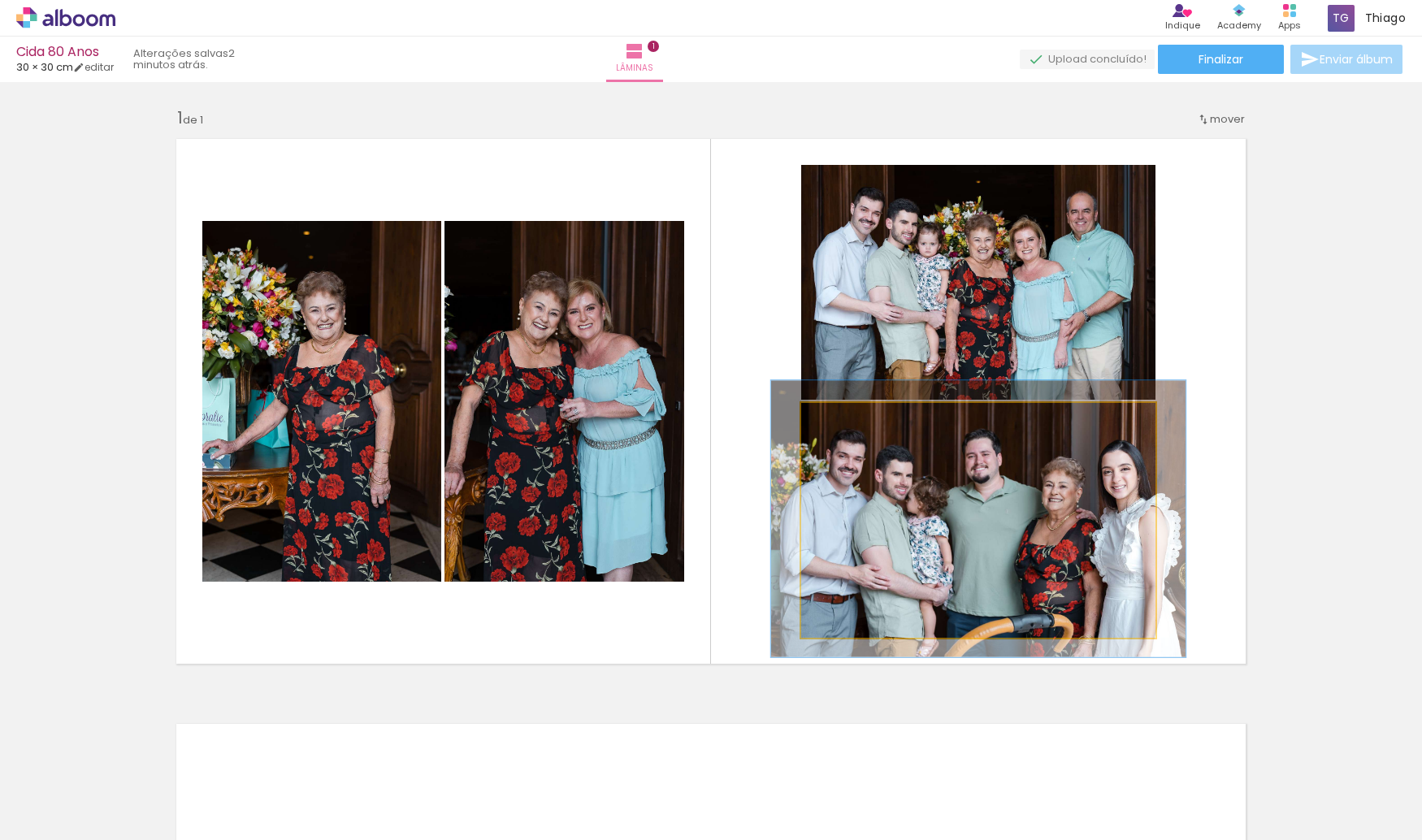
type paper-slider "117"
click at [851, 426] on div at bounding box center [849, 420] width 26 height 26
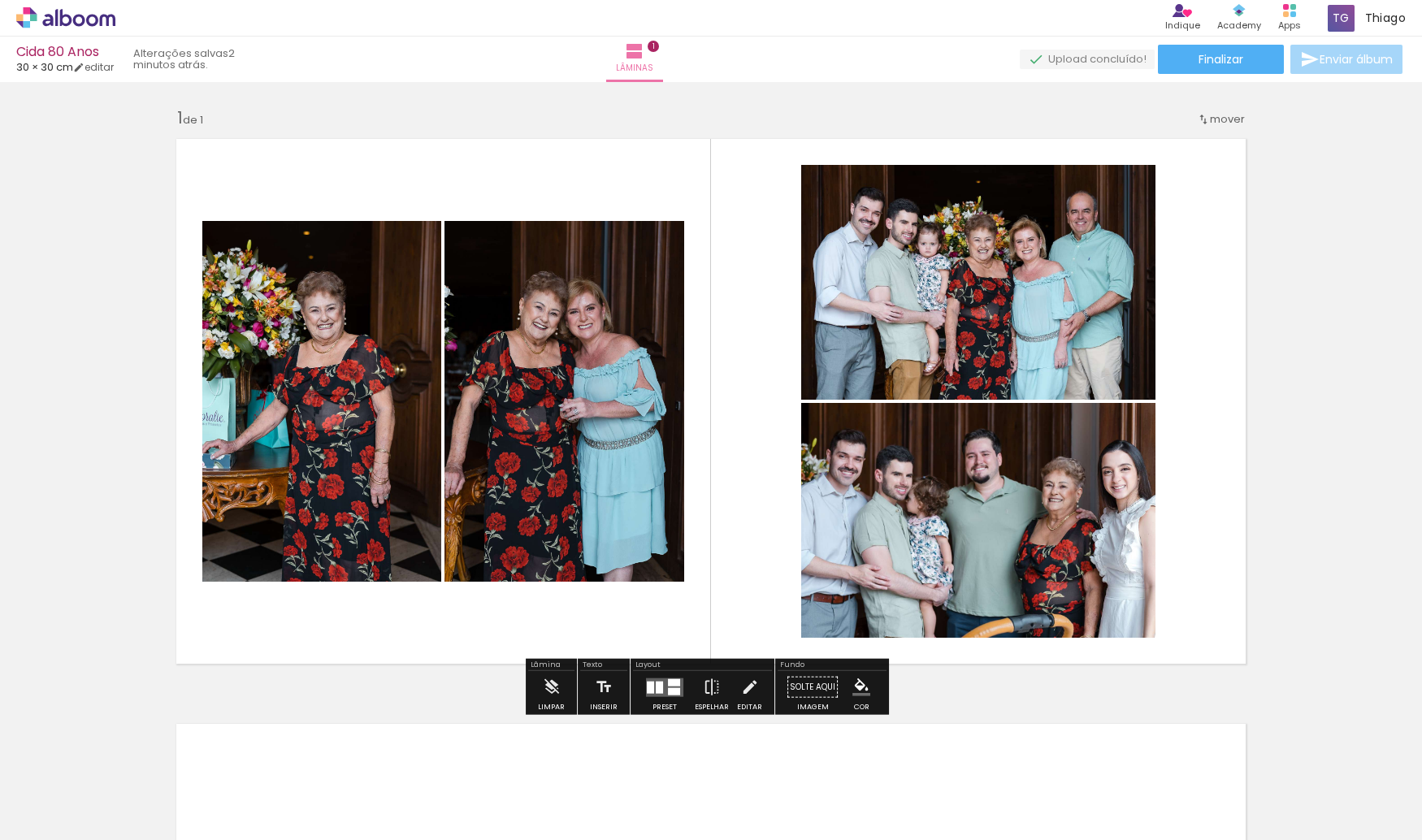
click at [545, 447] on quentale-photo at bounding box center [563, 401] width 239 height 360
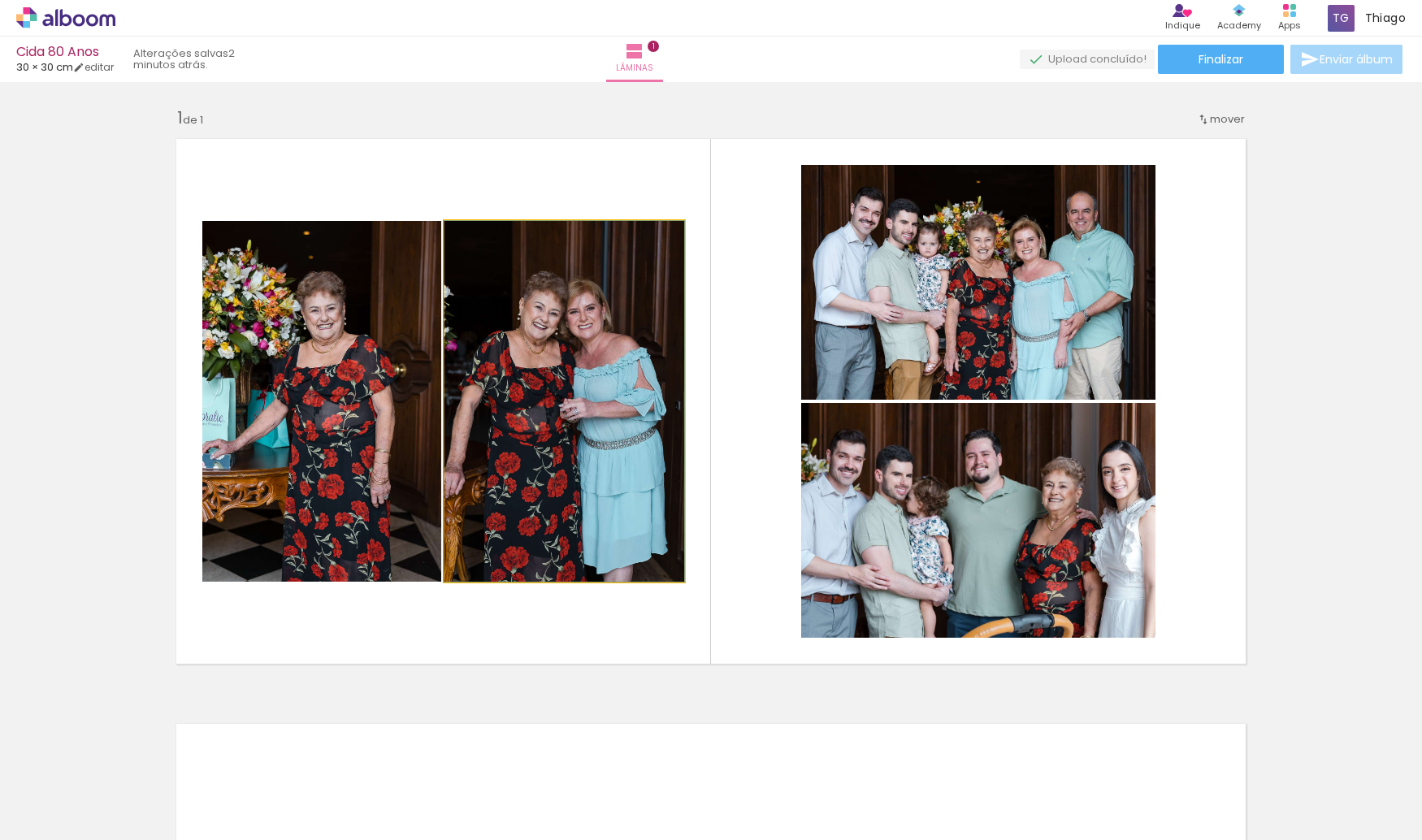
click at [575, 397] on quentale-photo at bounding box center [563, 401] width 239 height 360
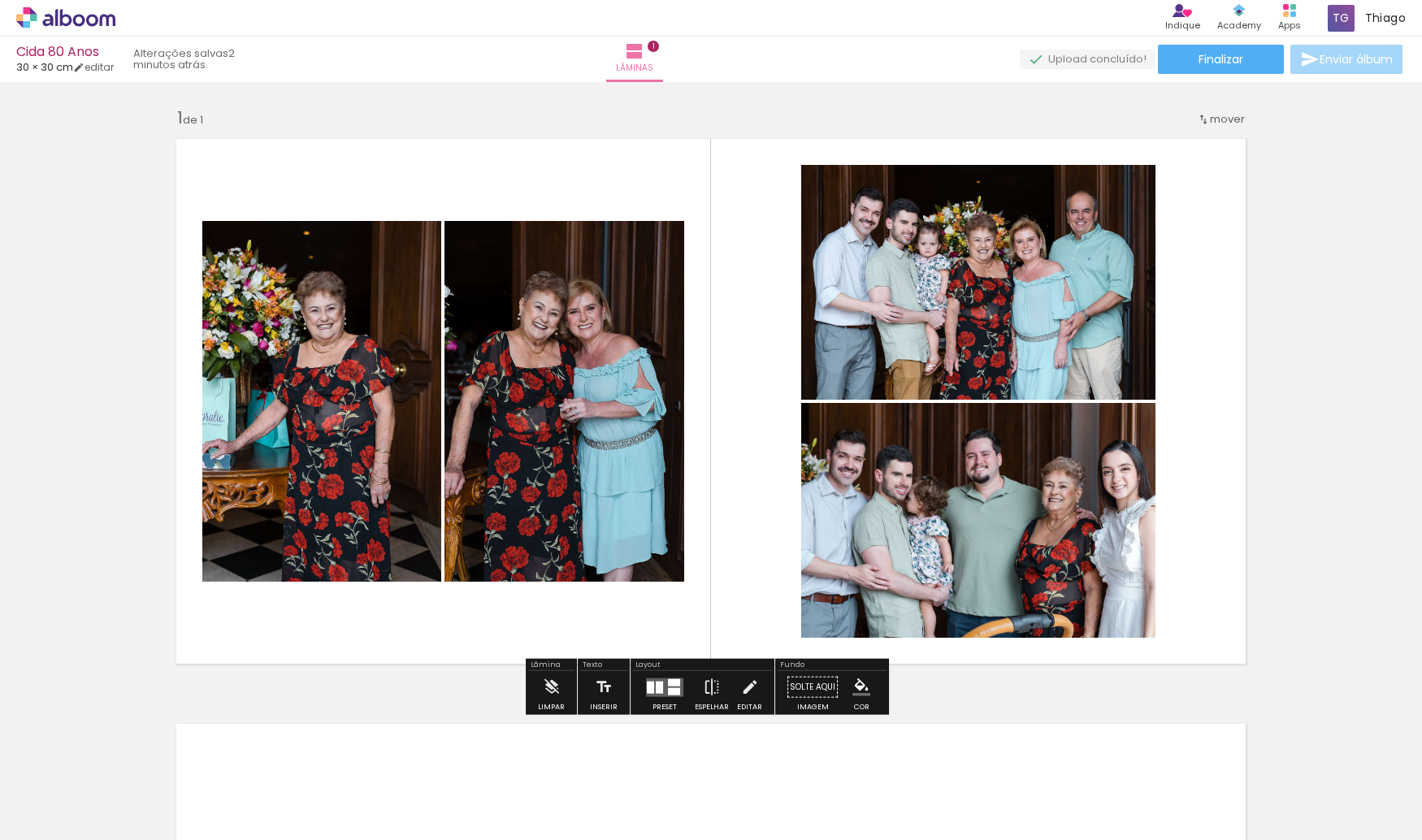
click at [409, 359] on quentale-photo at bounding box center [322, 401] width 238 height 360
click at [725, 475] on quentale-layouter at bounding box center [711, 401] width 1089 height 544
click at [1264, 136] on div "Inserir lâmina 1 de 1" at bounding box center [711, 673] width 1422 height 1170
click at [1305, 265] on div "Inserir lâmina 1 de 1" at bounding box center [711, 673] width 1422 height 1170
drag, startPoint x: 1313, startPoint y: 506, endPoint x: 1217, endPoint y: 511, distance: 96.1
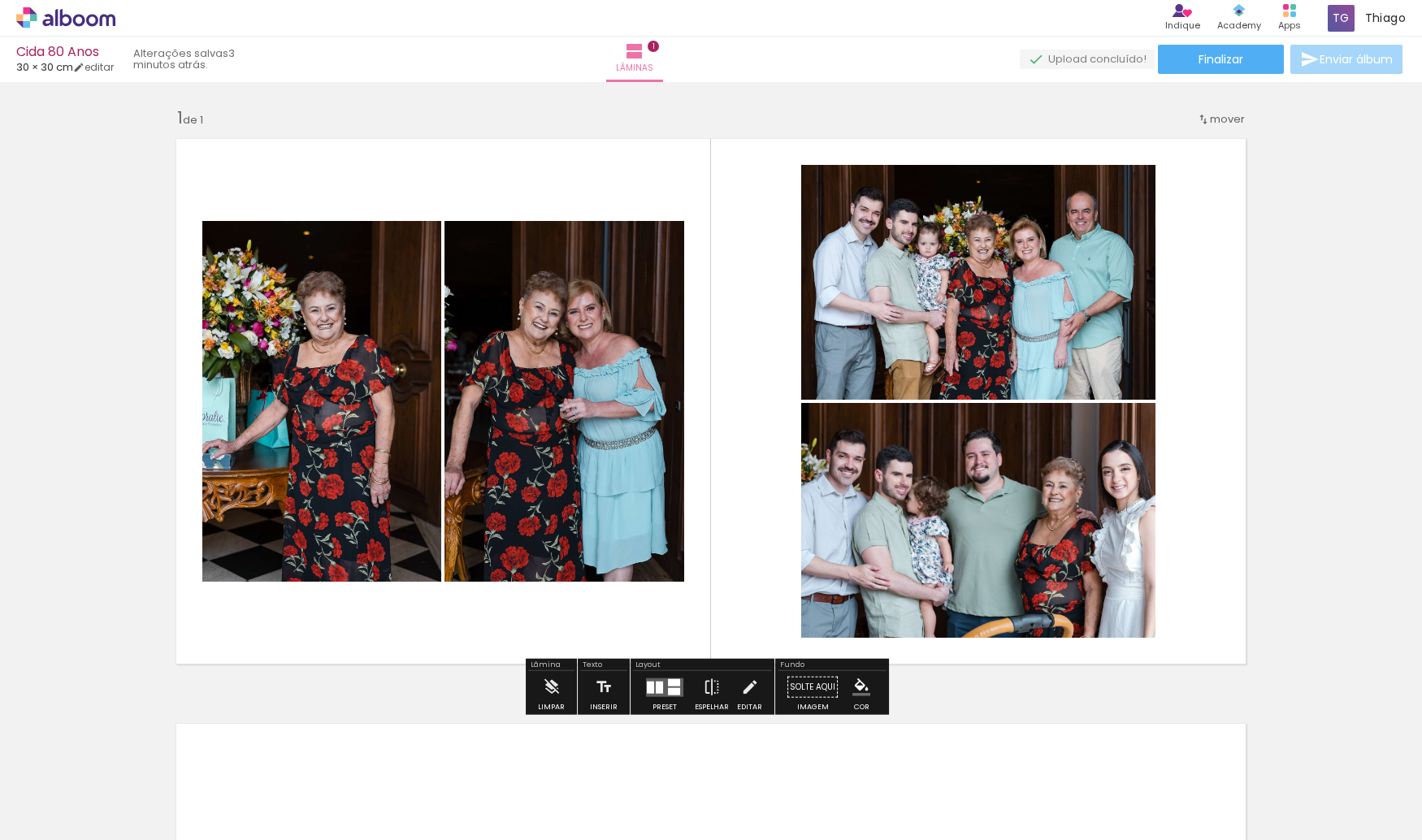
click at [1219, 511] on div "Inserir lâmina 1 de 1" at bounding box center [711, 673] width 1422 height 1170
click at [1311, 282] on div "Inserir lâmina 1 de 1" at bounding box center [711, 673] width 1422 height 1170
click at [404, 662] on quentale-layouter at bounding box center [711, 401] width 1089 height 544
click at [1257, 420] on div "Inserir lâmina 1 de 1" at bounding box center [711, 673] width 1422 height 1170
drag, startPoint x: 1257, startPoint y: 420, endPoint x: 1279, endPoint y: 382, distance: 43.9
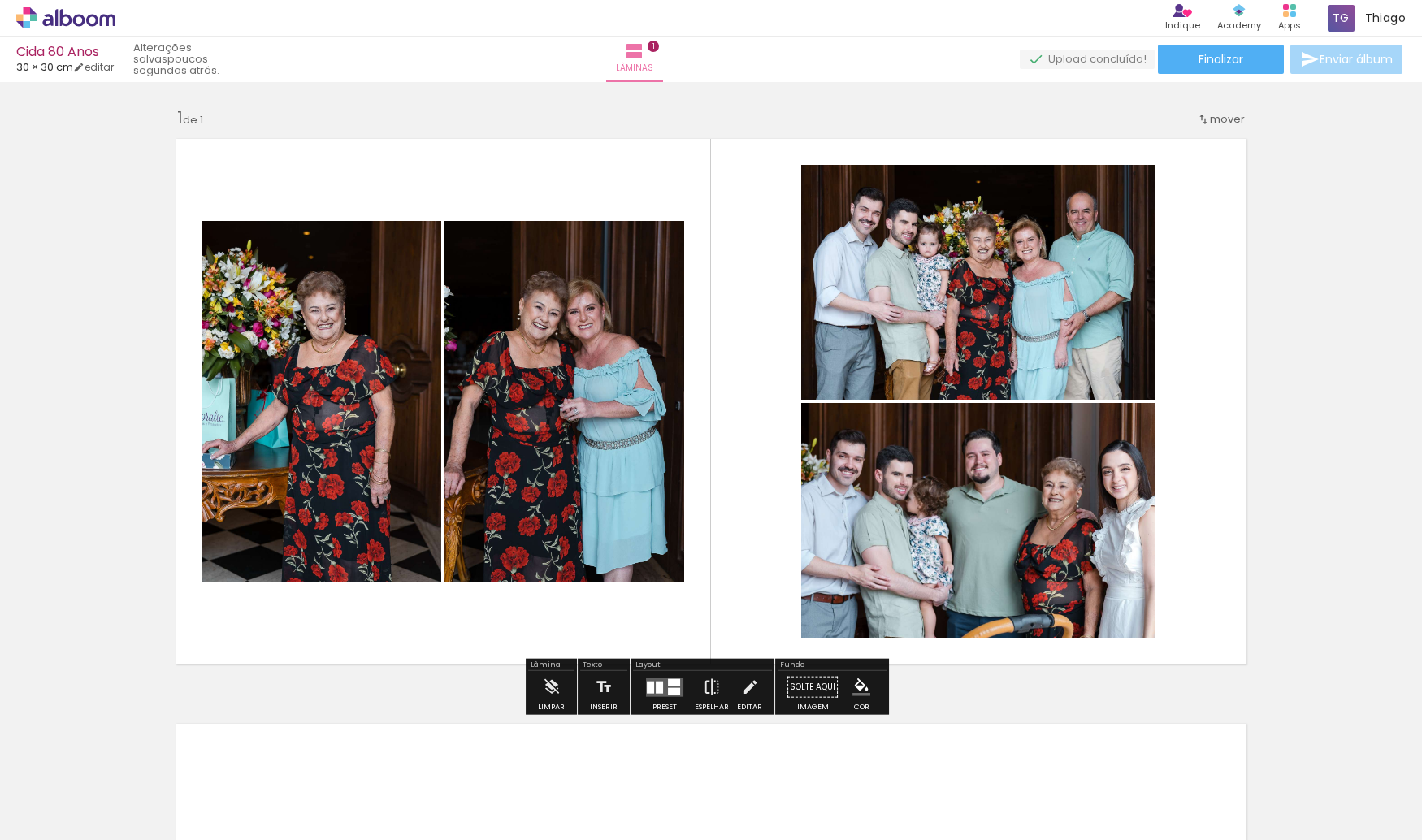
click at [1290, 376] on div "Inserir lâmina 1 de 1" at bounding box center [711, 673] width 1422 height 1170
click at [988, 698] on div "Inserir lâmina 1 de 1" at bounding box center [711, 673] width 1422 height 1170
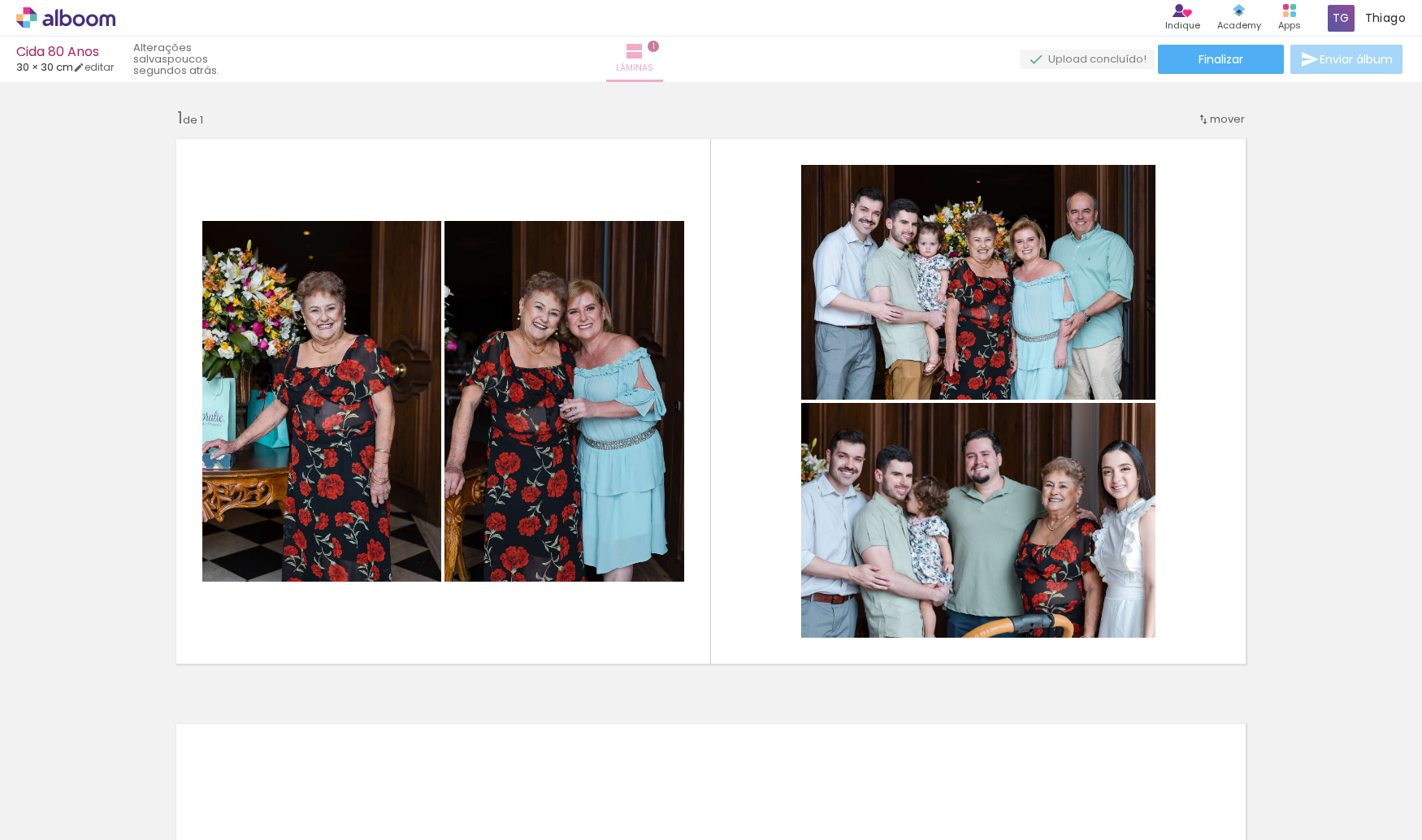
click at [645, 58] on iron-icon at bounding box center [634, 51] width 19 height 19
click at [1167, 64] on paper-button "Finalizar" at bounding box center [1220, 59] width 126 height 29
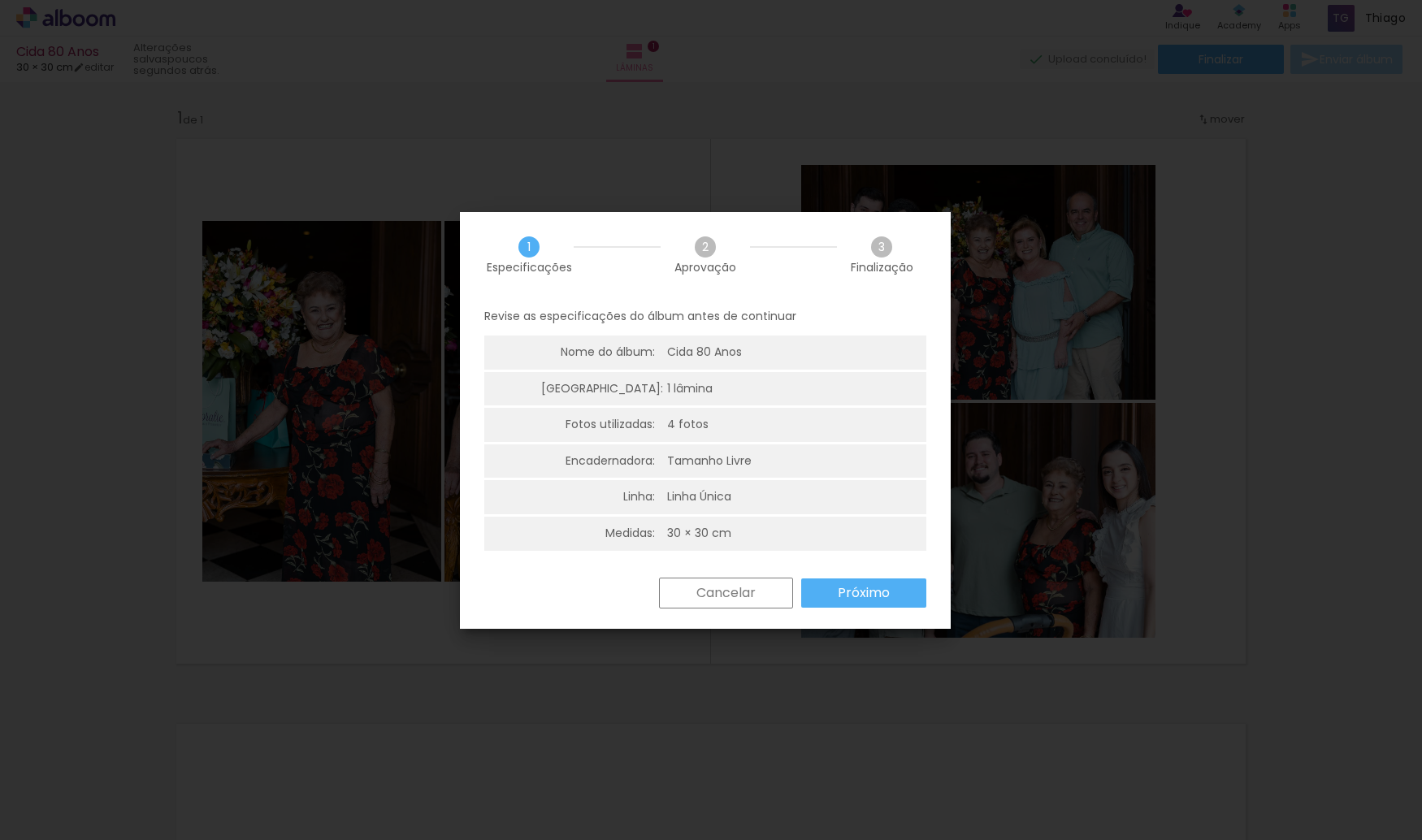
click at [727, 601] on paper-button "Cancelar" at bounding box center [726, 593] width 134 height 31
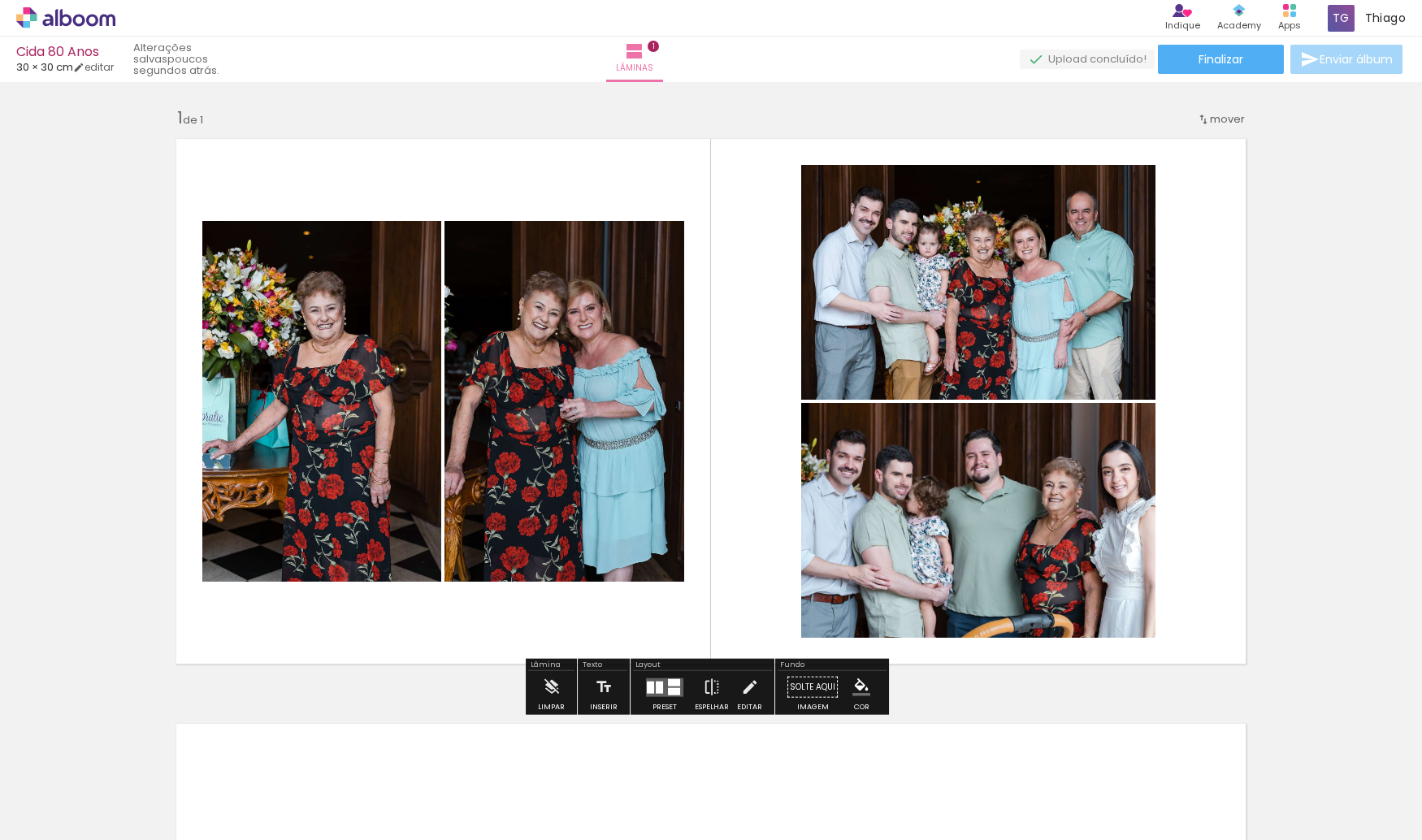
click at [1254, 706] on div "Inserir lâmina 1 de 1" at bounding box center [711, 673] width 1422 height 1170
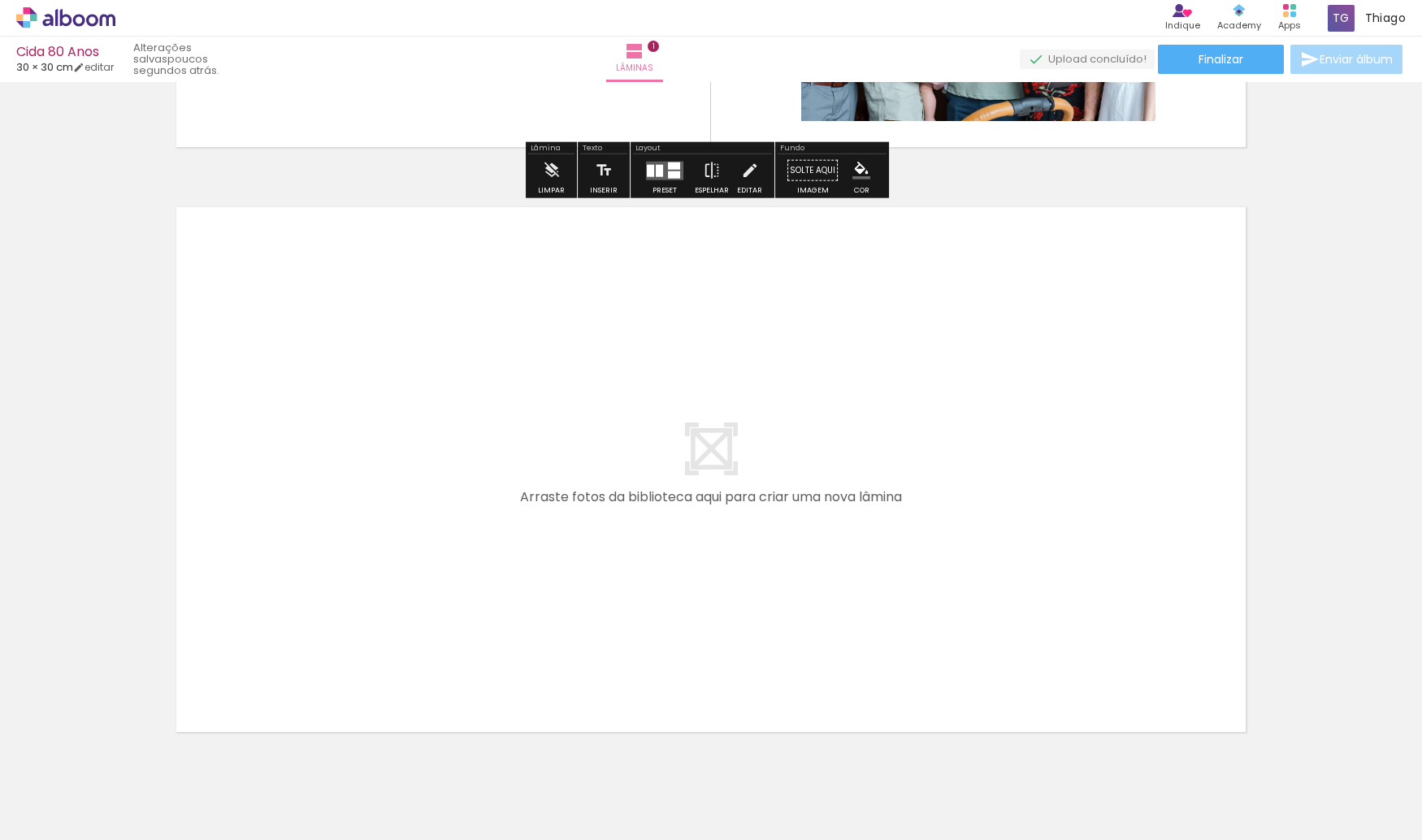
scroll to position [576, 0]
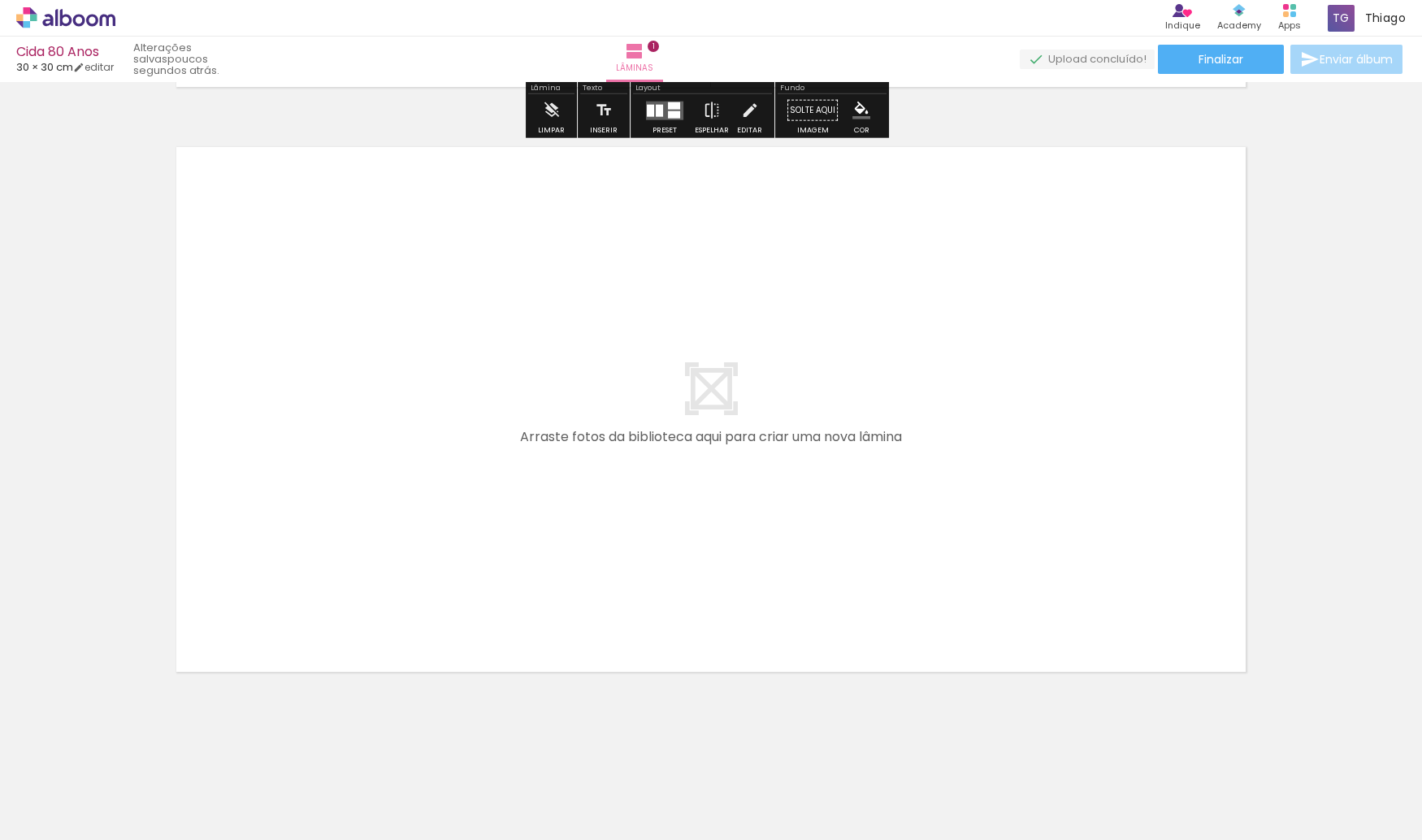
click at [824, 397] on quentale-layouter at bounding box center [711, 410] width 1089 height 544
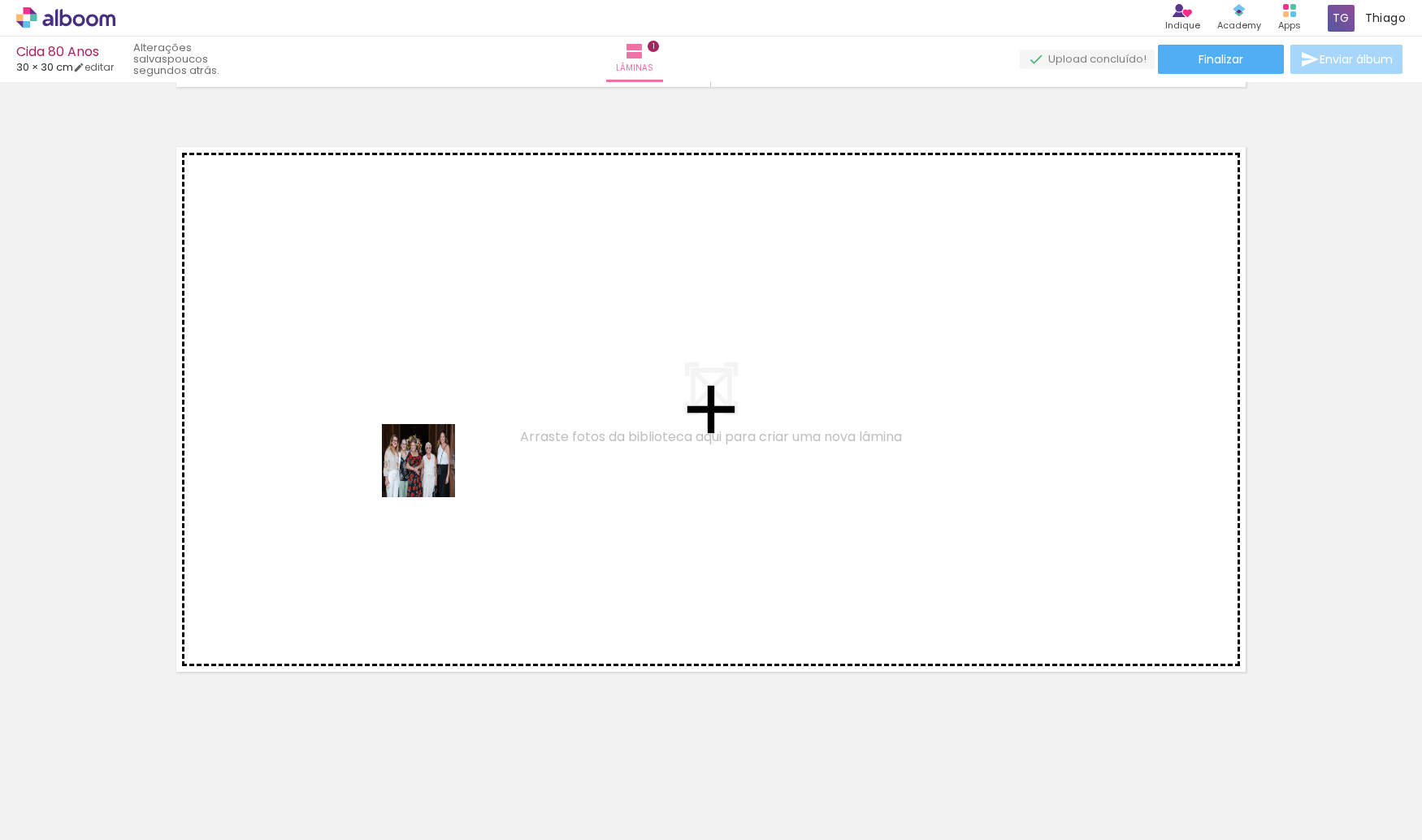
drag, startPoint x: 534, startPoint y: 796, endPoint x: 421, endPoint y: 457, distance: 357.3
click at [421, 457] on quentale-workspace at bounding box center [711, 420] width 1422 height 840
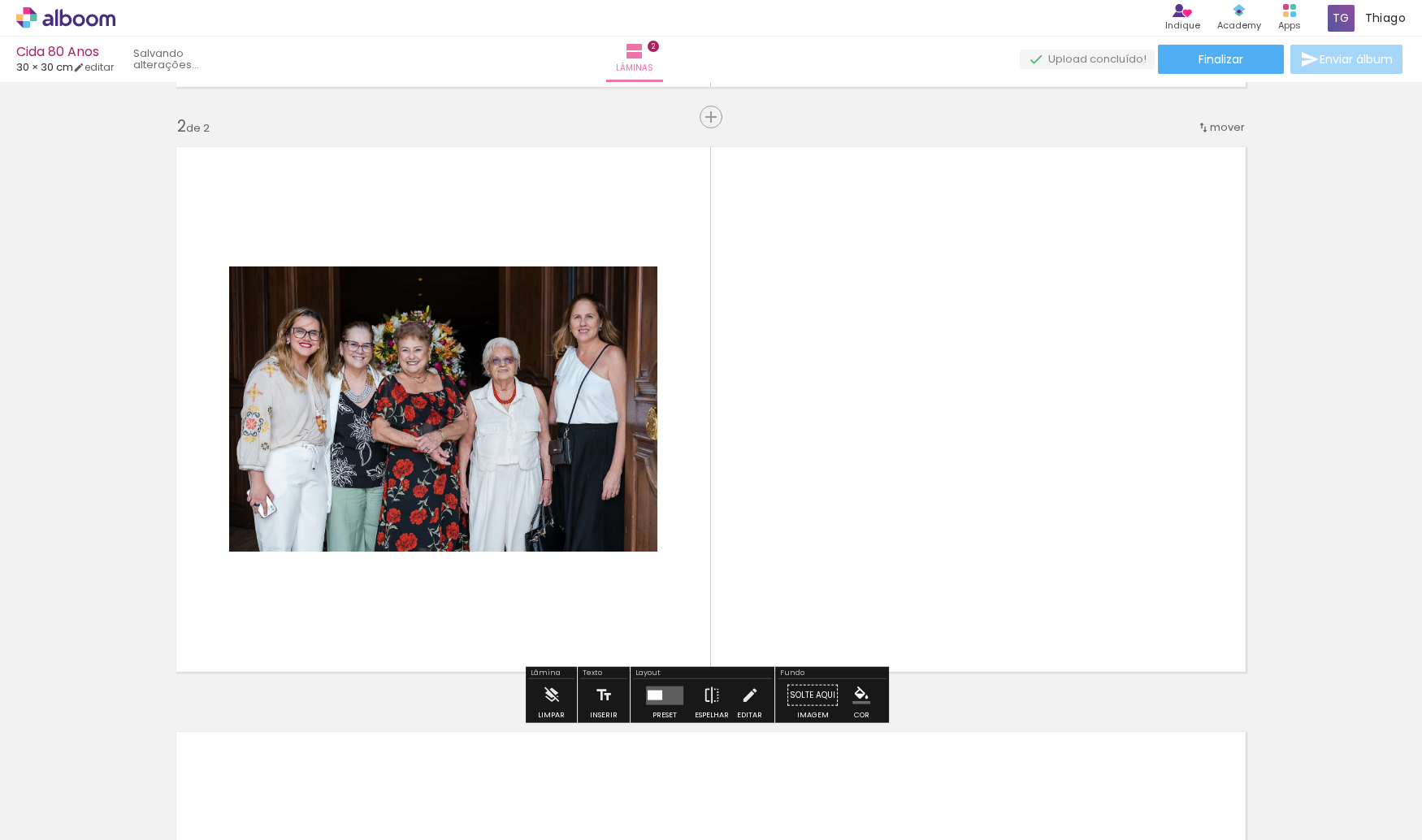
scroll to position [576, 0]
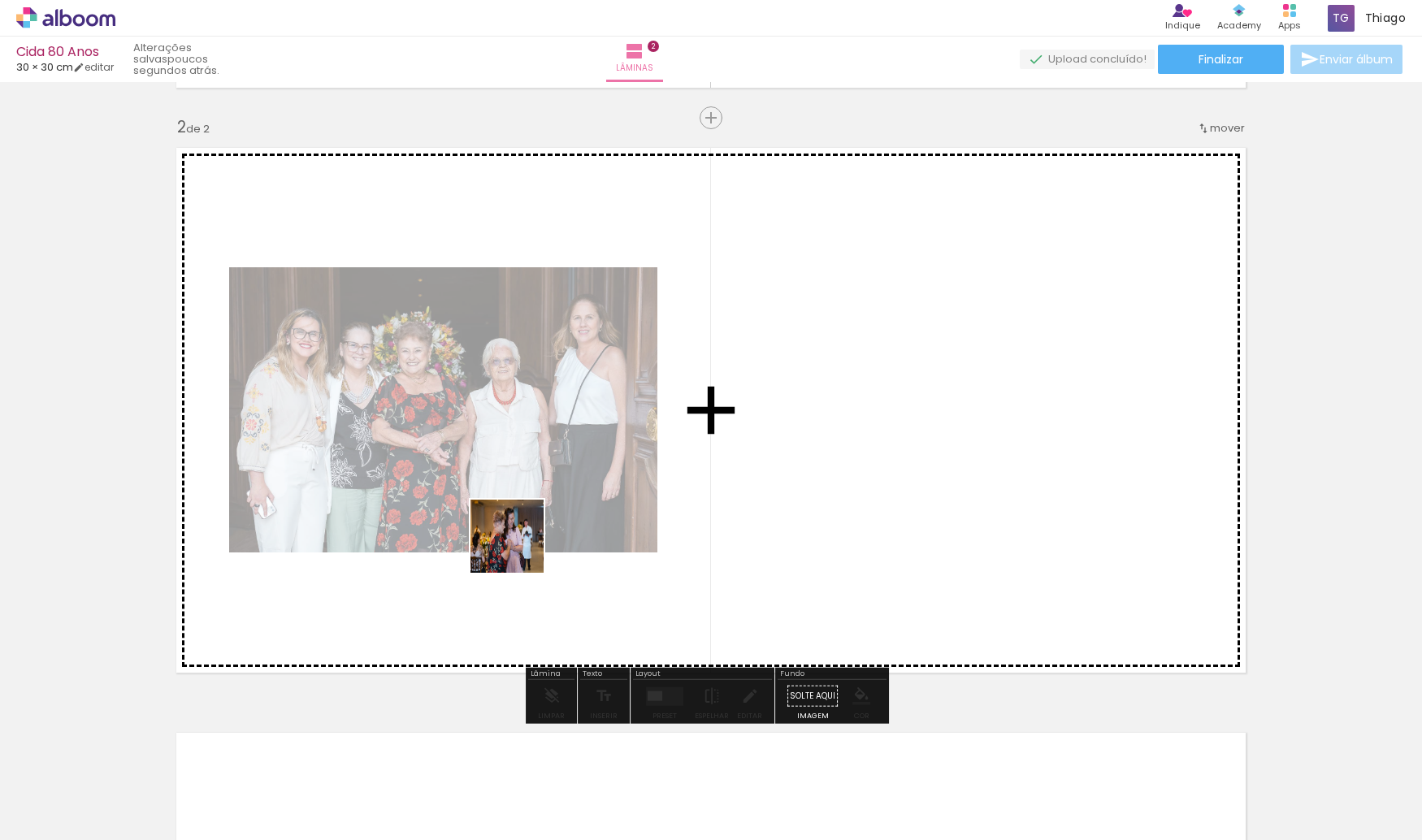
drag, startPoint x: 617, startPoint y: 765, endPoint x: 515, endPoint y: 539, distance: 248.0
click at [515, 537] on quentale-workspace at bounding box center [711, 420] width 1422 height 840
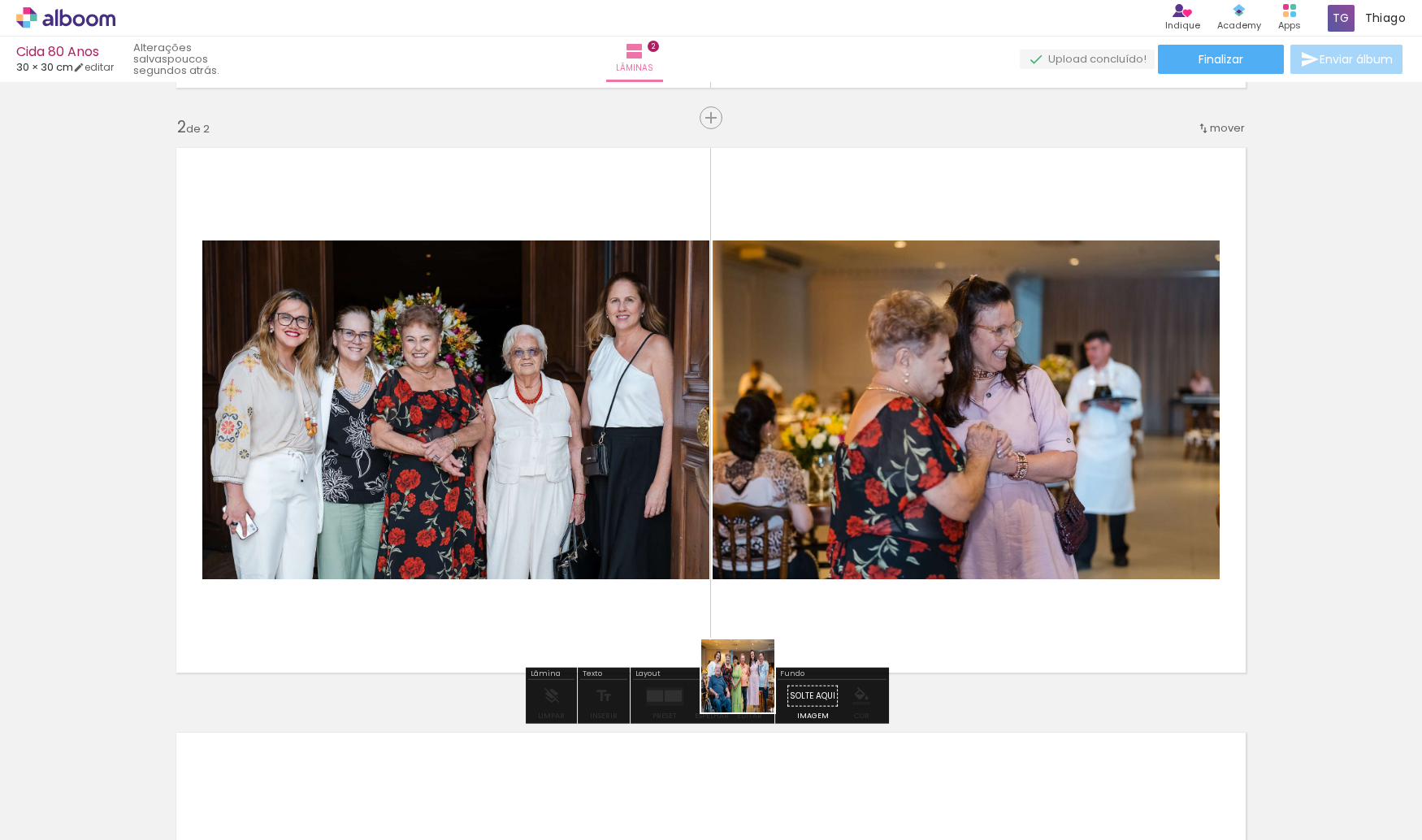
drag, startPoint x: 731, startPoint y: 755, endPoint x: 821, endPoint y: 515, distance: 256.3
click at [821, 515] on quentale-workspace at bounding box center [711, 420] width 1422 height 840
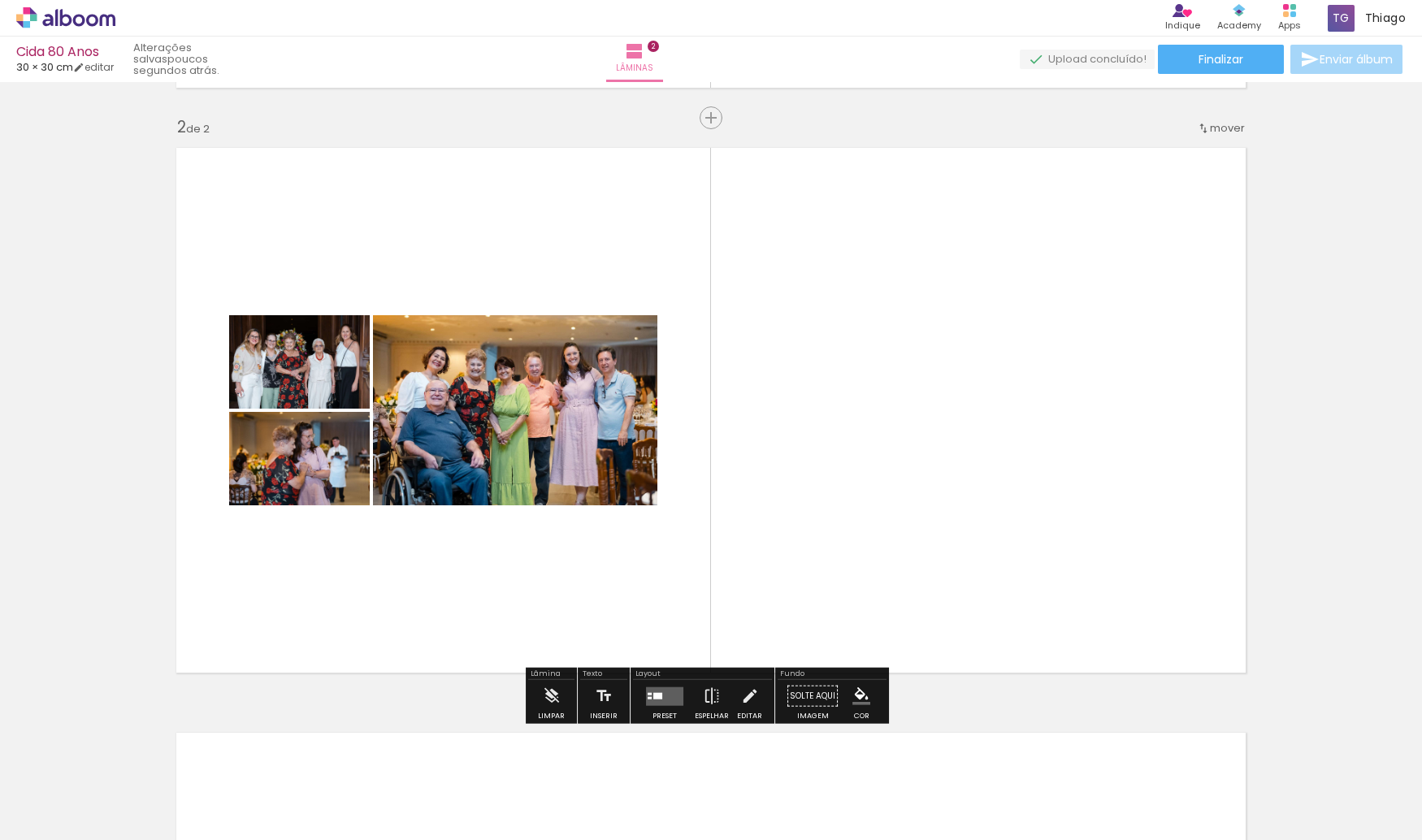
click at [440, 544] on quentale-layouter at bounding box center [711, 410] width 1089 height 544
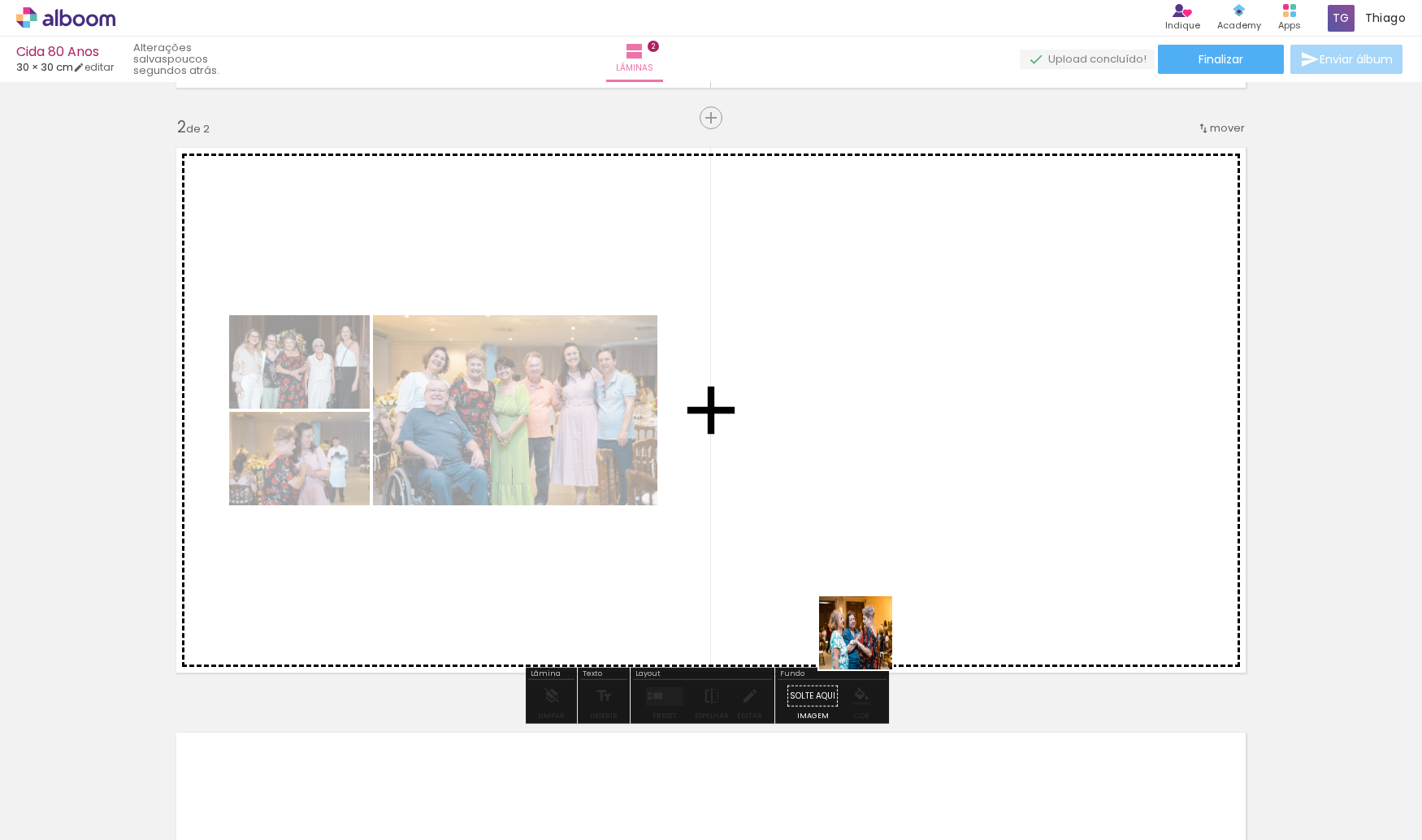
drag, startPoint x: 898, startPoint y: 792, endPoint x: 801, endPoint y: 496, distance: 311.5
click at [801, 496] on quentale-workspace at bounding box center [711, 420] width 1422 height 840
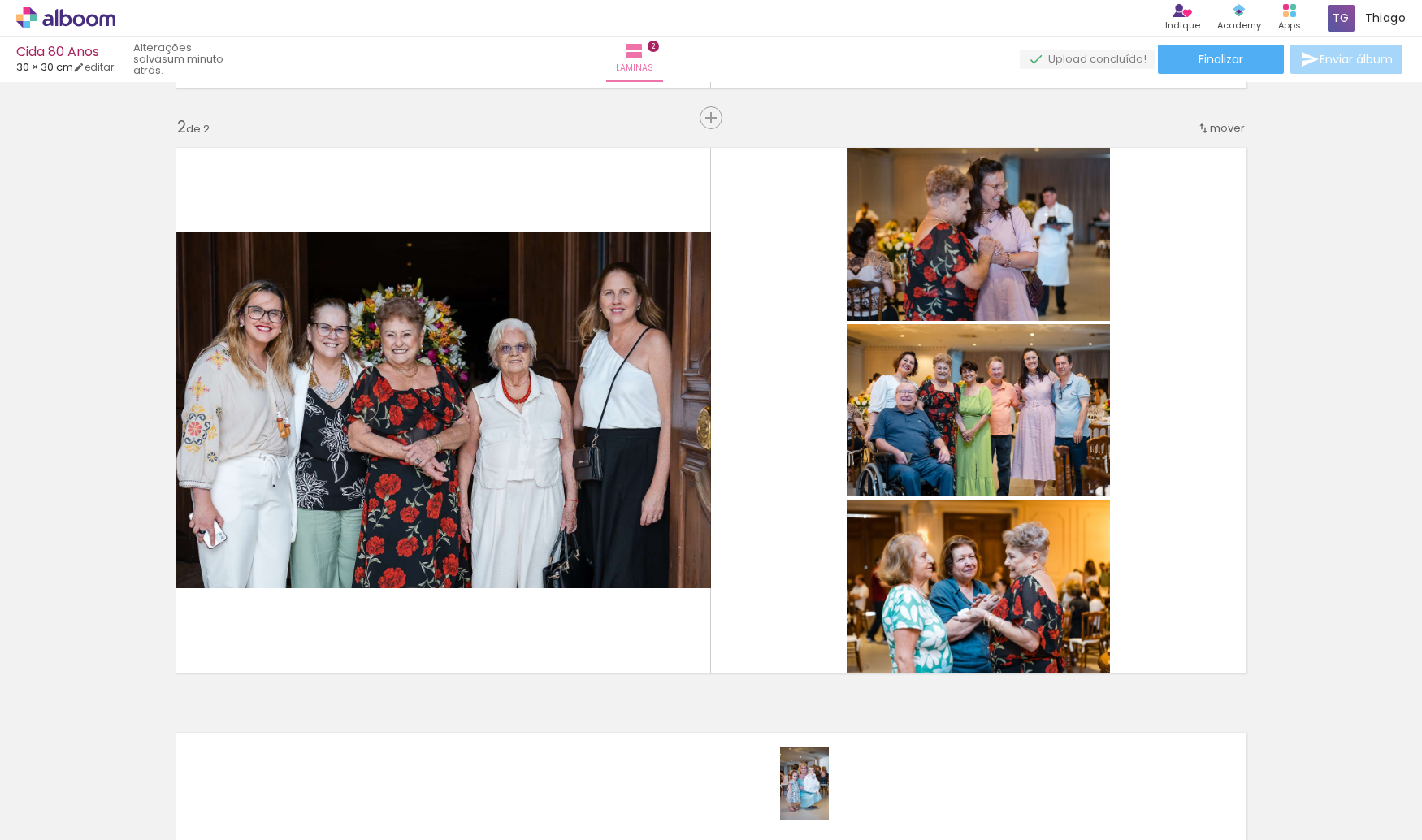
drag, startPoint x: 848, startPoint y: 793, endPoint x: 829, endPoint y: 794, distance: 19.0
click at [829, 794] on quentale-thumb at bounding box center [800, 785] width 91 height 93
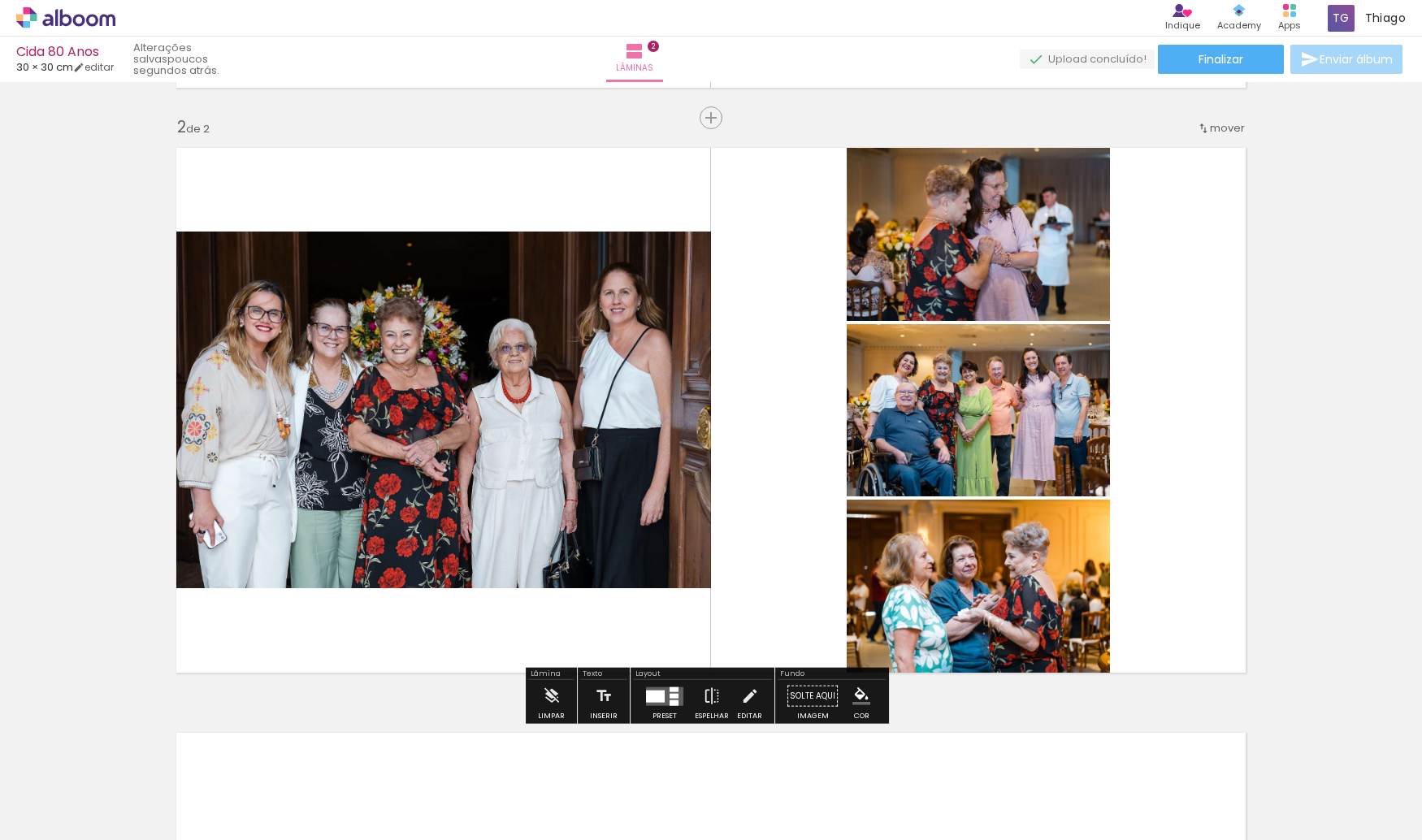
scroll to position [0, 0]
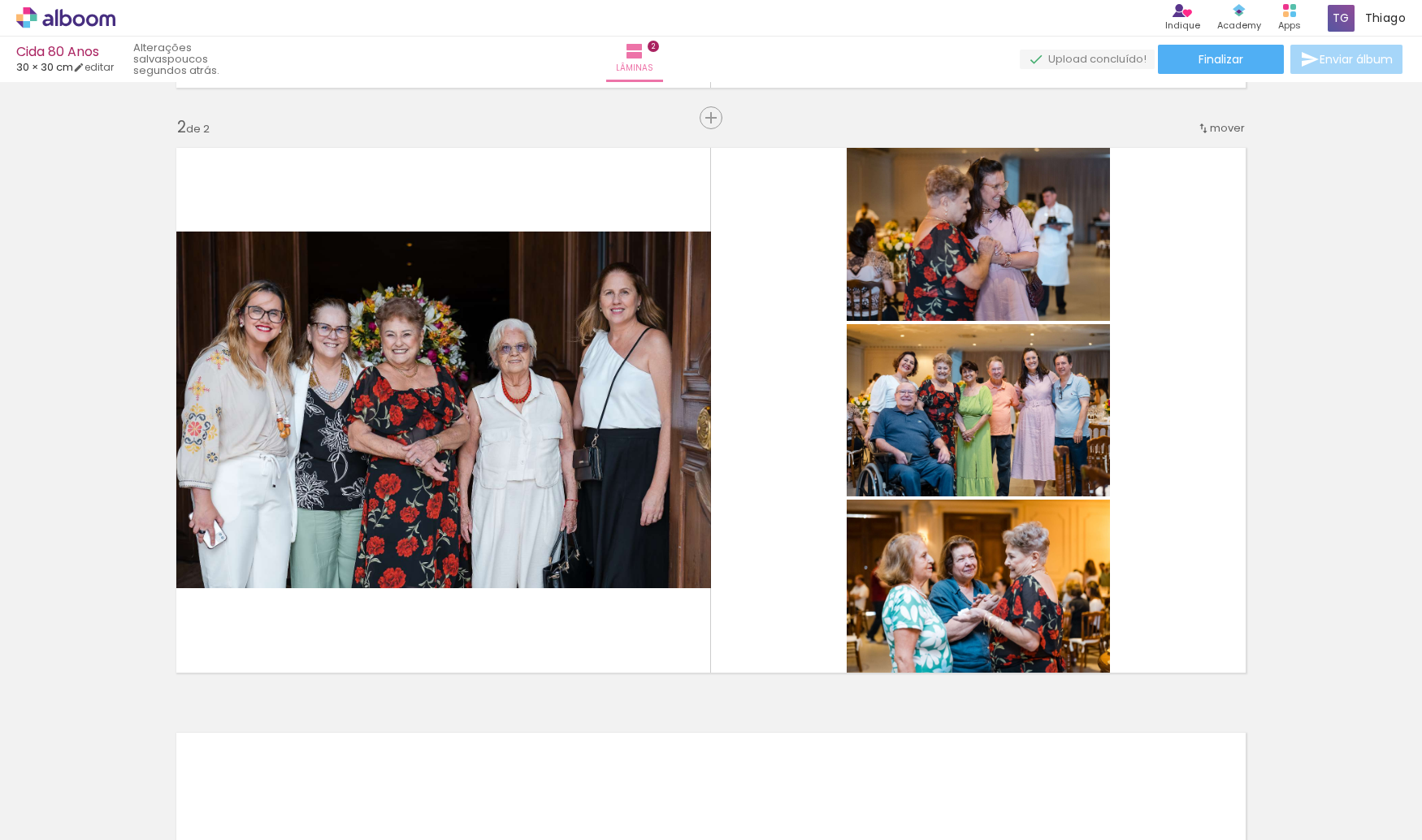
click at [77, 789] on input "Todas as fotos" at bounding box center [46, 791] width 62 height 14
click at [0, 0] on slot "Não utilizadas" at bounding box center [0, 0] width 0 height 0
type input "Não utilizadas"
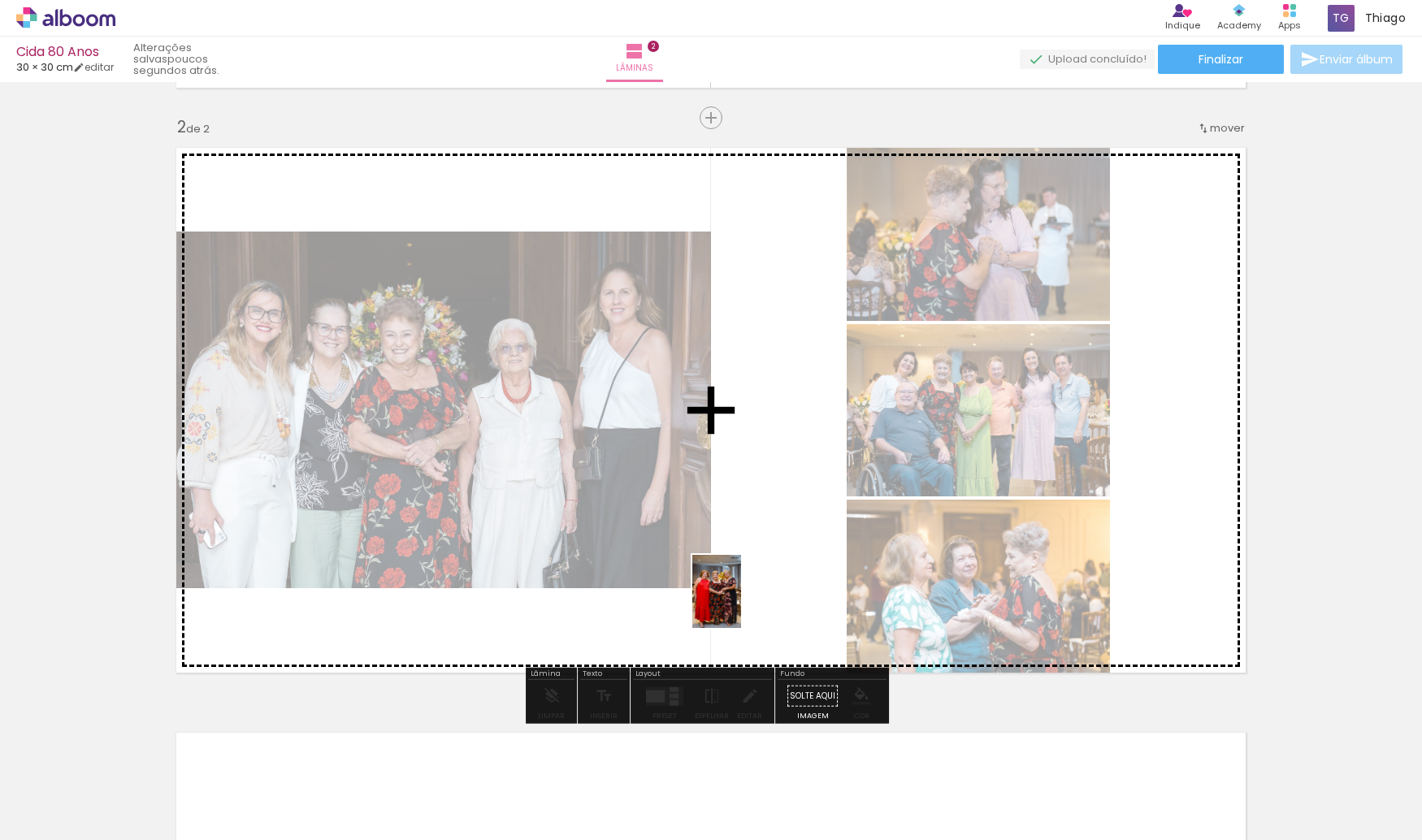
drag, startPoint x: 712, startPoint y: 796, endPoint x: 741, endPoint y: 604, distance: 194.2
click at [741, 604] on quentale-workspace at bounding box center [711, 420] width 1422 height 840
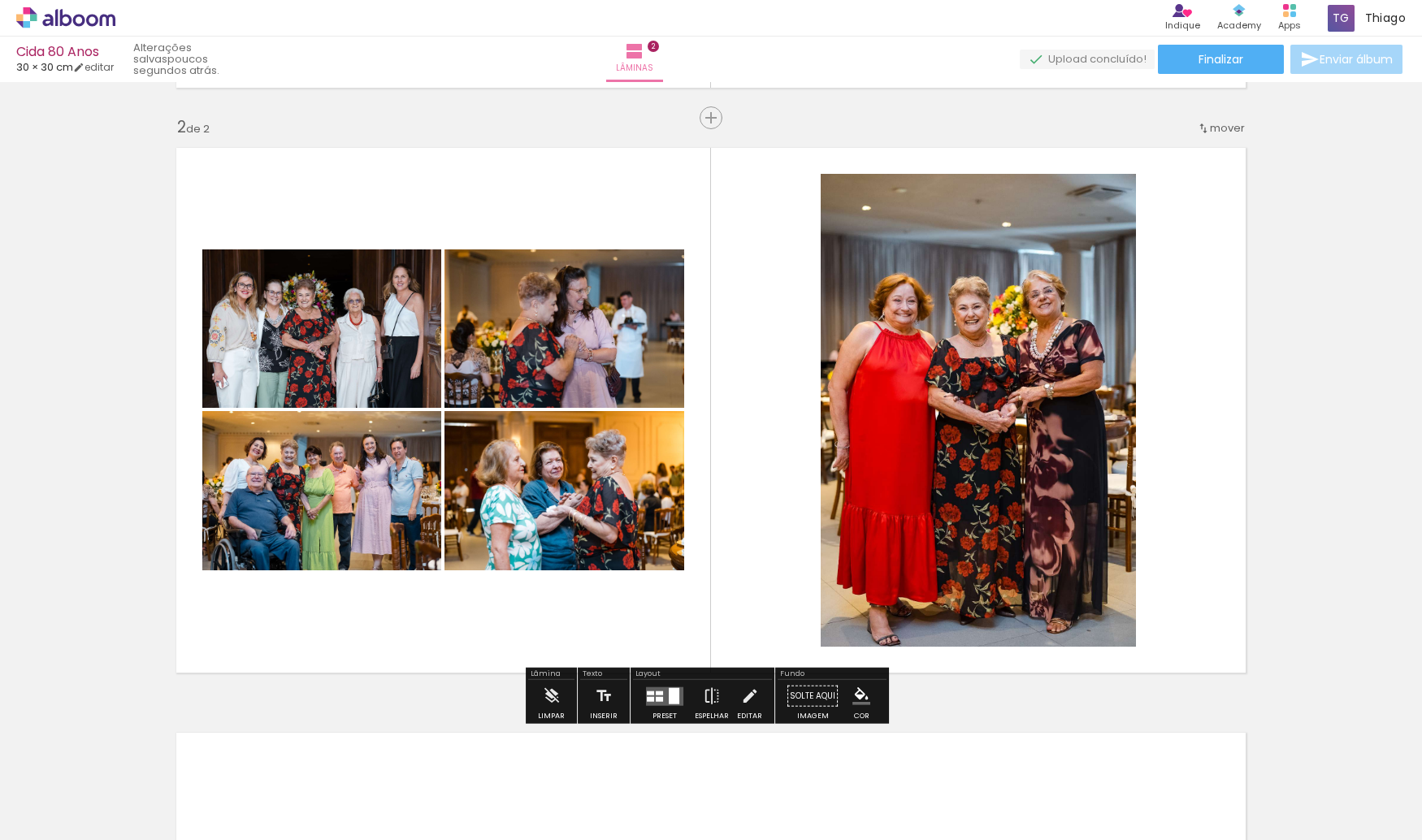
click at [774, 357] on quentale-layouter at bounding box center [711, 410] width 1089 height 544
click at [711, 441] on quentale-layouter at bounding box center [711, 410] width 1089 height 544
click at [647, 704] on div at bounding box center [664, 696] width 44 height 33
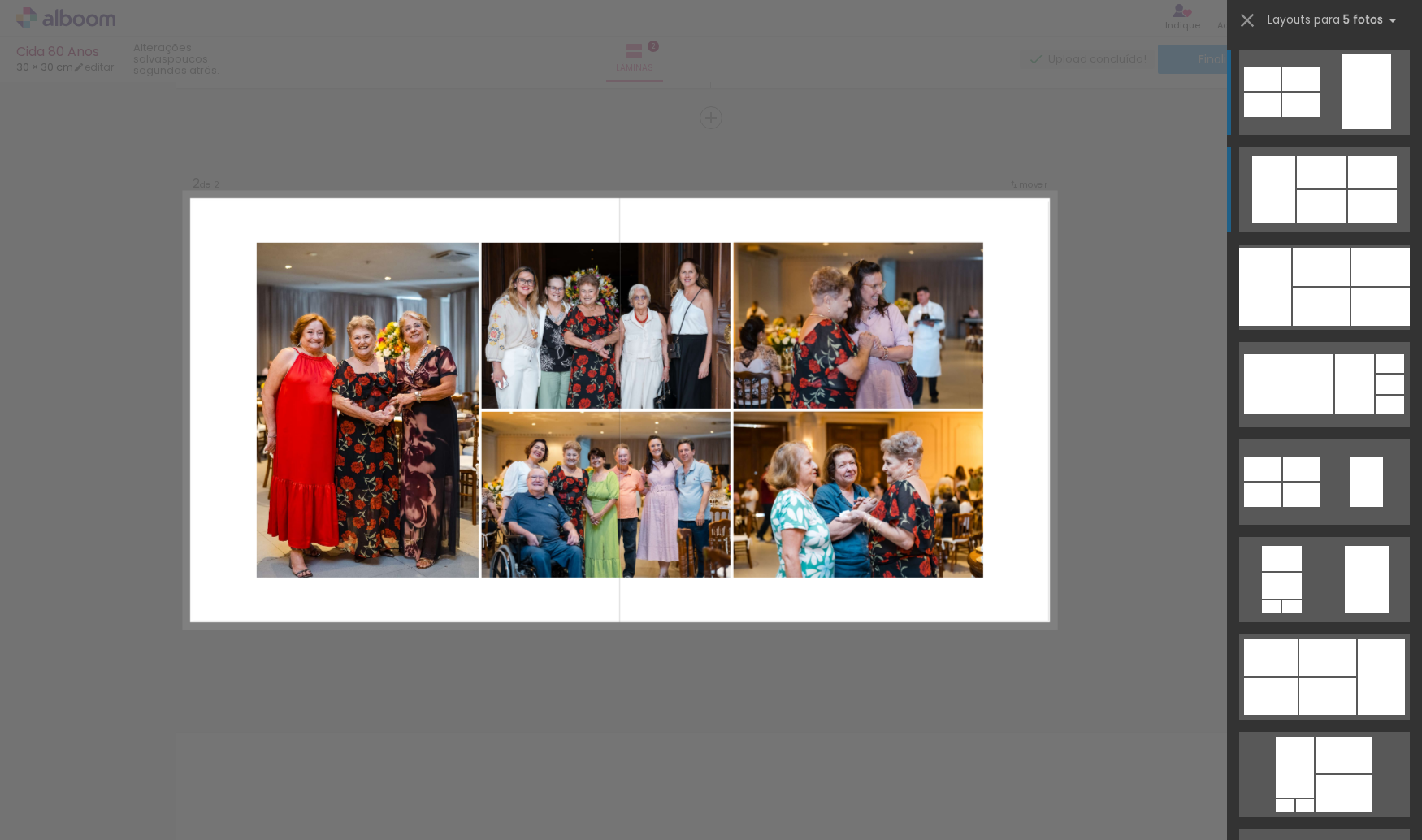
click at [1327, 181] on div at bounding box center [1321, 172] width 49 height 33
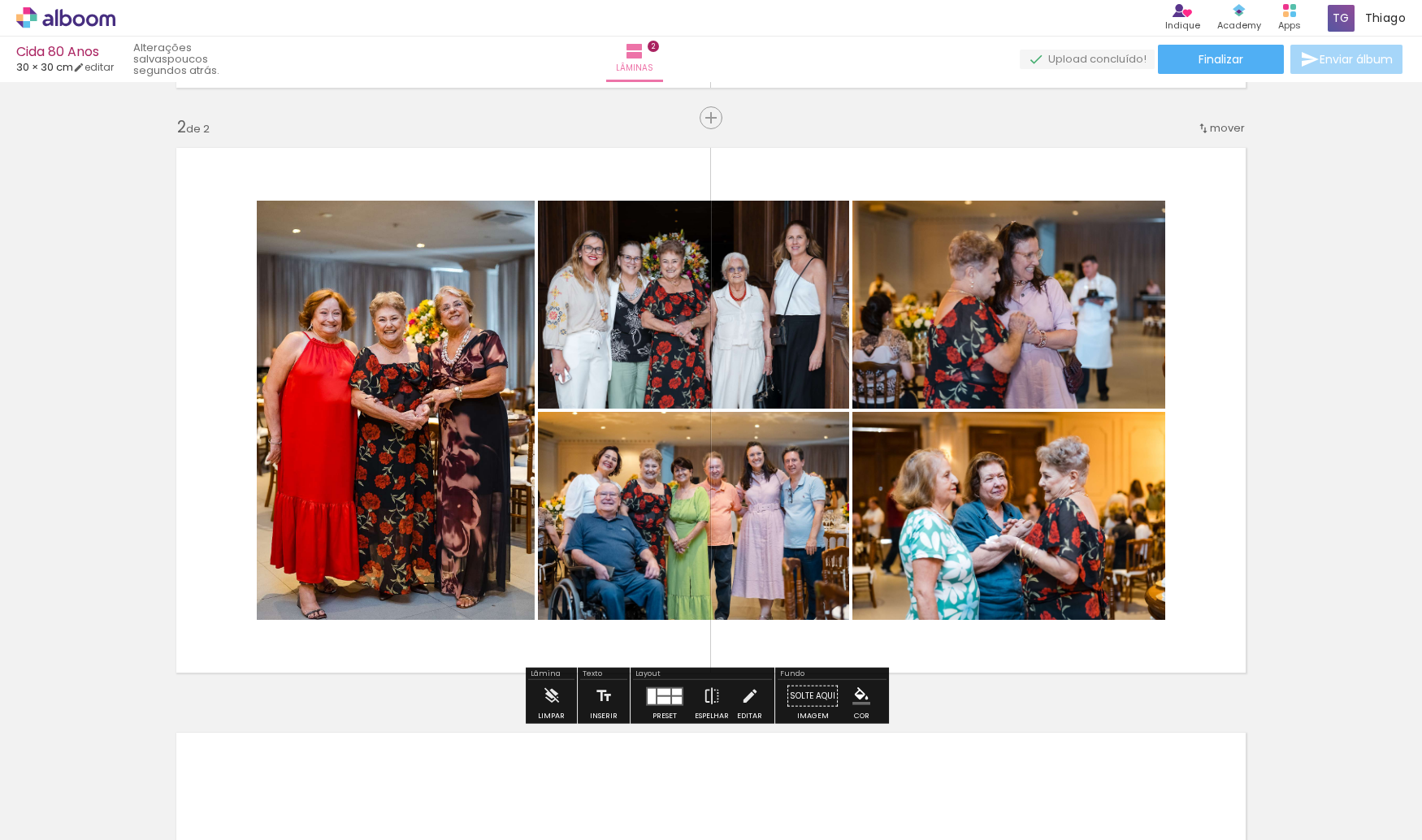
click at [1257, 284] on div "Inserir lâmina 1 de 2 Inserir lâmina 2 de 2" at bounding box center [711, 389] width 1422 height 1755
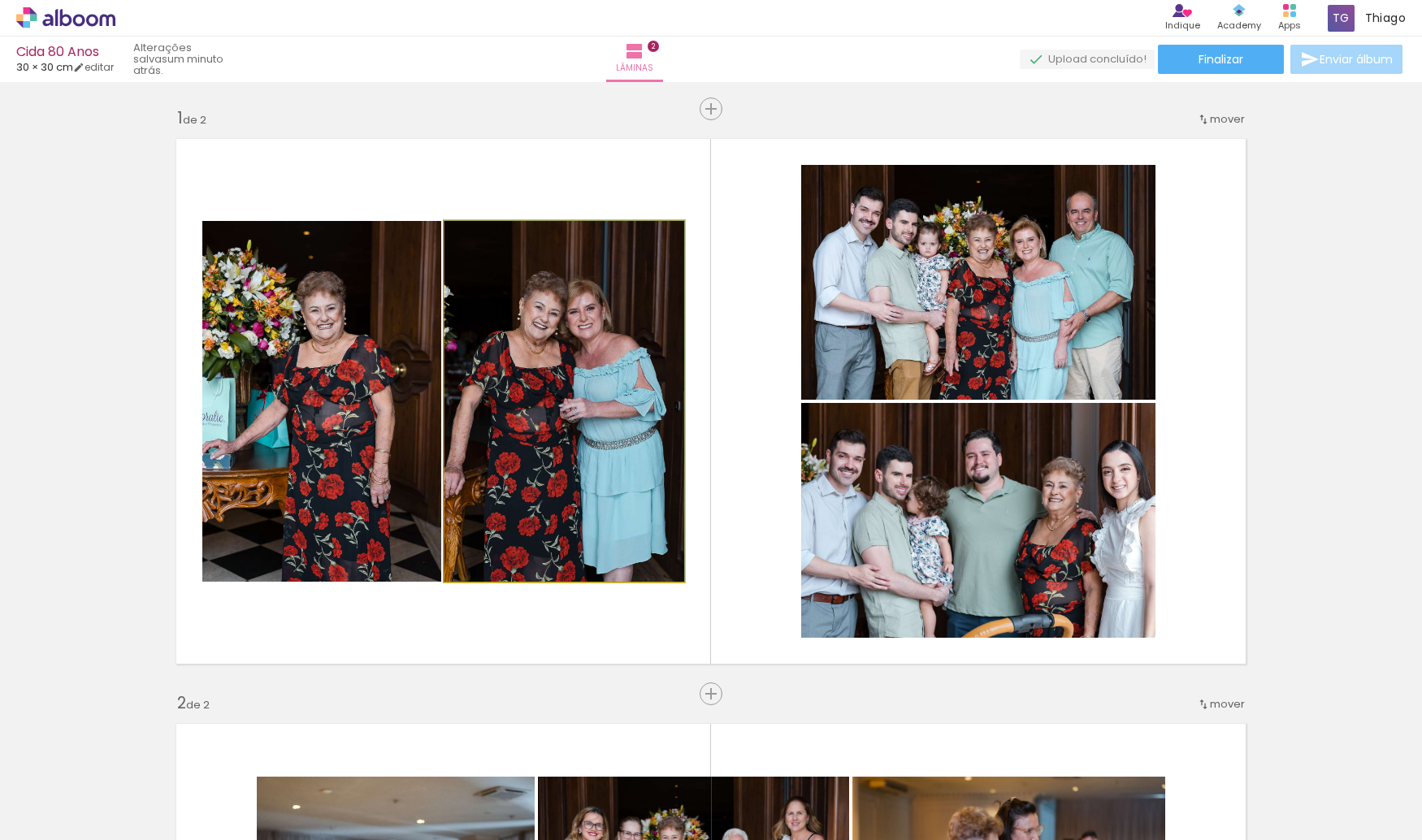
click at [615, 404] on quentale-photo at bounding box center [563, 401] width 239 height 360
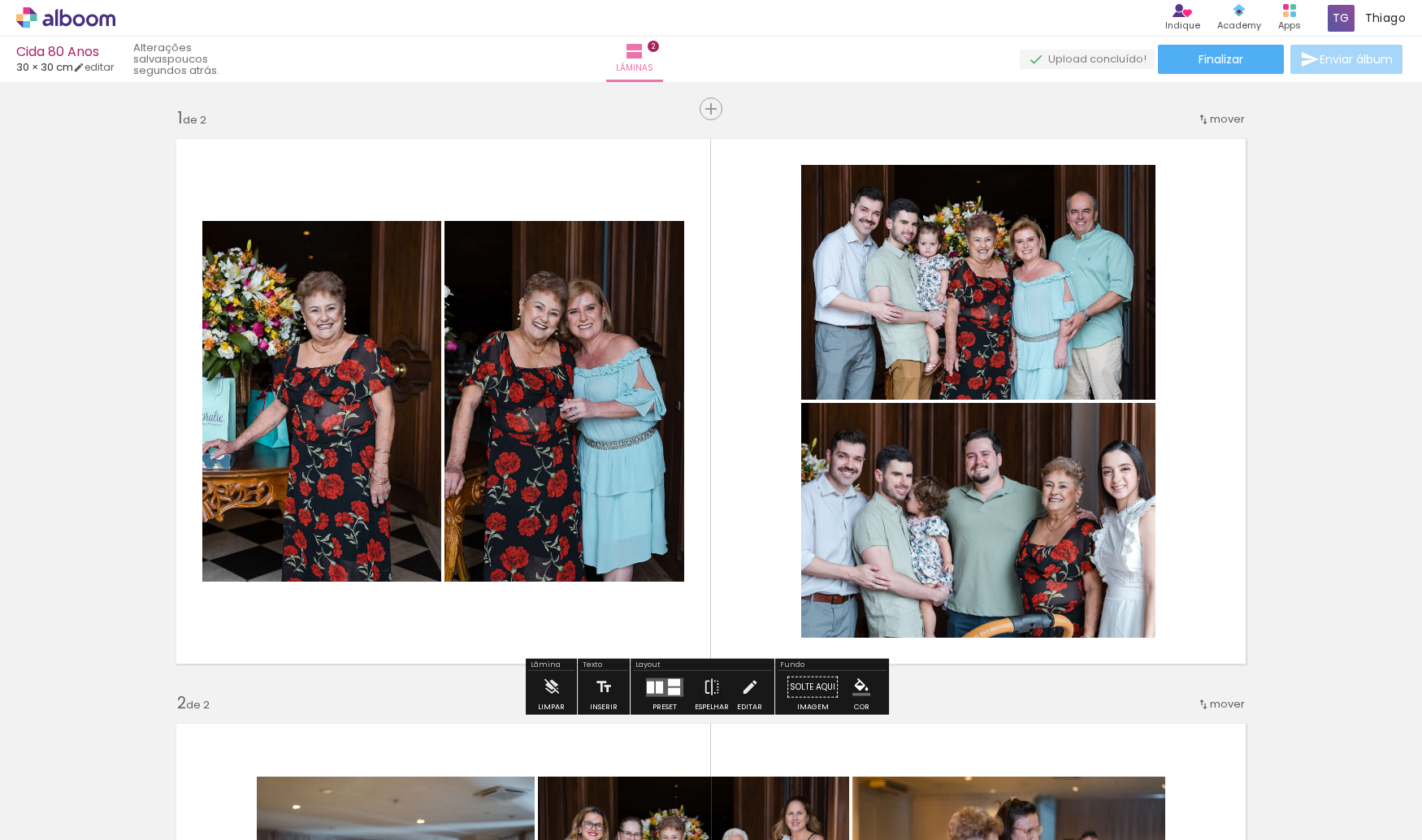
click at [524, 176] on quentale-layouter at bounding box center [711, 401] width 1089 height 544
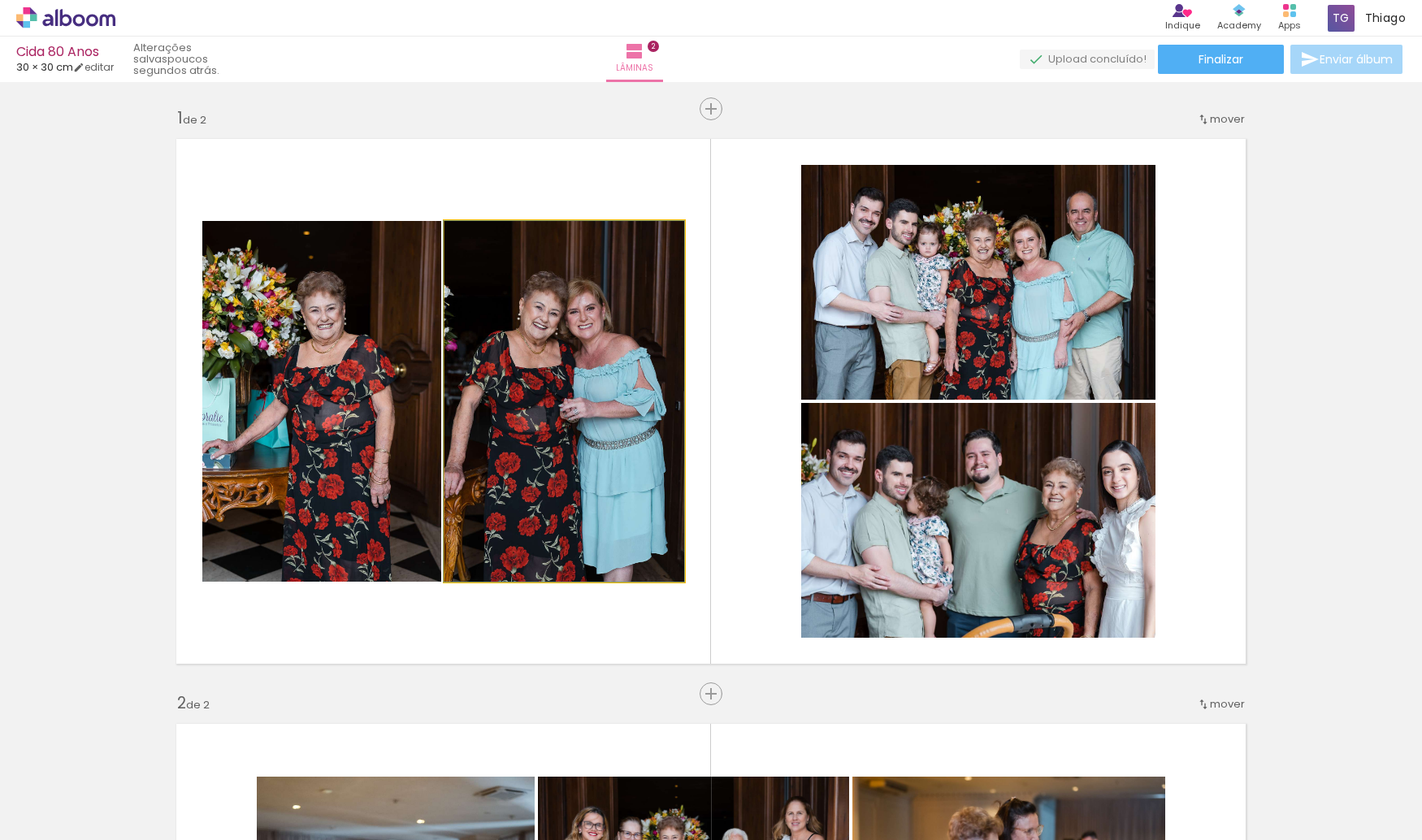
click at [524, 324] on quentale-photo at bounding box center [563, 401] width 239 height 360
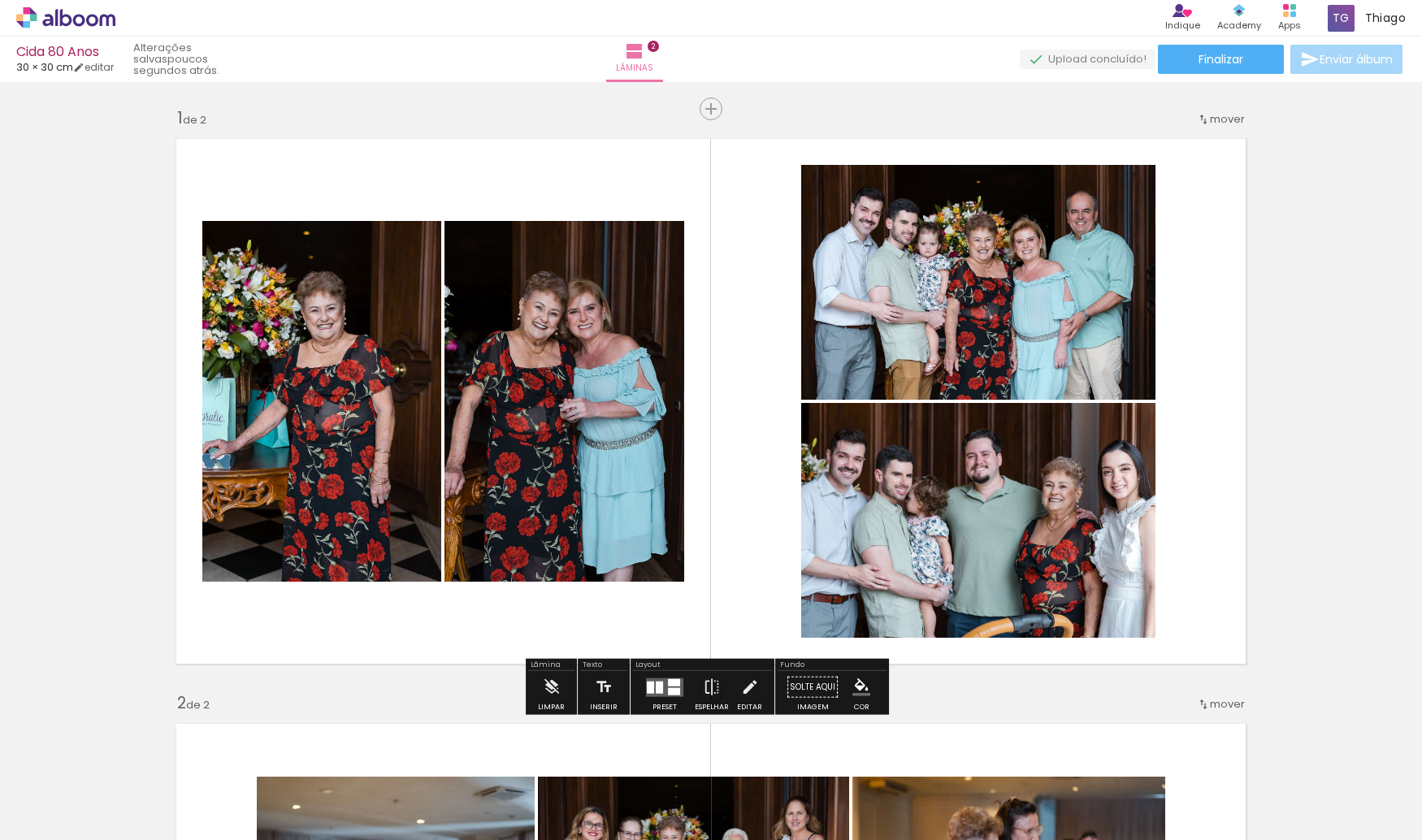
click at [780, 364] on quentale-layouter at bounding box center [711, 401] width 1089 height 544
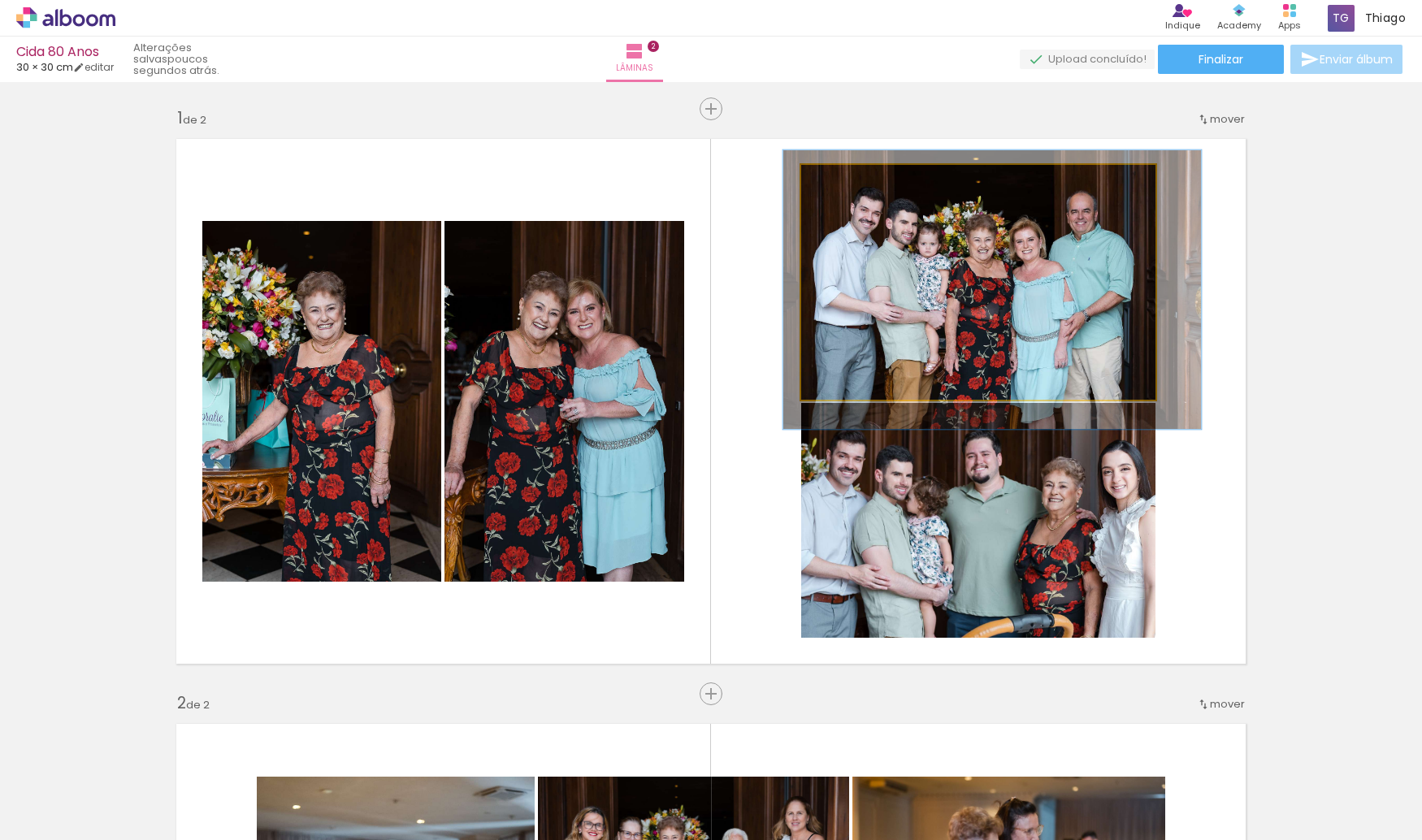
click at [975, 294] on quentale-photo at bounding box center [977, 282] width 354 height 234
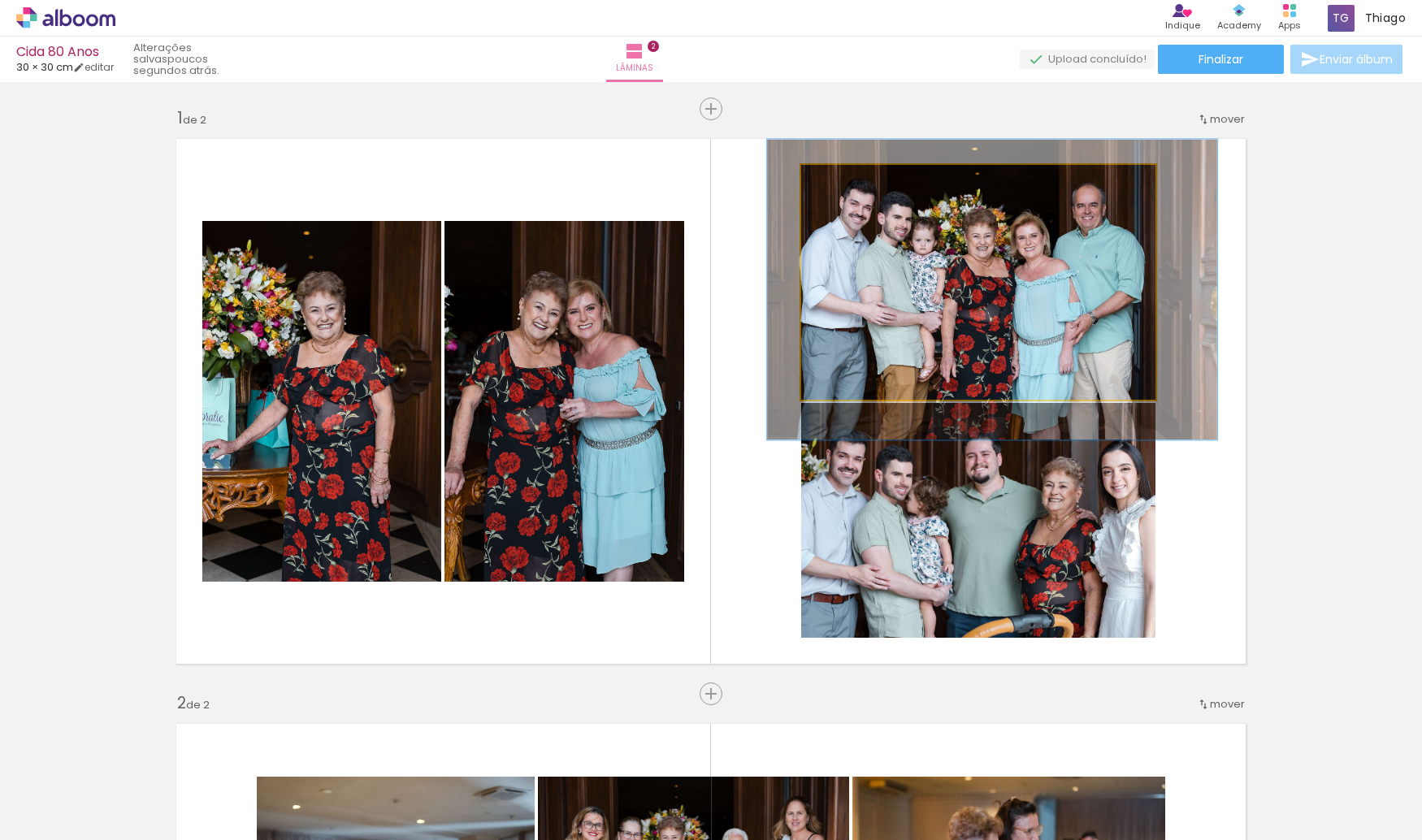
type paper-slider "127"
click at [850, 184] on div at bounding box center [856, 181] width 15 height 15
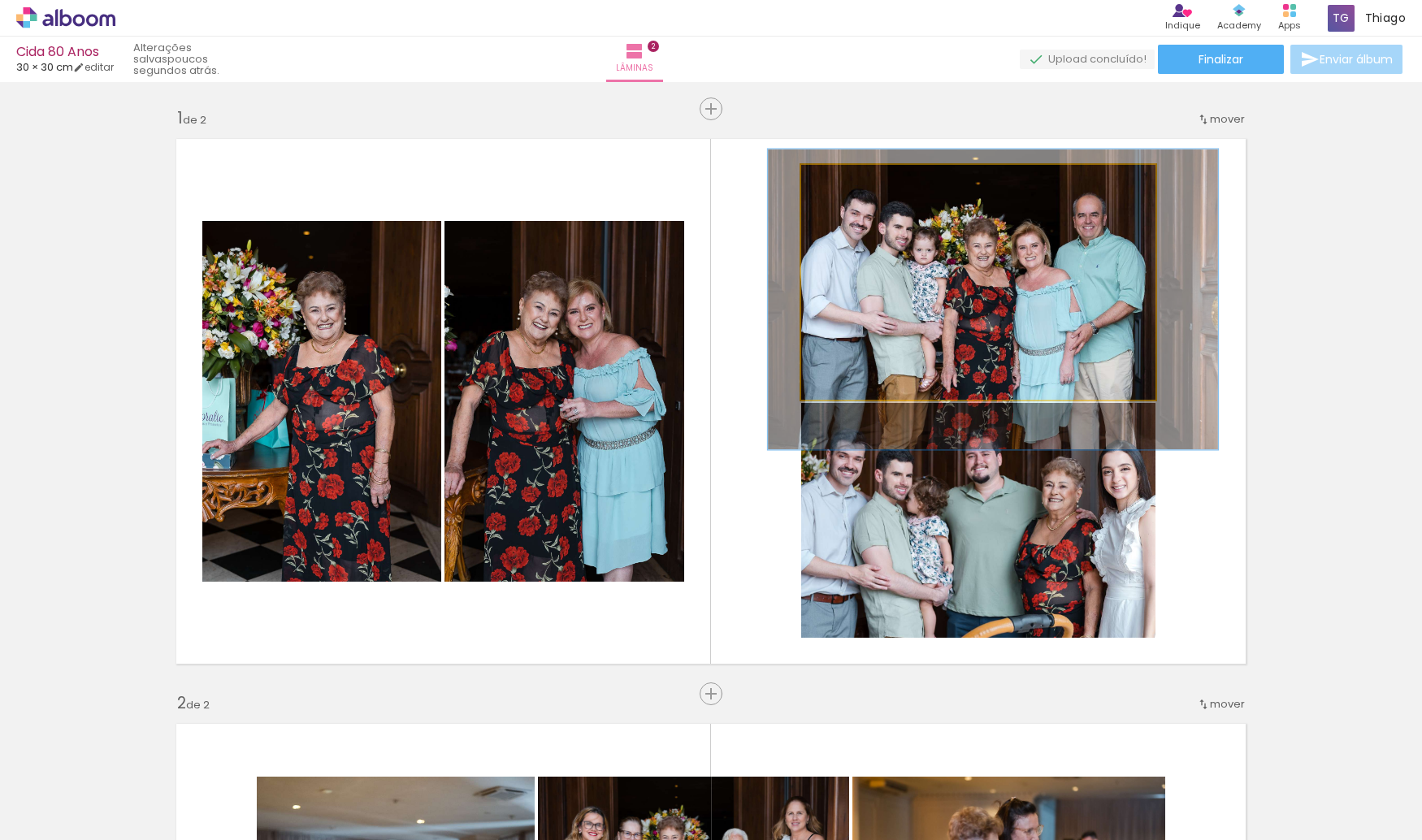
drag, startPoint x: 963, startPoint y: 251, endPoint x: 964, endPoint y: 260, distance: 9.1
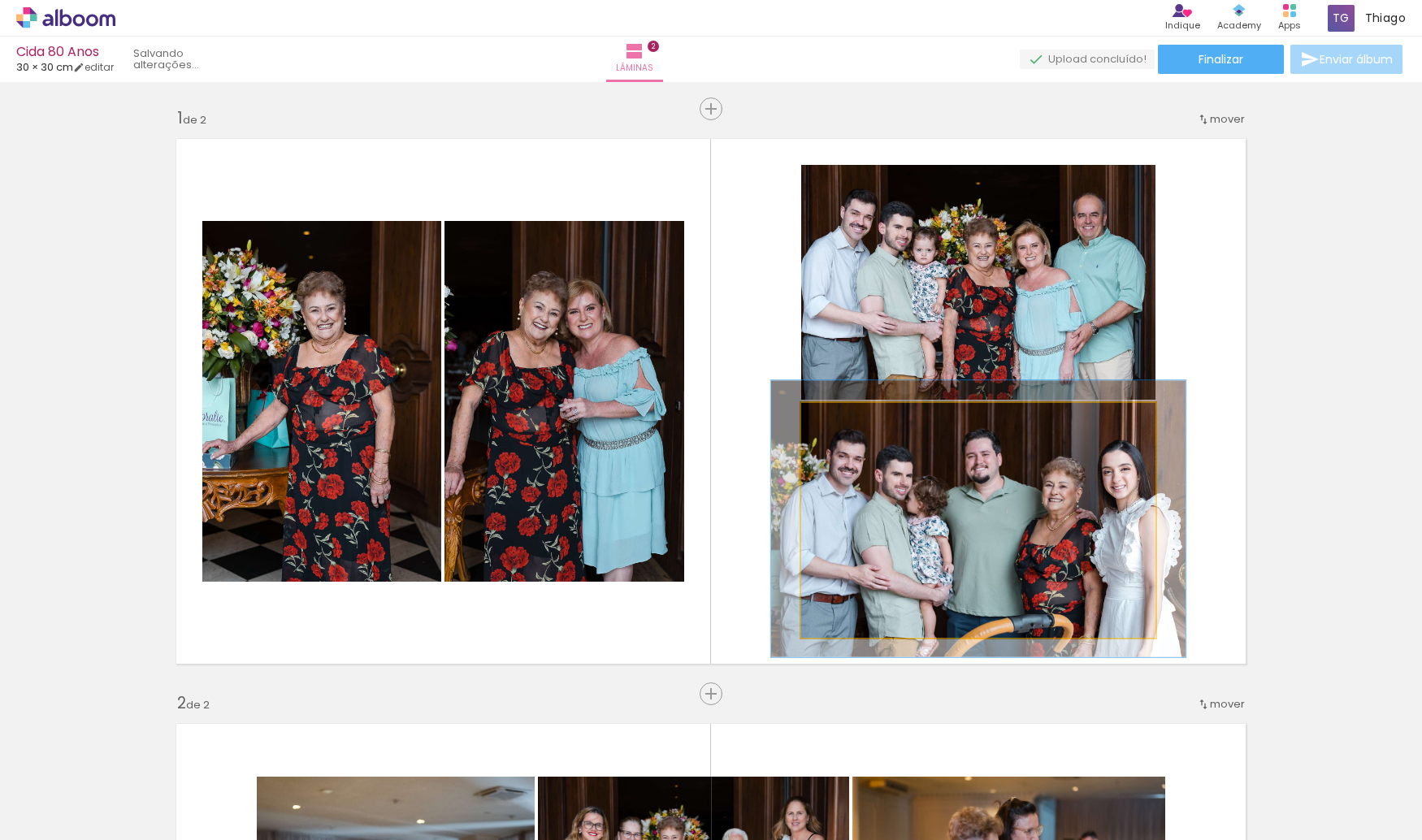
click at [981, 493] on quentale-photo at bounding box center [977, 520] width 354 height 234
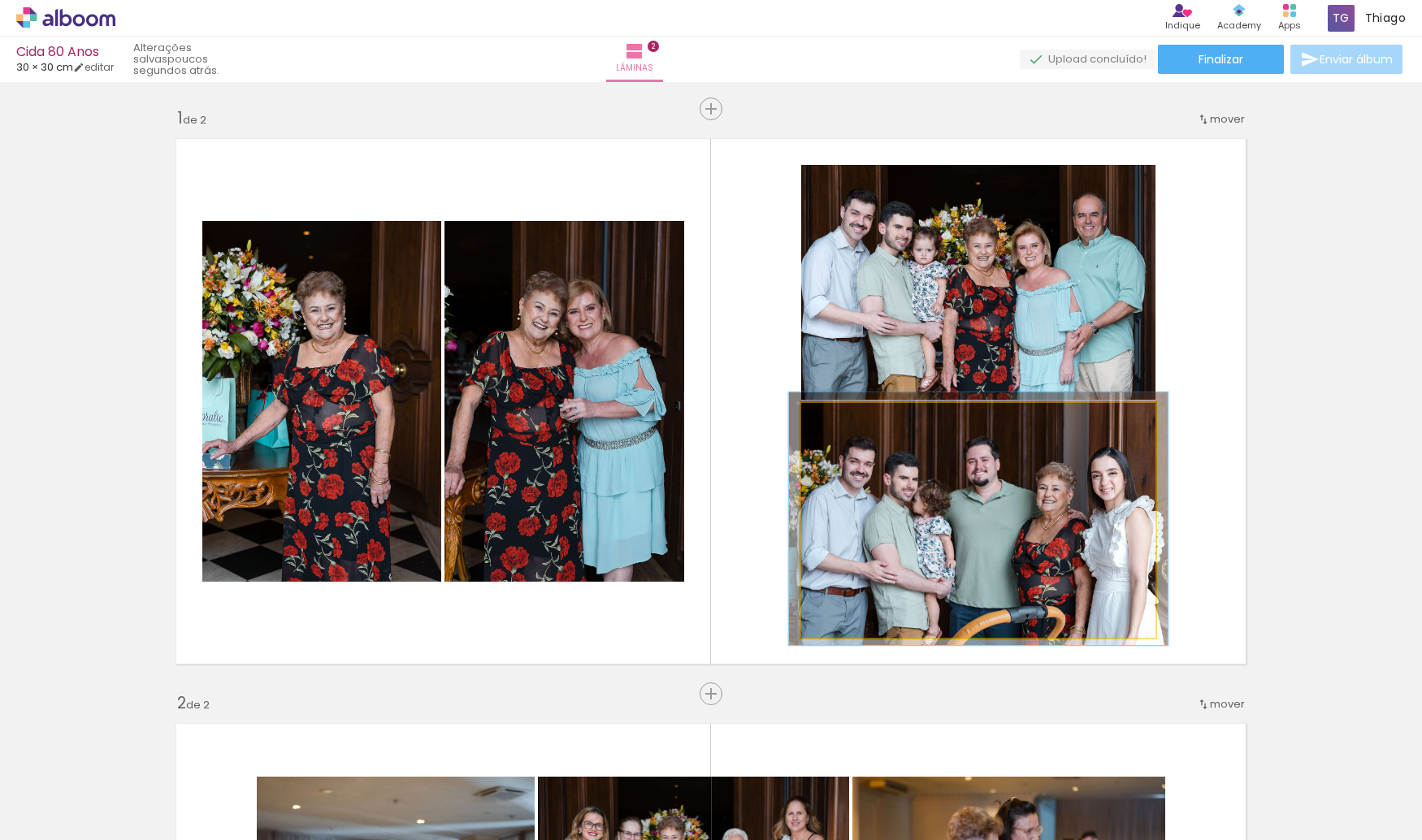
type paper-slider "107"
click at [845, 426] on div at bounding box center [843, 420] width 26 height 26
click at [932, 500] on quentale-photo at bounding box center [977, 520] width 354 height 234
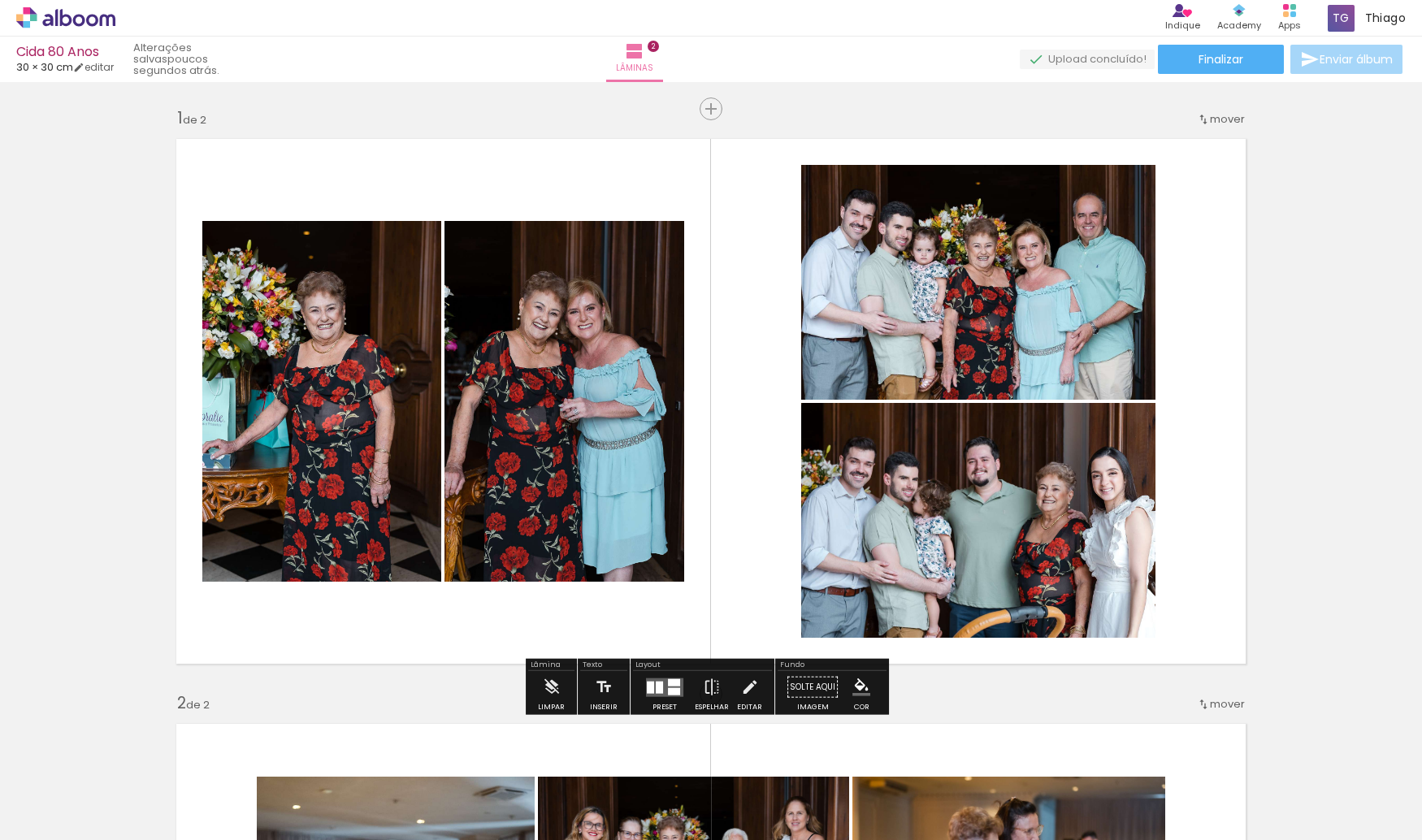
click at [584, 402] on quentale-photo at bounding box center [563, 401] width 239 height 360
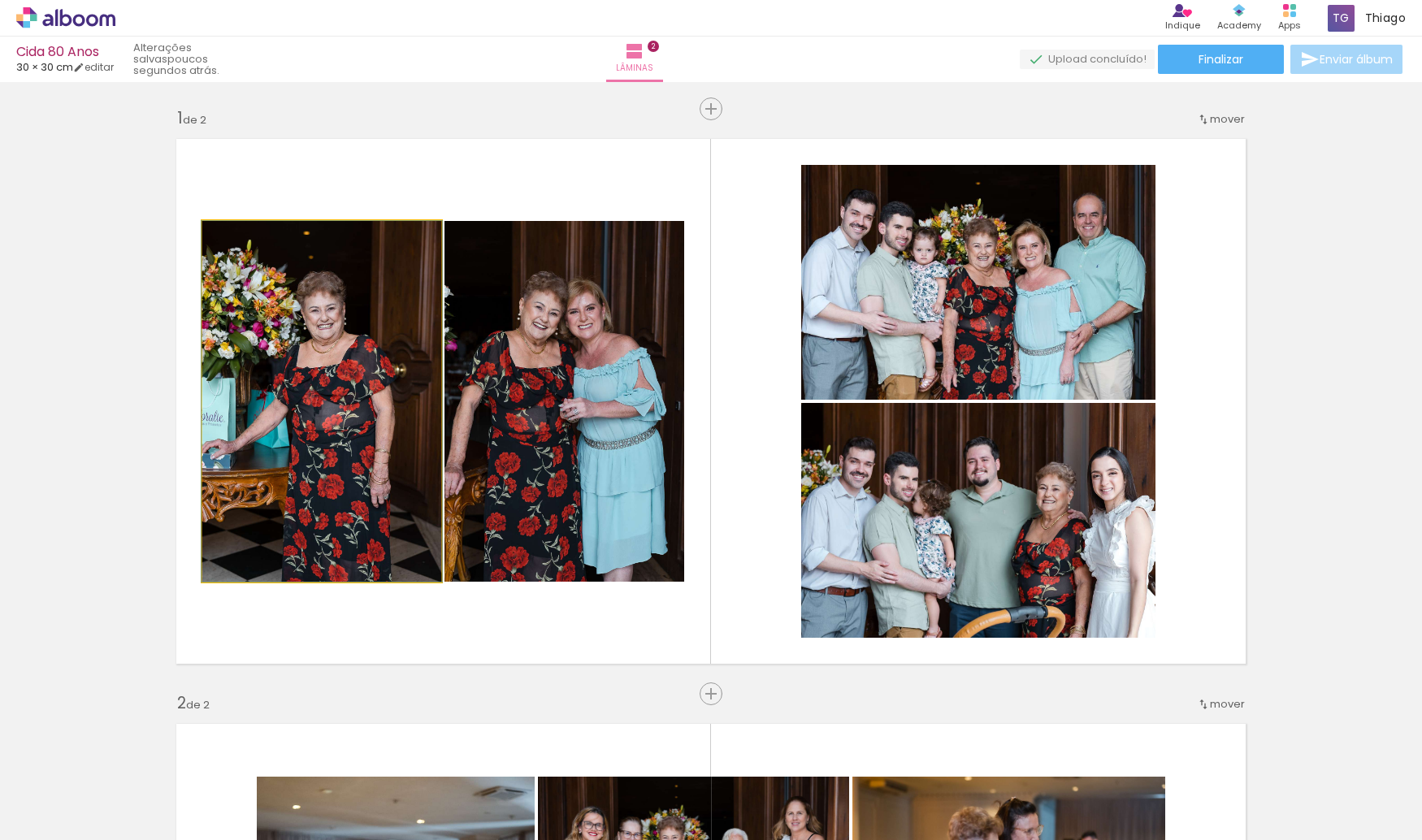
click at [327, 384] on quentale-photo at bounding box center [322, 401] width 238 height 360
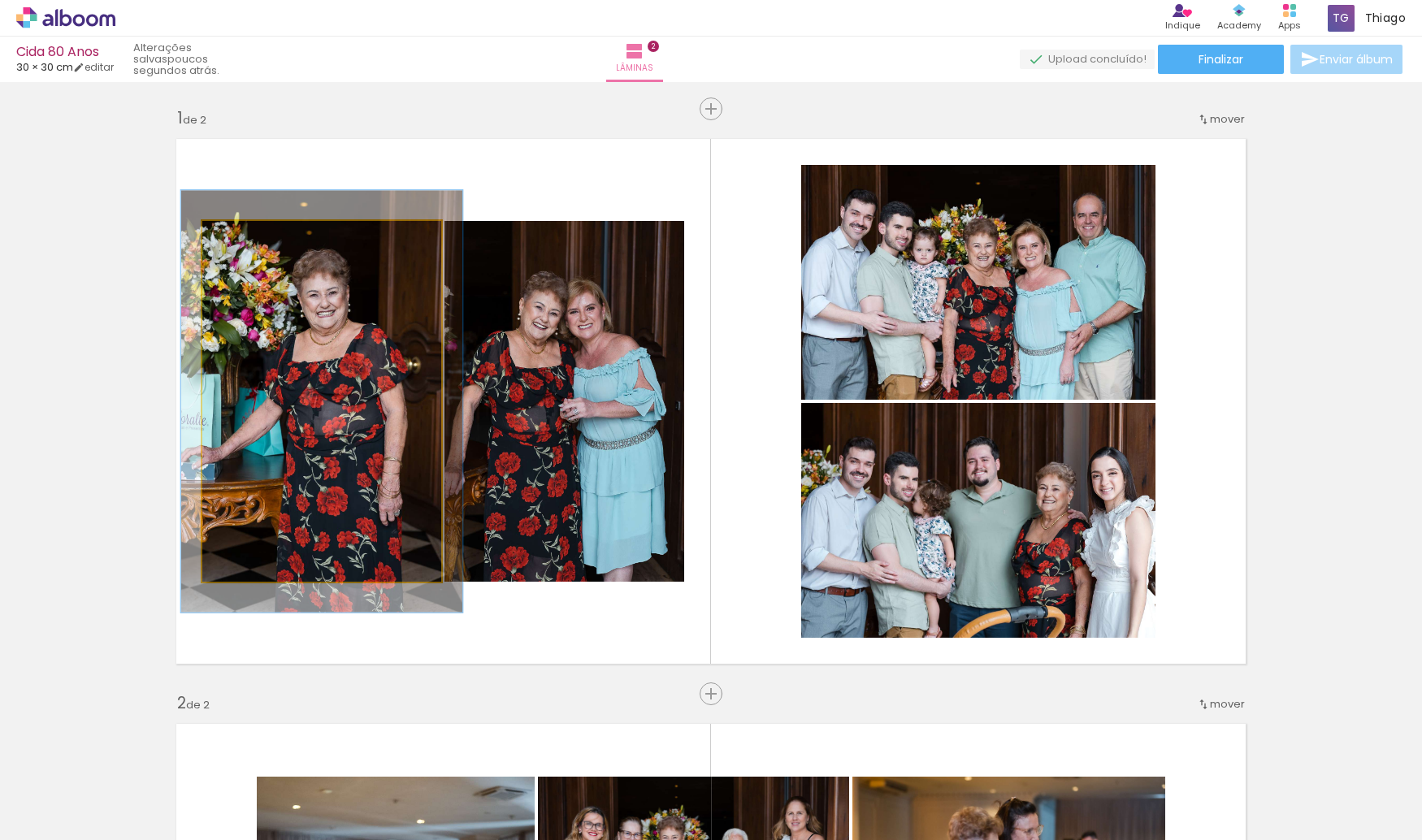
drag, startPoint x: 236, startPoint y: 241, endPoint x: 247, endPoint y: 241, distance: 11.0
type paper-slider "119"
click at [246, 241] on div at bounding box center [250, 237] width 15 height 15
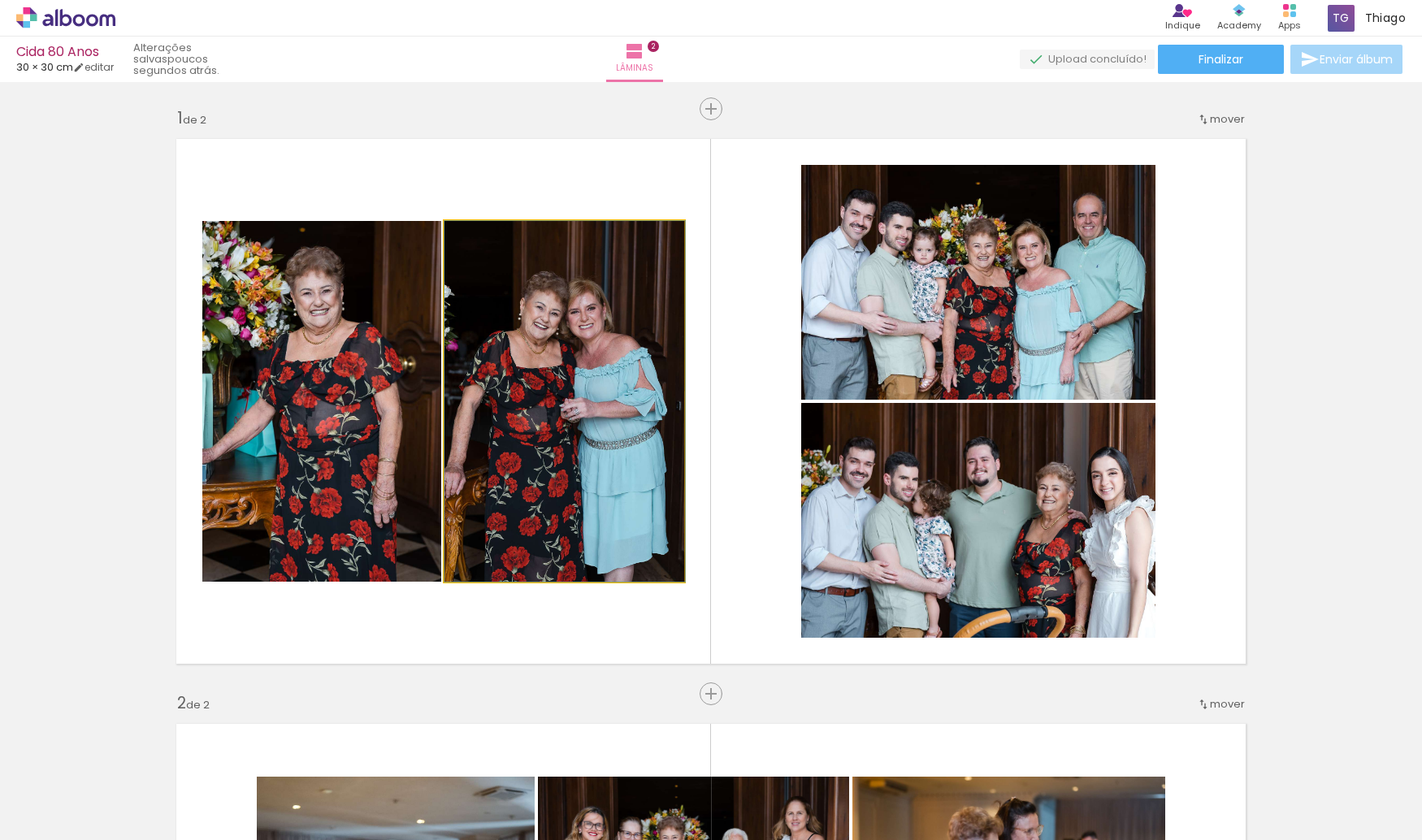
drag, startPoint x: 507, startPoint y: 326, endPoint x: 604, endPoint y: 378, distance: 110.1
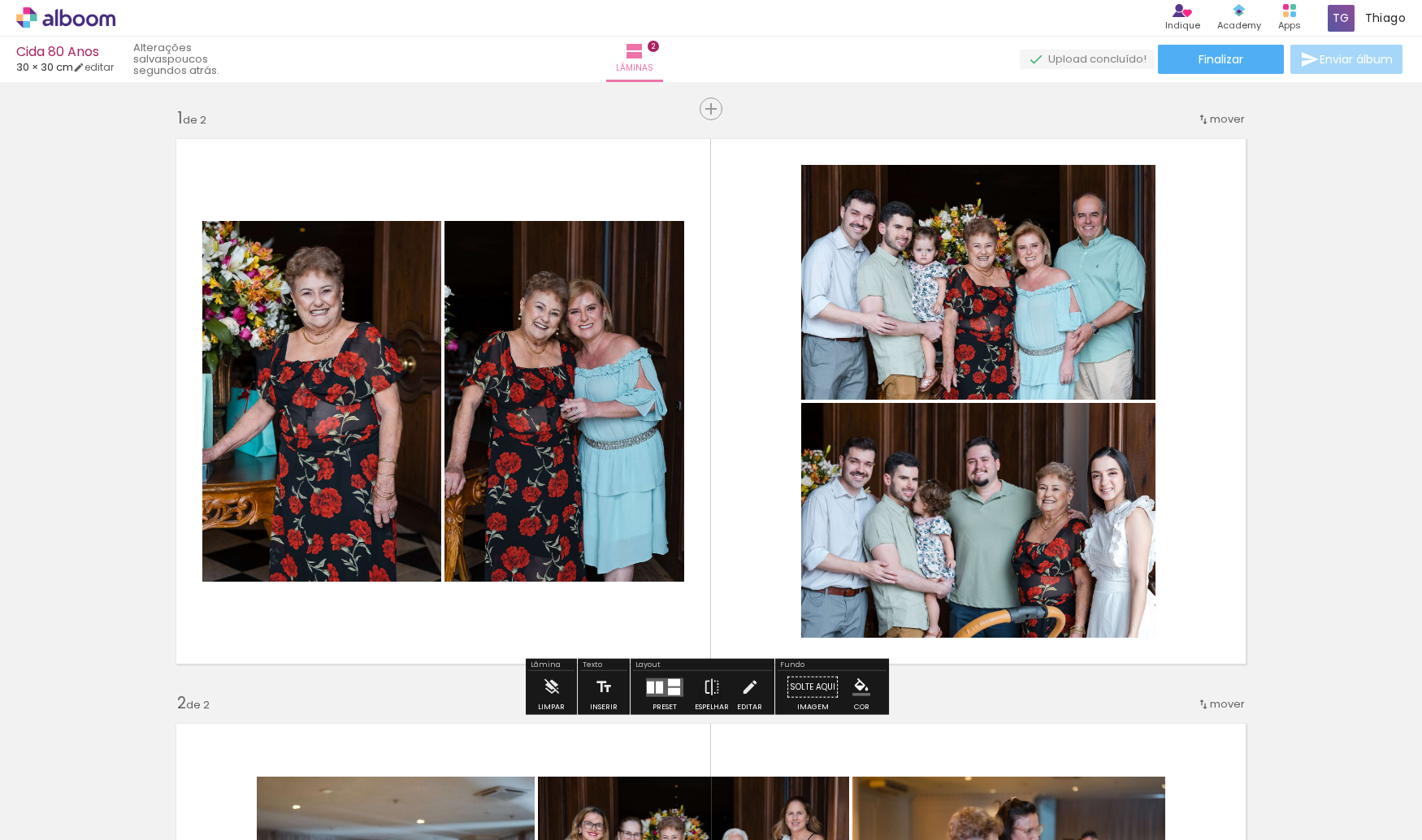
click at [772, 462] on quentale-layouter at bounding box center [711, 401] width 1089 height 544
click at [882, 434] on quentale-photo at bounding box center [977, 520] width 354 height 234
click at [760, 454] on quentale-layouter at bounding box center [711, 401] width 1089 height 544
drag, startPoint x: 760, startPoint y: 454, endPoint x: 753, endPoint y: 446, distance: 10.6
click at [753, 446] on quentale-layouter at bounding box center [711, 401] width 1089 height 544
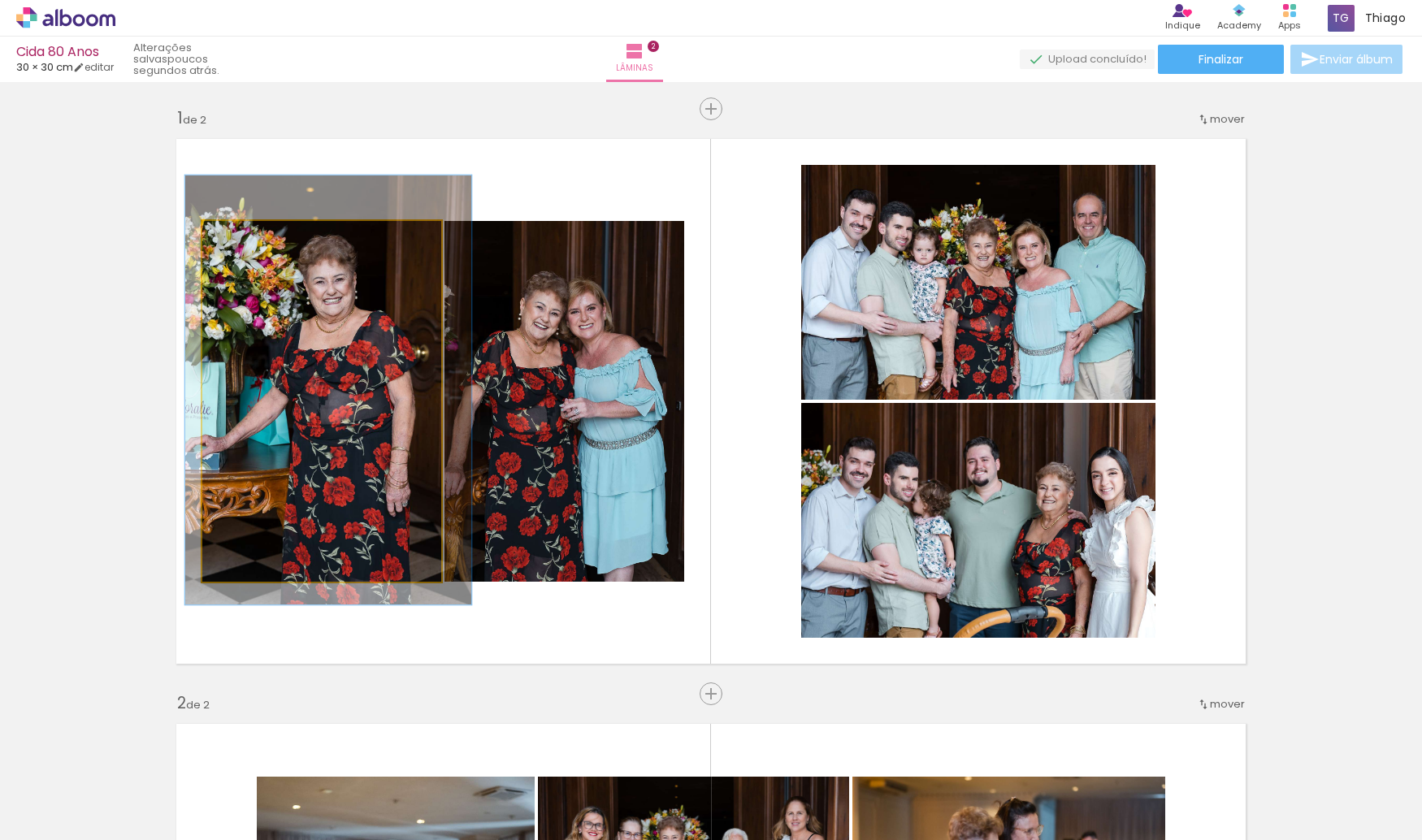
drag, startPoint x: 372, startPoint y: 448, endPoint x: 385, endPoint y: 436, distance: 17.7
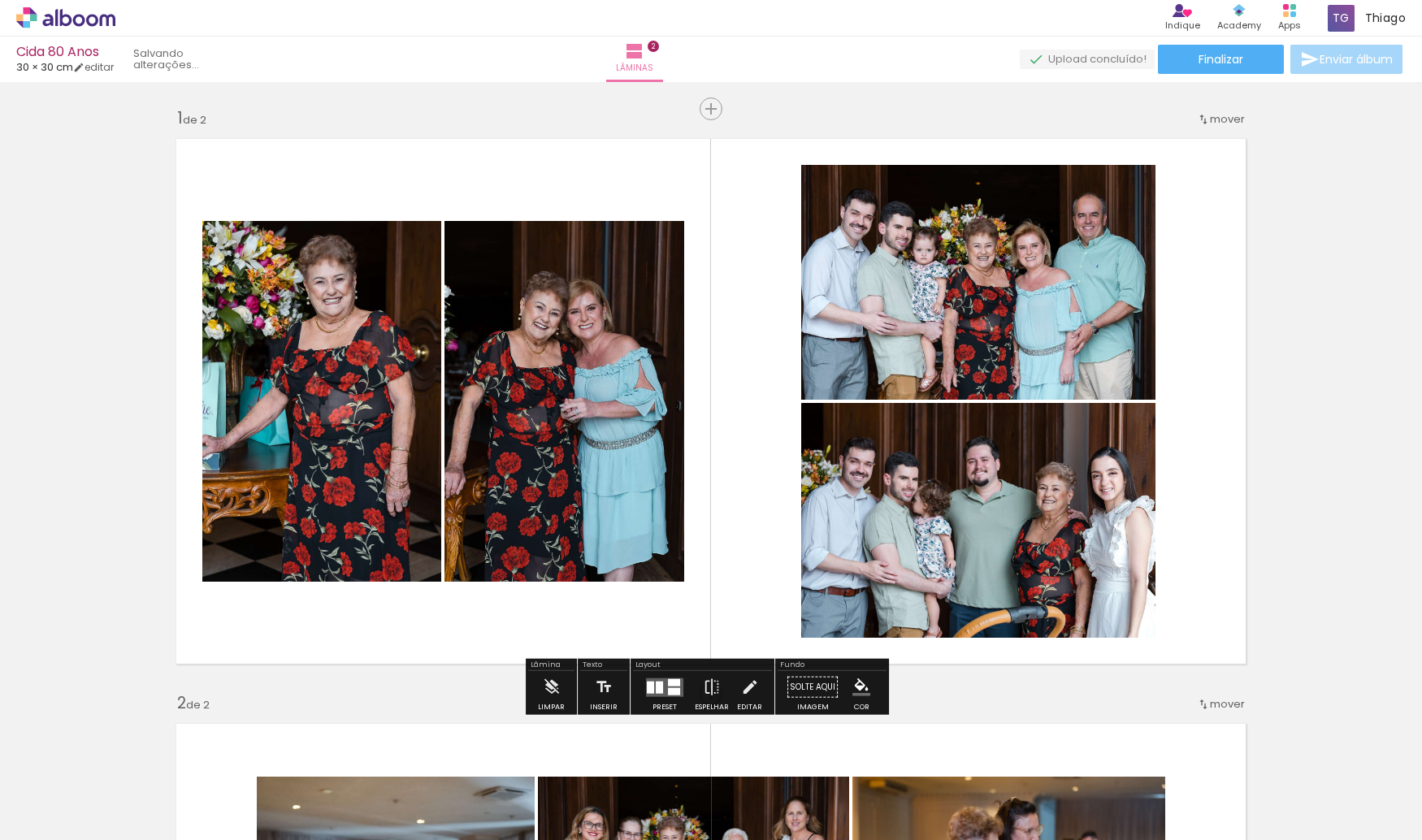
click at [501, 201] on quentale-layouter at bounding box center [711, 401] width 1089 height 544
click at [479, 183] on quentale-layouter at bounding box center [711, 401] width 1089 height 544
drag, startPoint x: 450, startPoint y: 189, endPoint x: 424, endPoint y: 196, distance: 26.9
click at [422, 192] on quentale-layouter at bounding box center [711, 401] width 1089 height 544
click at [668, 690] on div at bounding box center [674, 691] width 13 height 8
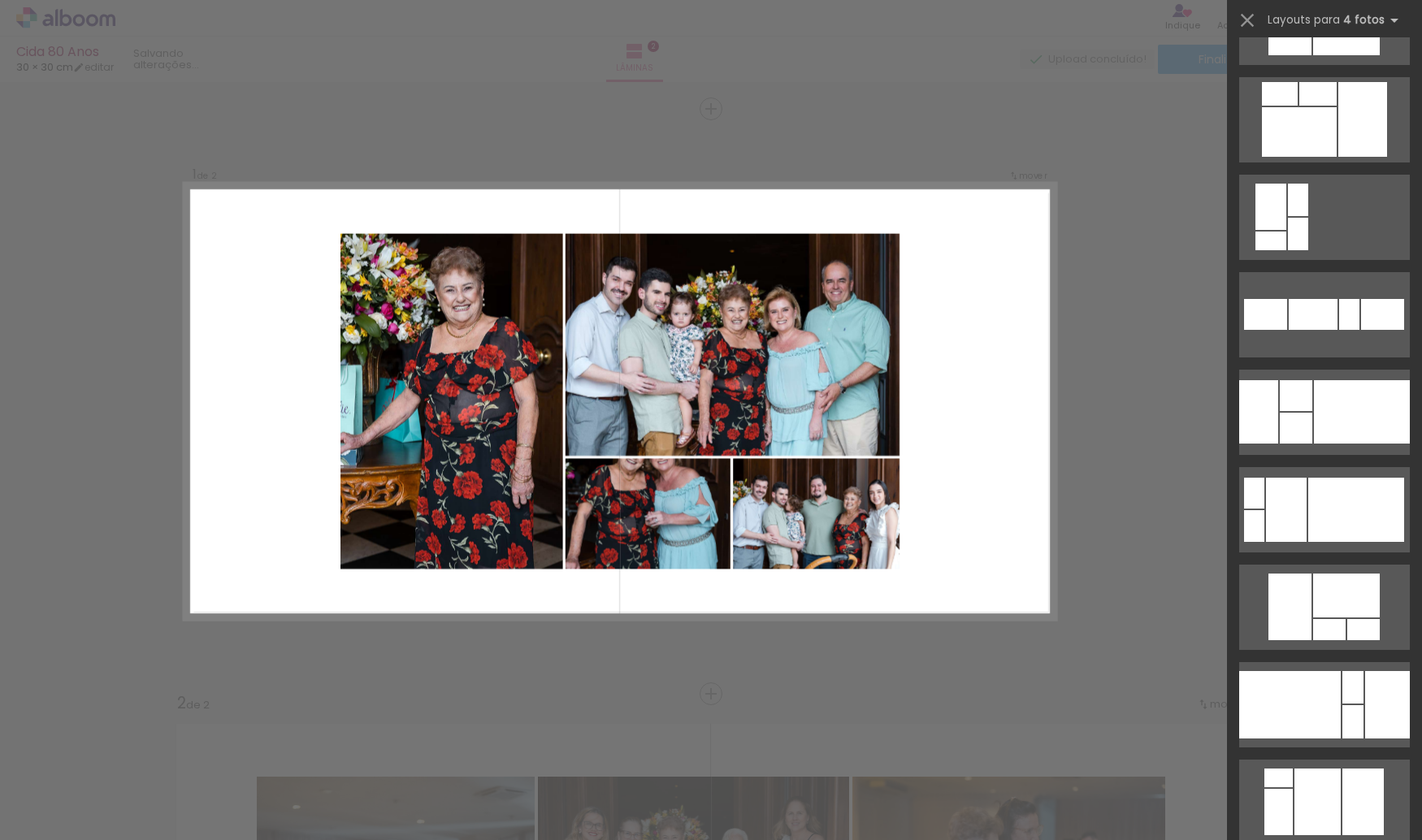
scroll to position [11497, 0]
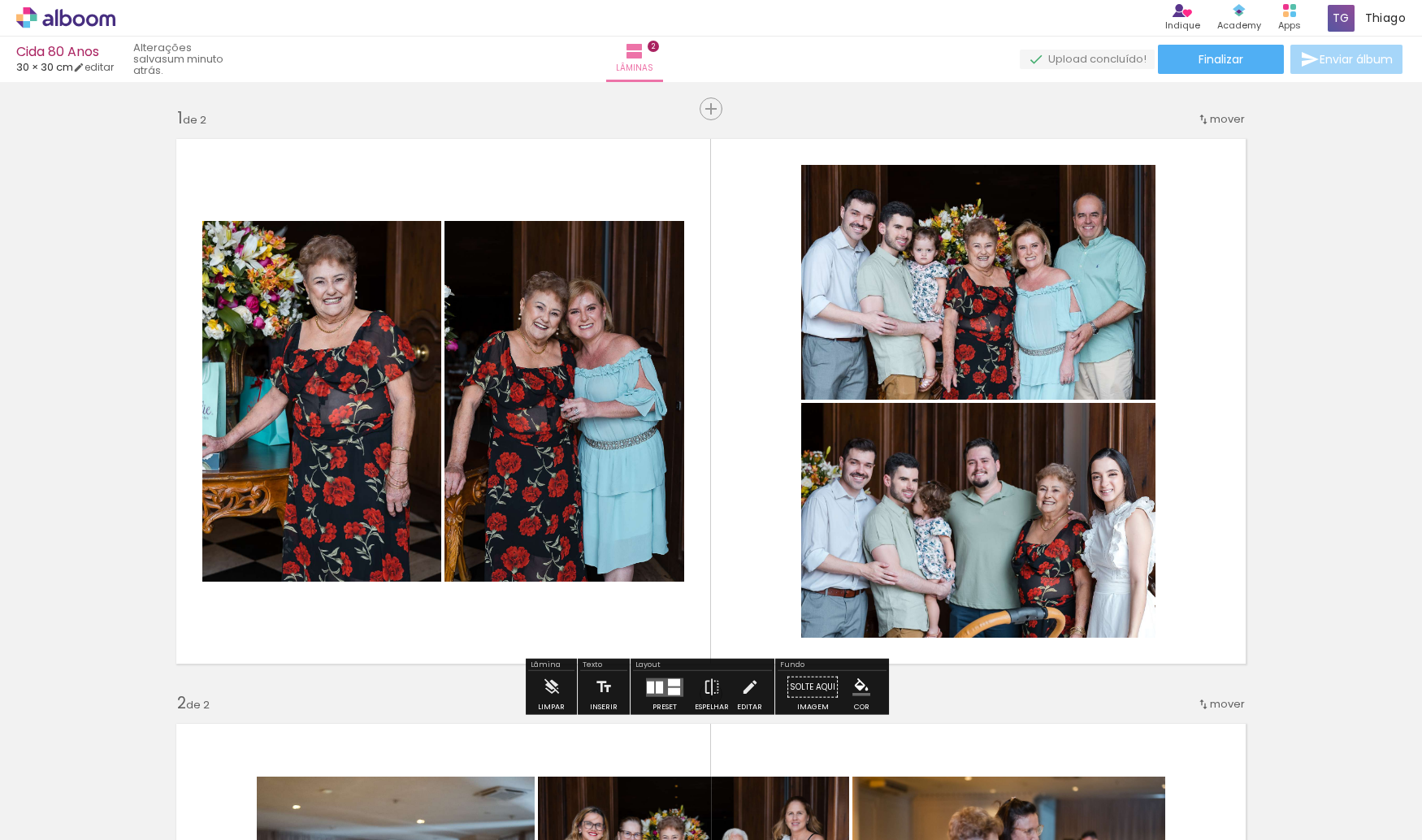
click at [539, 187] on quentale-layouter at bounding box center [711, 401] width 1089 height 544
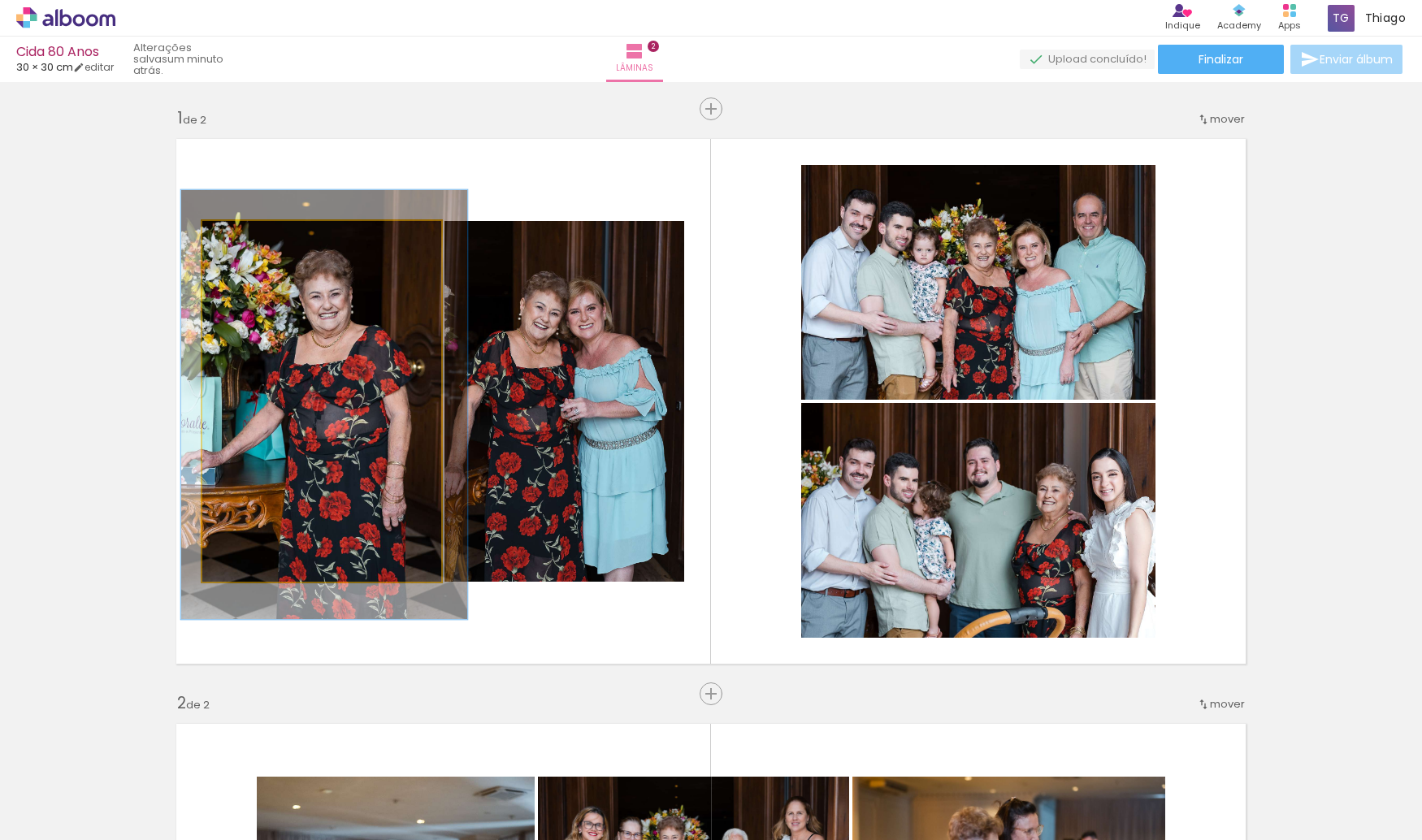
drag, startPoint x: 380, startPoint y: 360, endPoint x: 375, endPoint y: 376, distance: 16.8
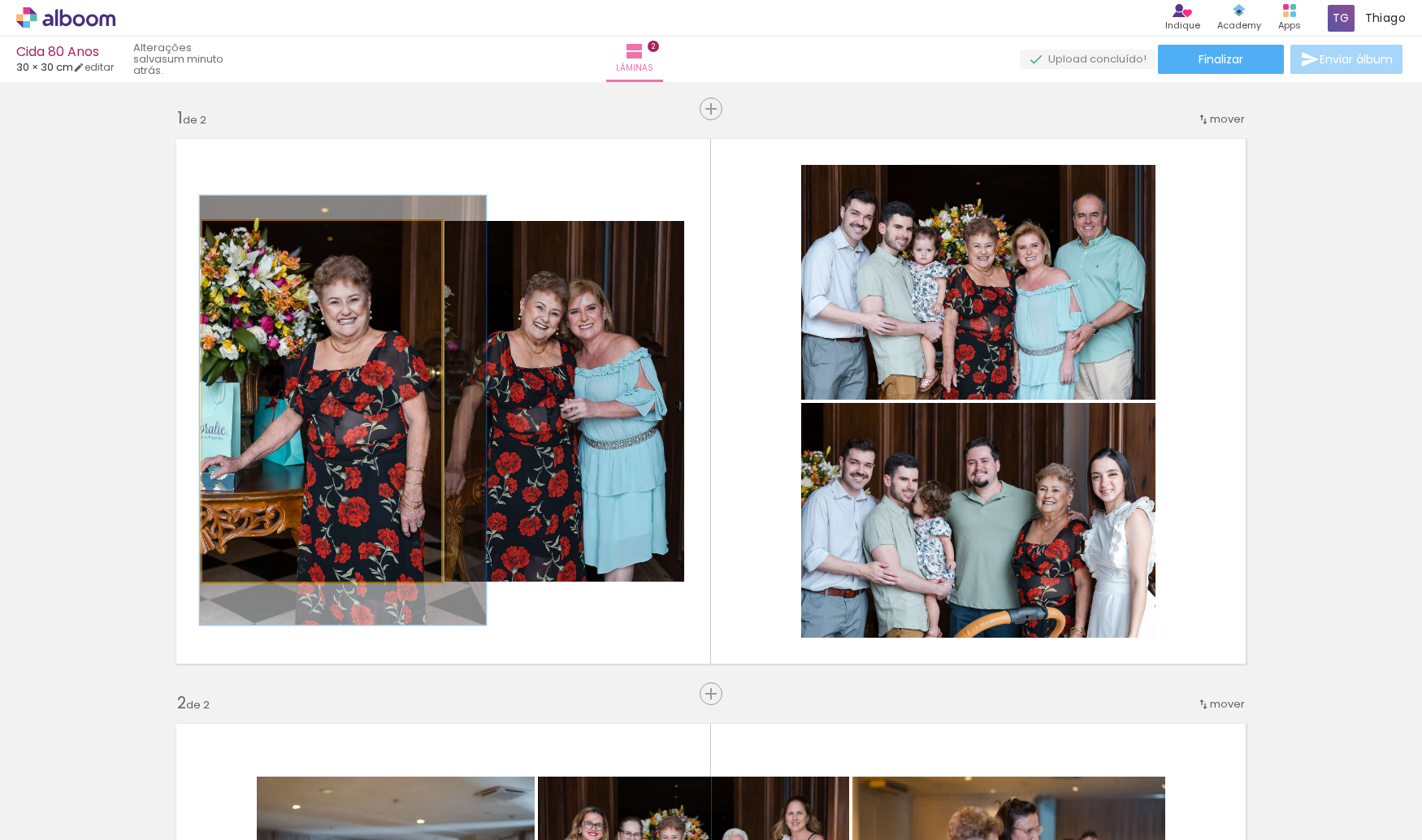
drag, startPoint x: 341, startPoint y: 349, endPoint x: 361, endPoint y: 352, distance: 20.2
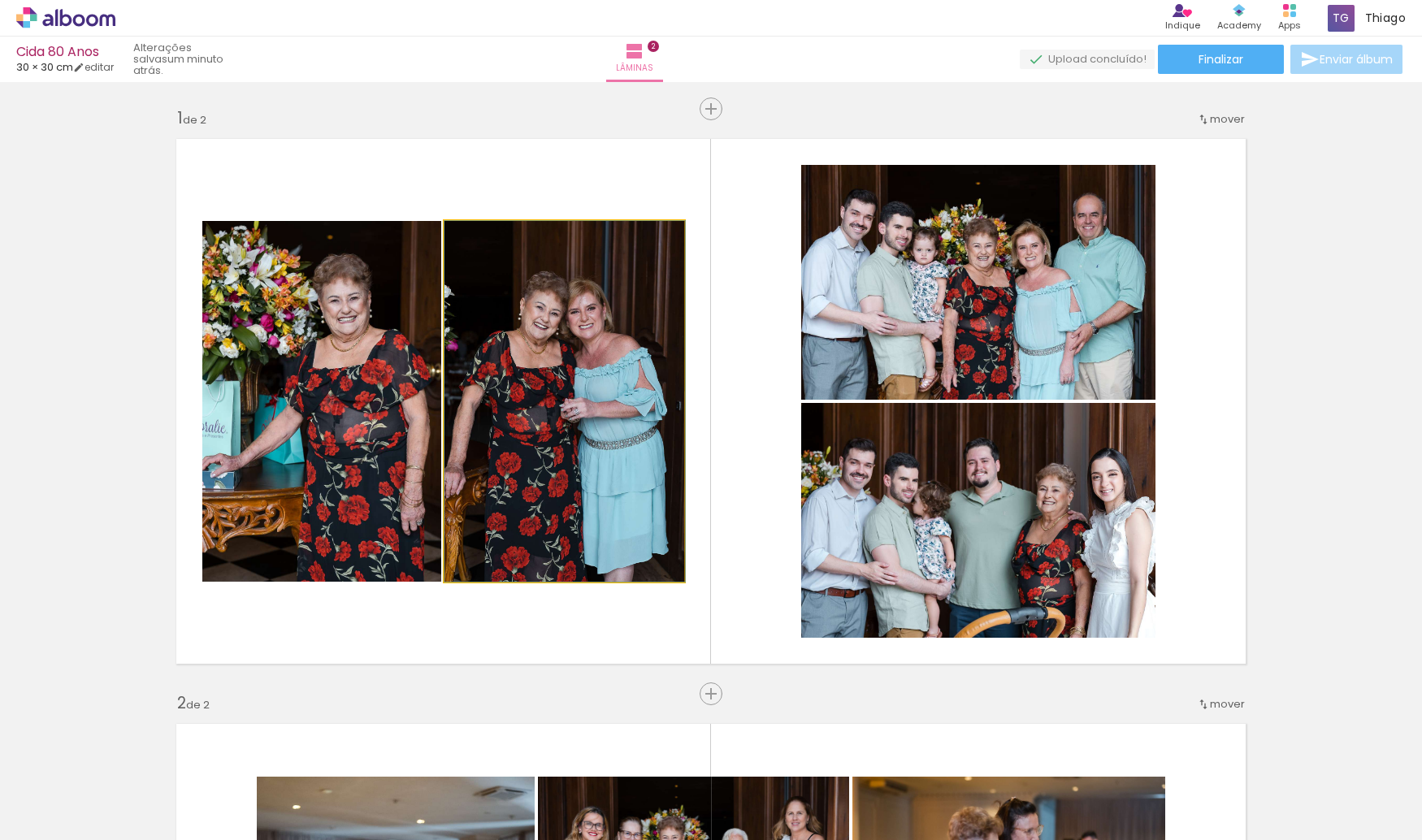
click at [584, 351] on quentale-photo at bounding box center [563, 401] width 239 height 360
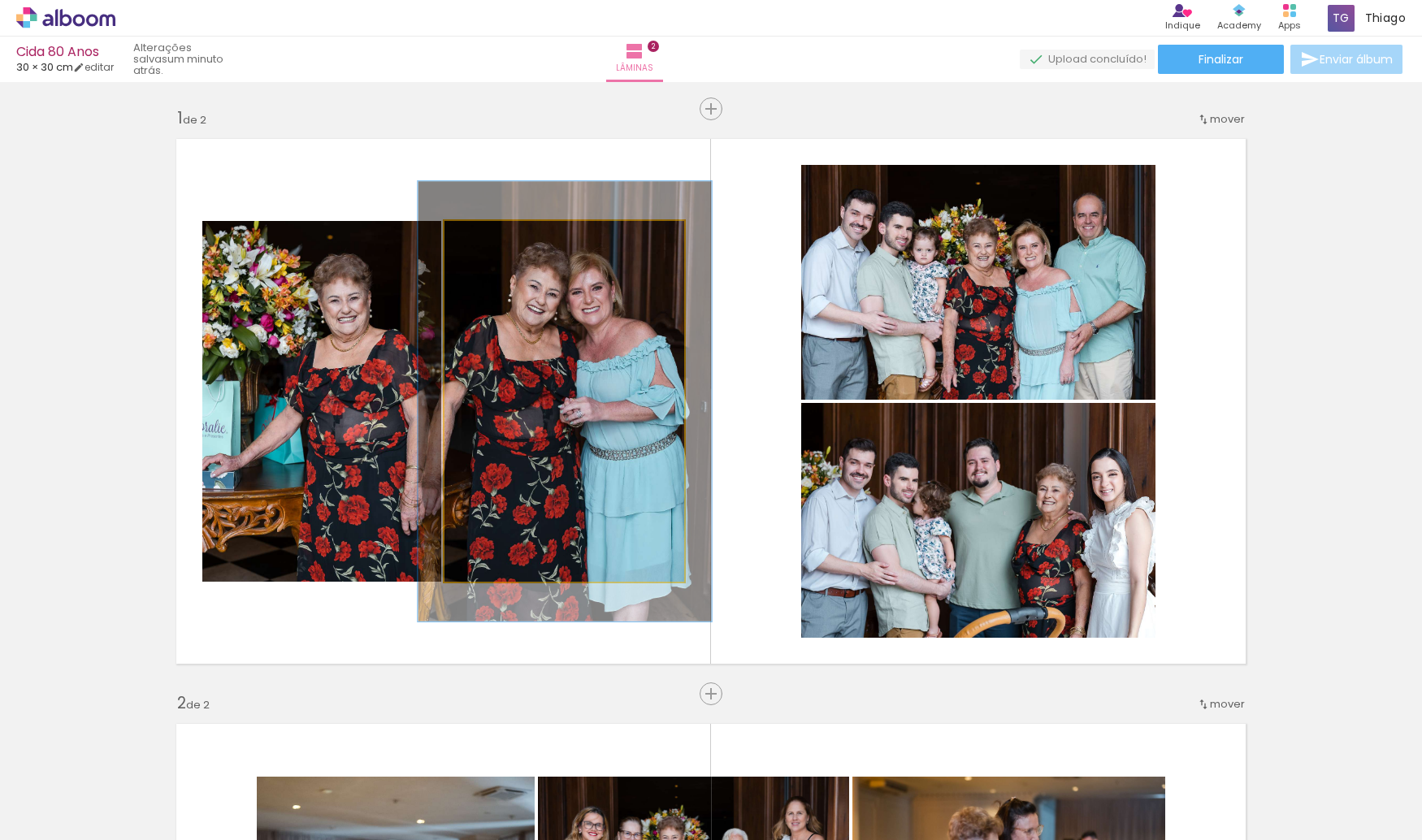
drag, startPoint x: 476, startPoint y: 247, endPoint x: 490, endPoint y: 246, distance: 14.0
type paper-slider "123"
click at [490, 246] on div at bounding box center [494, 237] width 26 height 26
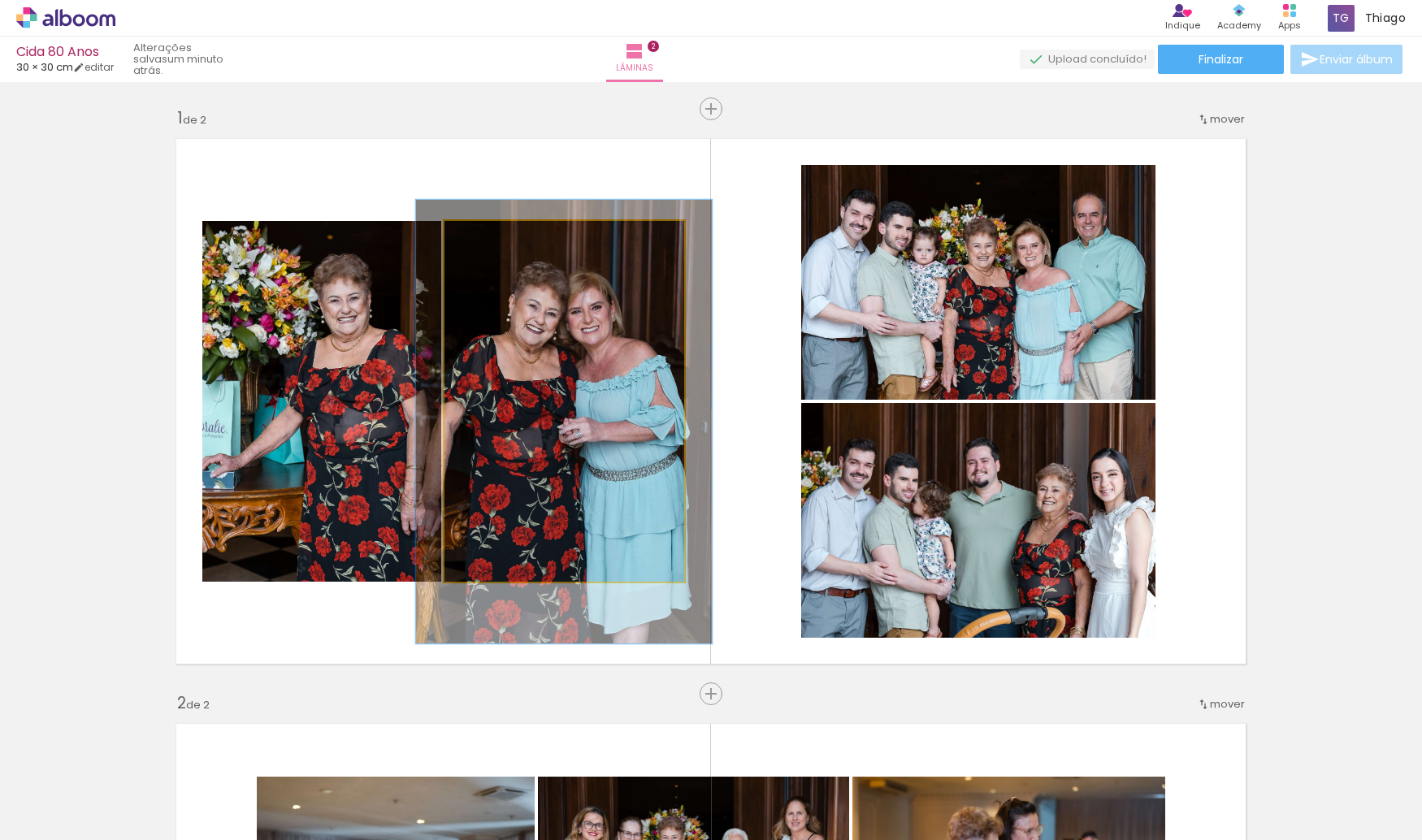
drag, startPoint x: 551, startPoint y: 321, endPoint x: 550, endPoint y: 335, distance: 14.0
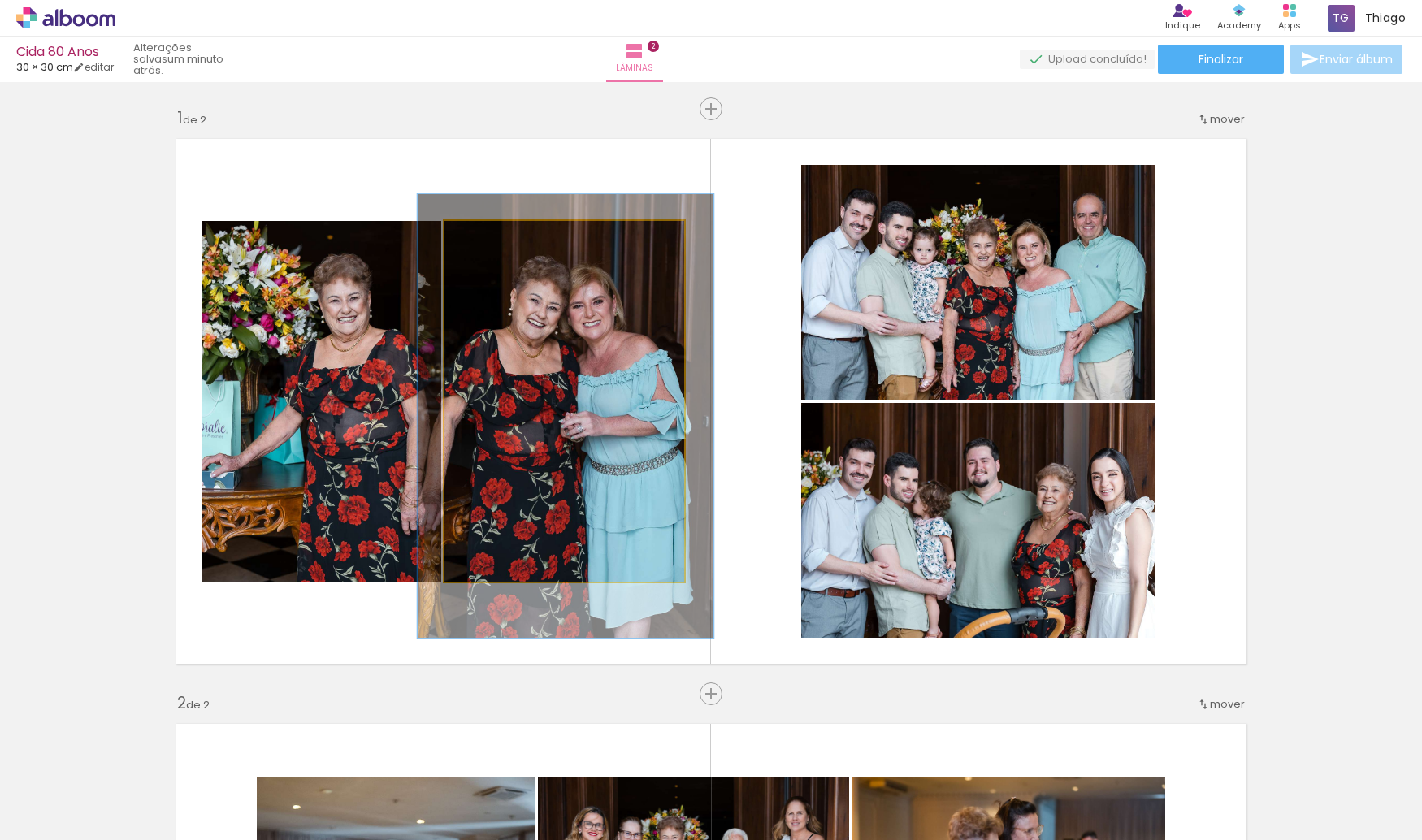
drag, startPoint x: 615, startPoint y: 318, endPoint x: 619, endPoint y: 303, distance: 15.5
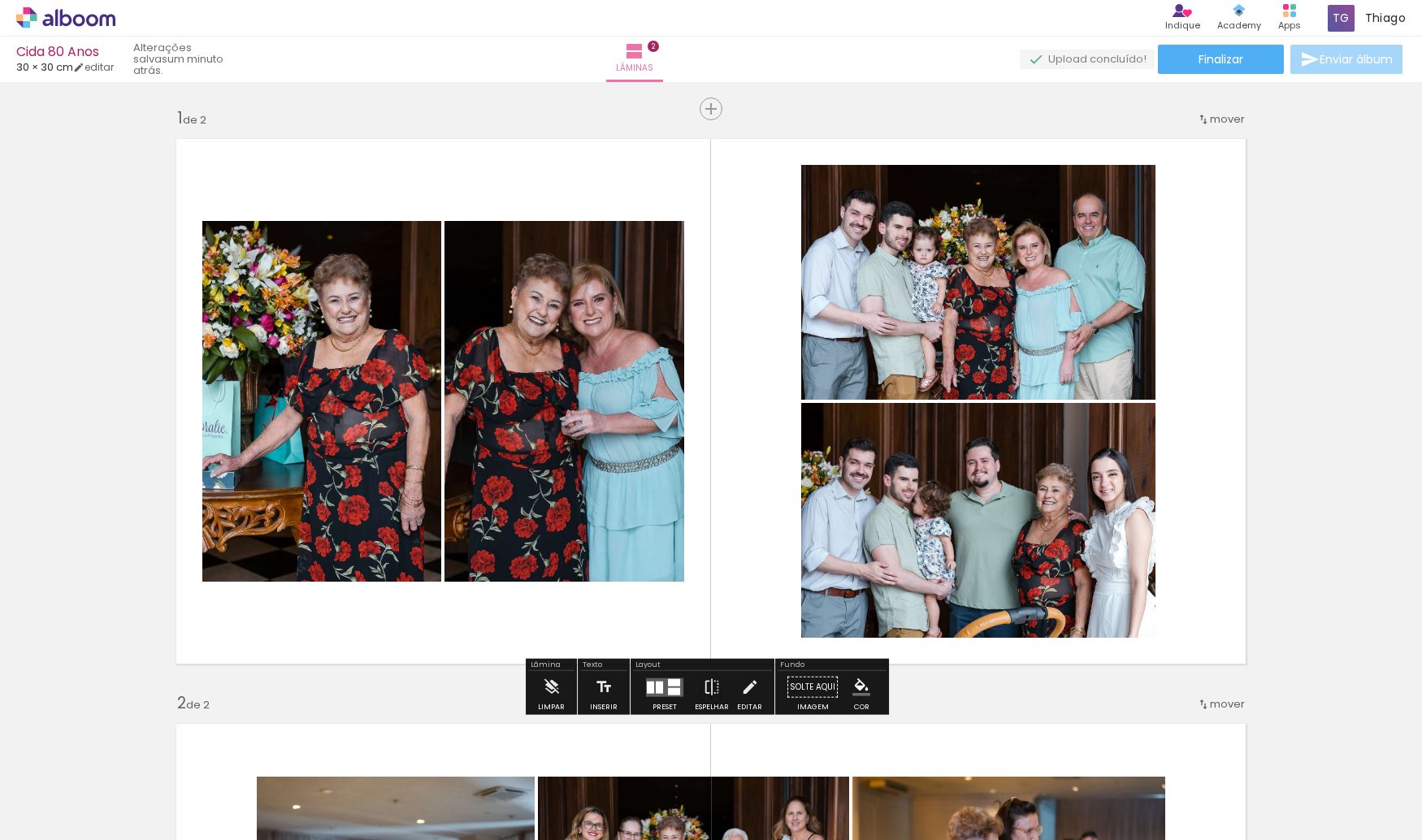
click at [720, 238] on quentale-layouter at bounding box center [711, 401] width 1089 height 544
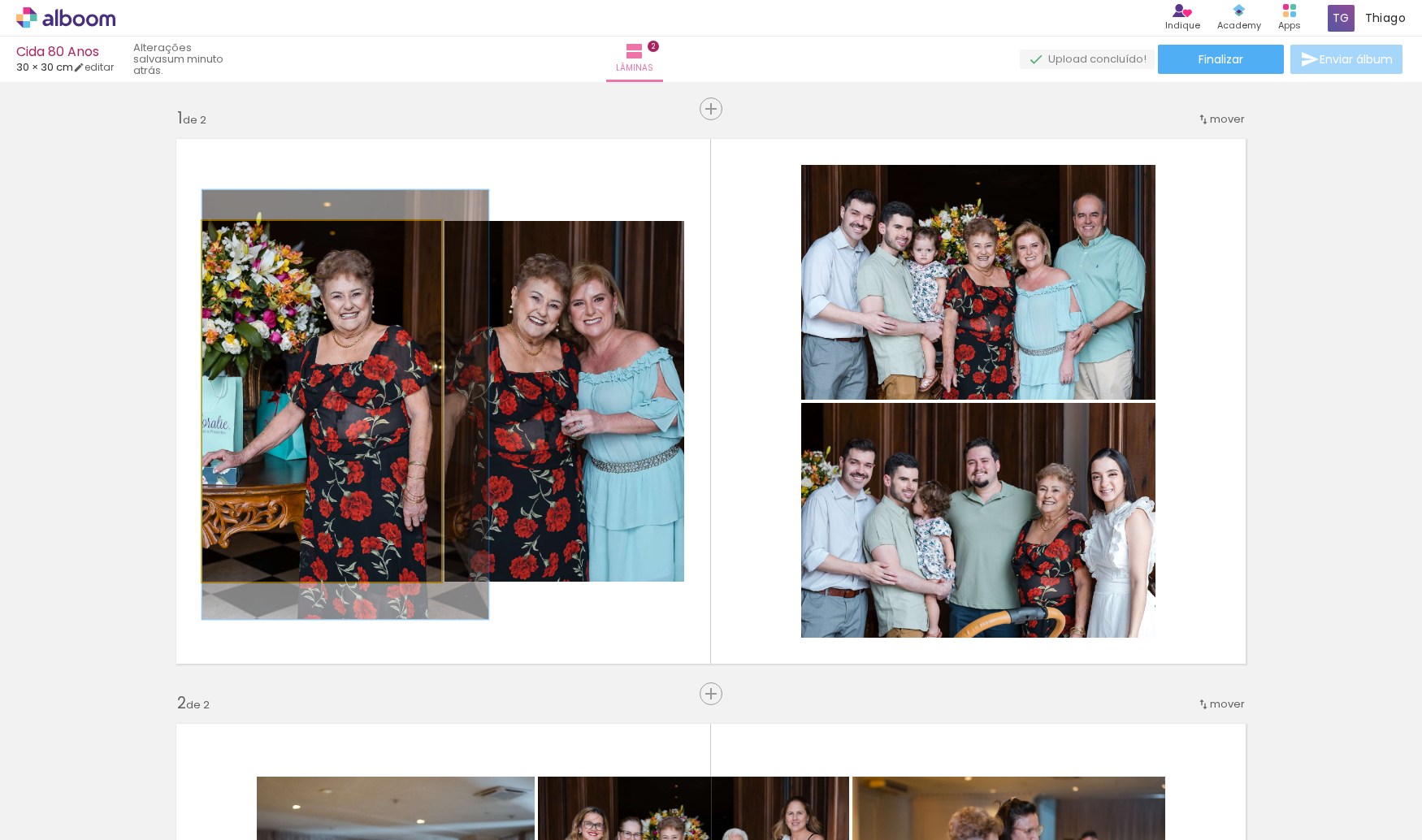
drag, startPoint x: 353, startPoint y: 366, endPoint x: 359, endPoint y: 359, distance: 9.2
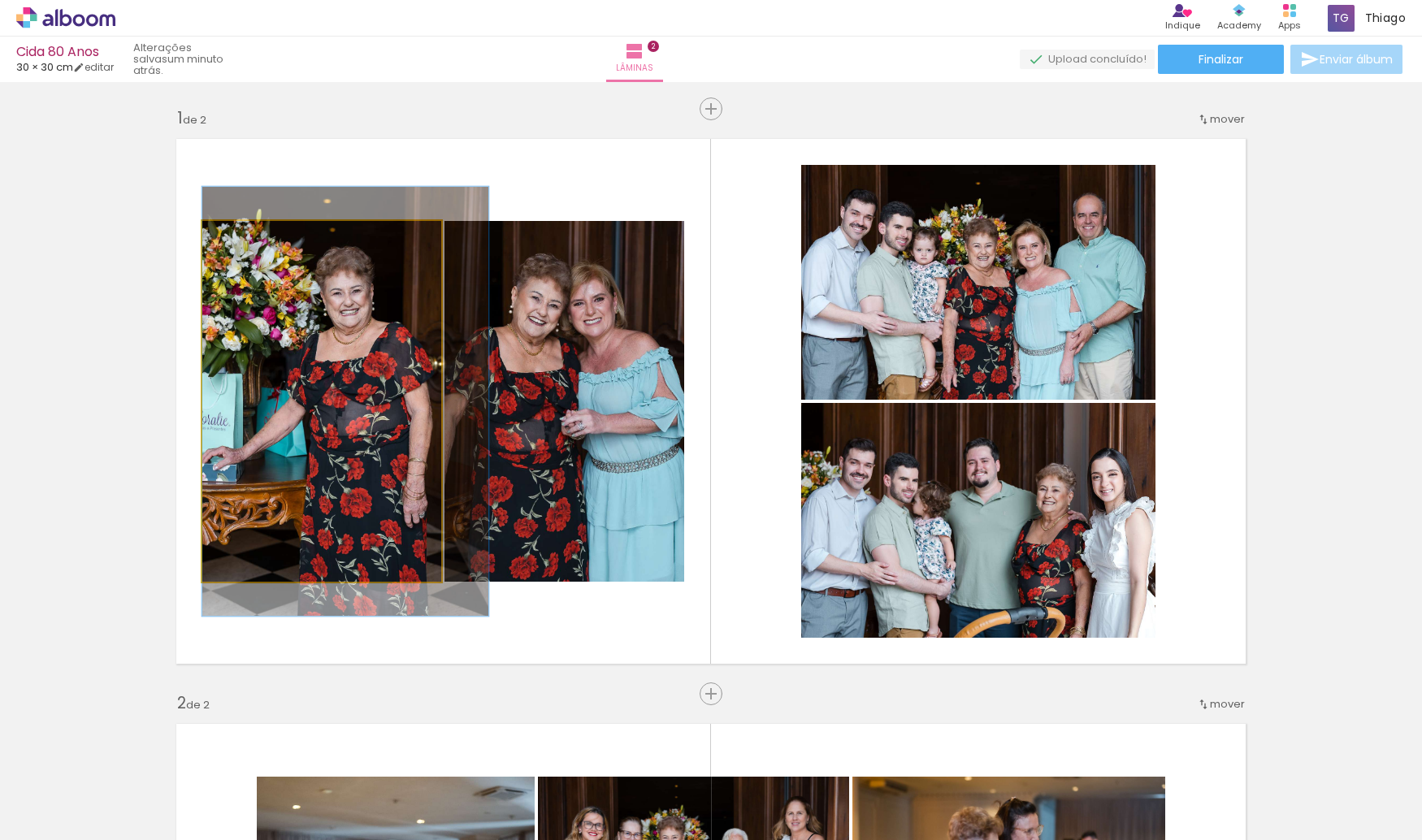
drag, startPoint x: 370, startPoint y: 358, endPoint x: 333, endPoint y: 359, distance: 37.0
click at [333, 359] on quentale-photo at bounding box center [322, 401] width 238 height 360
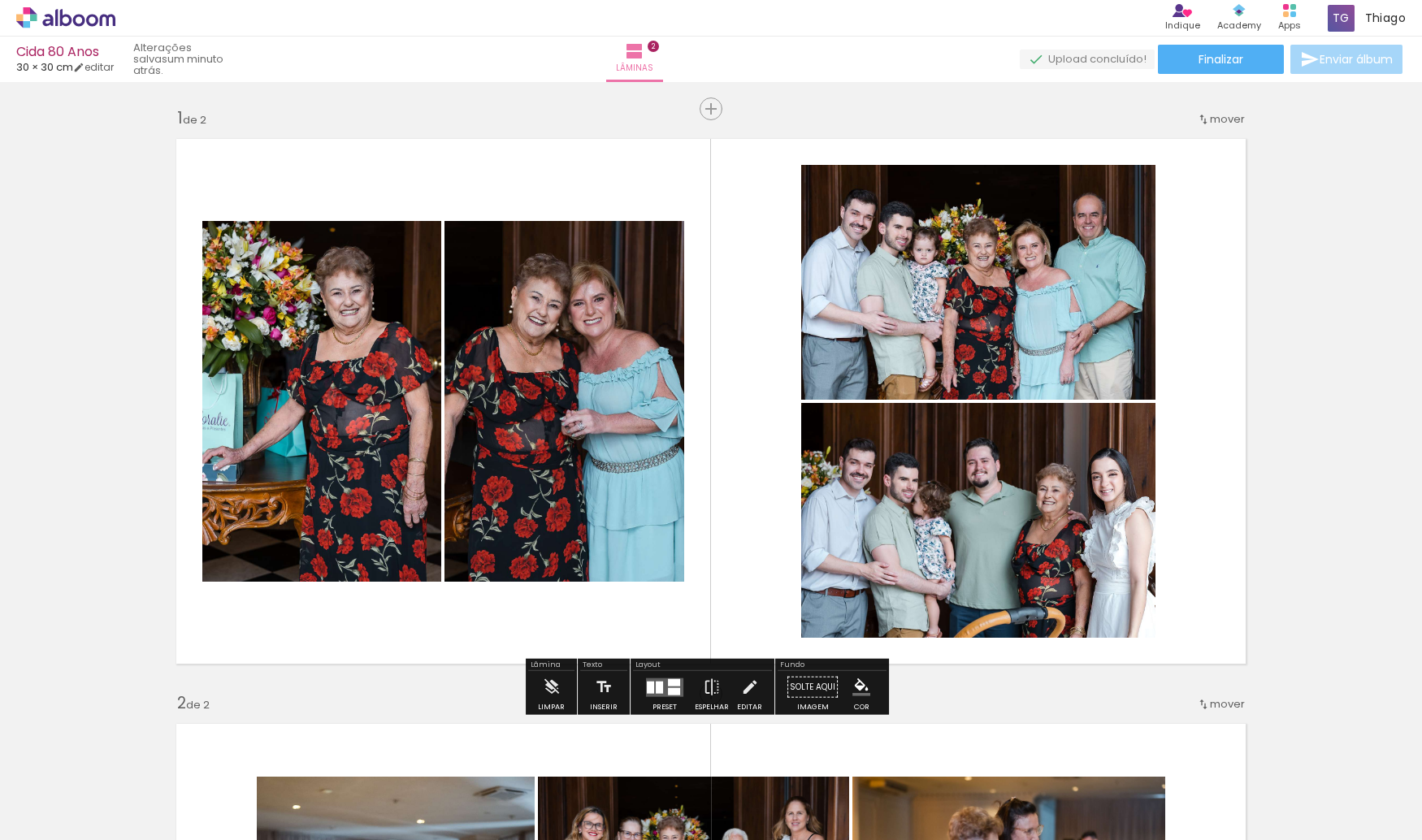
click at [733, 229] on quentale-layouter at bounding box center [711, 401] width 1089 height 544
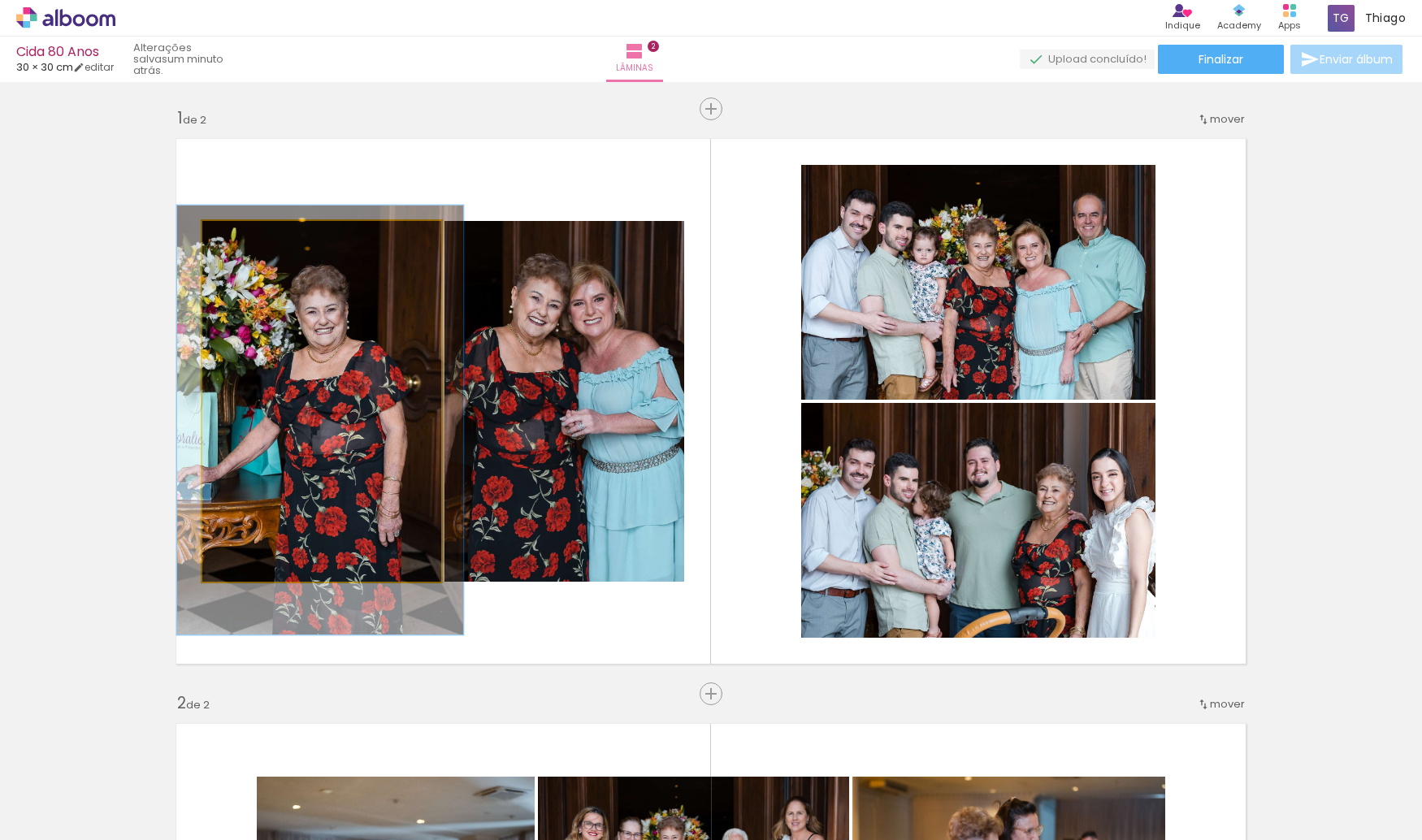
drag, startPoint x: 350, startPoint y: 380, endPoint x: 324, endPoint y: 399, distance: 32.2
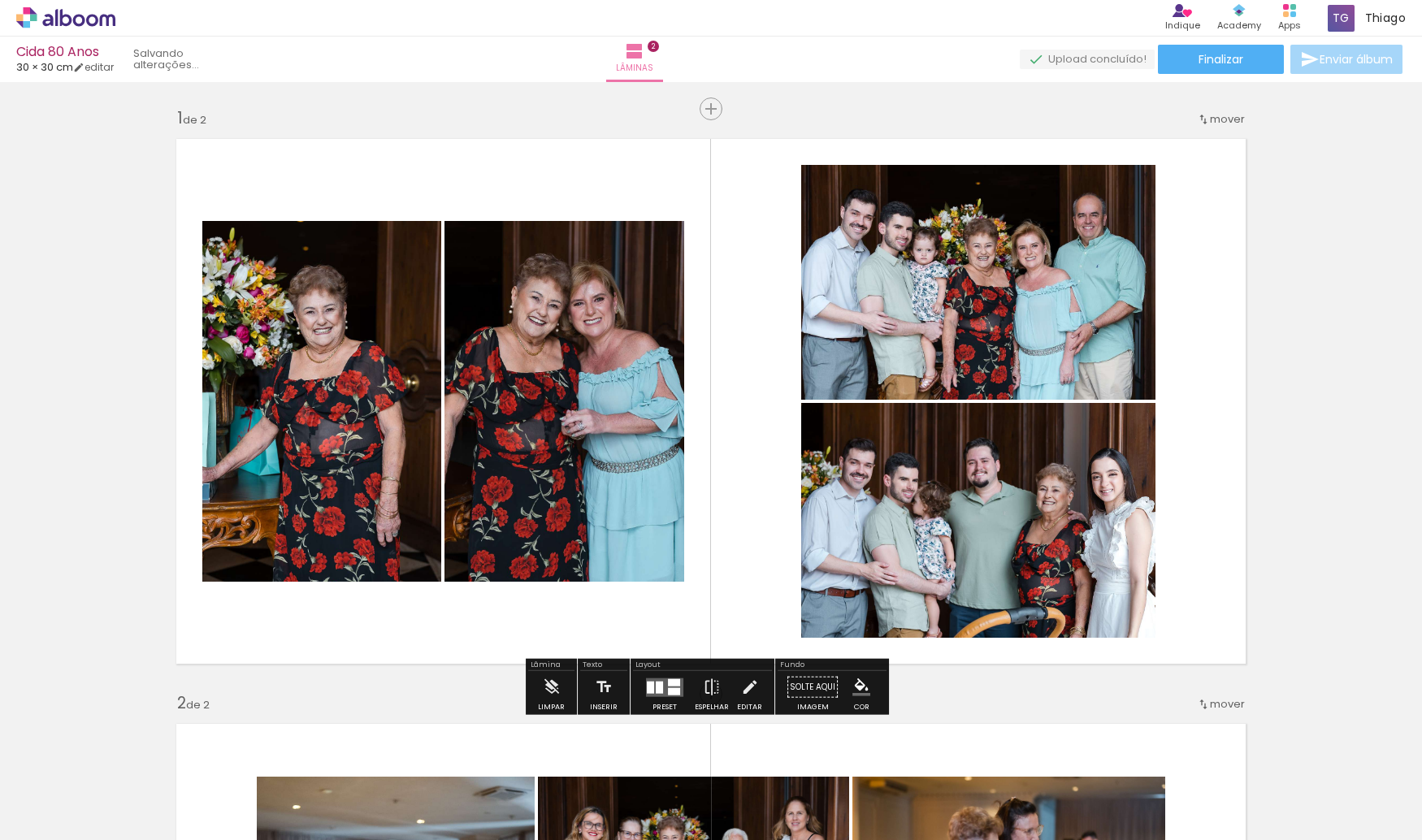
click at [413, 196] on quentale-layouter at bounding box center [711, 401] width 1089 height 544
drag, startPoint x: 278, startPoint y: 195, endPoint x: 280, endPoint y: 208, distance: 13.2
click at [280, 208] on quentale-layouter at bounding box center [711, 401] width 1089 height 544
